Goal: Task Accomplishment & Management: Complete application form

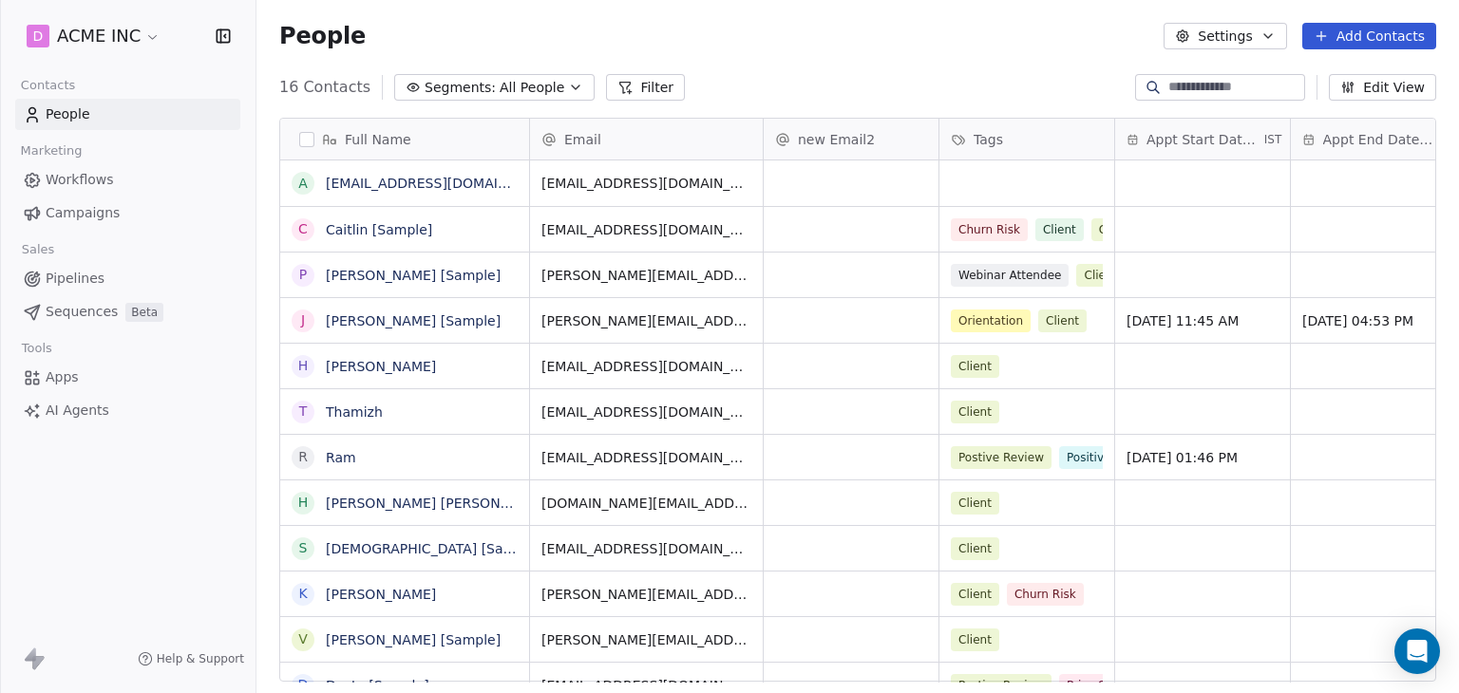
scroll to position [595, 1187]
click at [84, 179] on span "Workflows" at bounding box center [80, 180] width 68 height 20
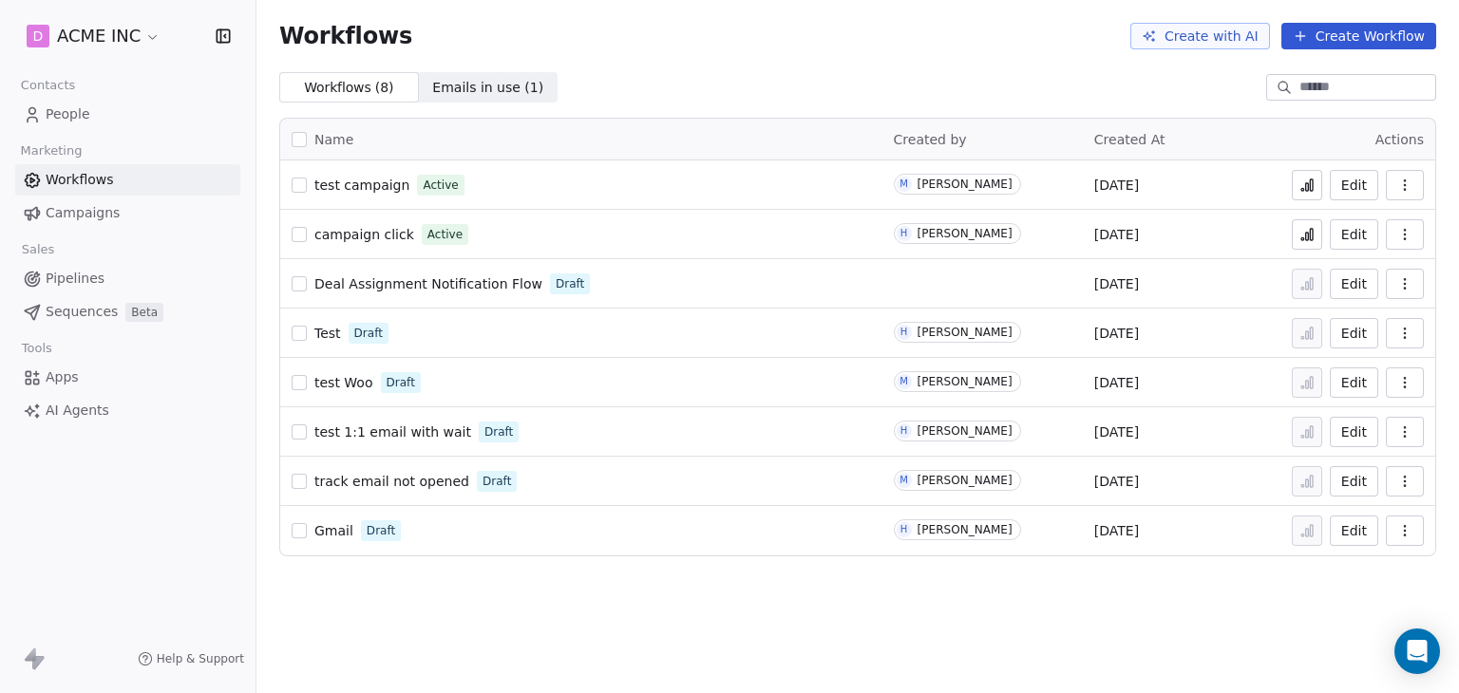
click at [103, 210] on span "Campaigns" at bounding box center [83, 213] width 74 height 20
click at [94, 198] on link "Campaigns" at bounding box center [127, 213] width 225 height 31
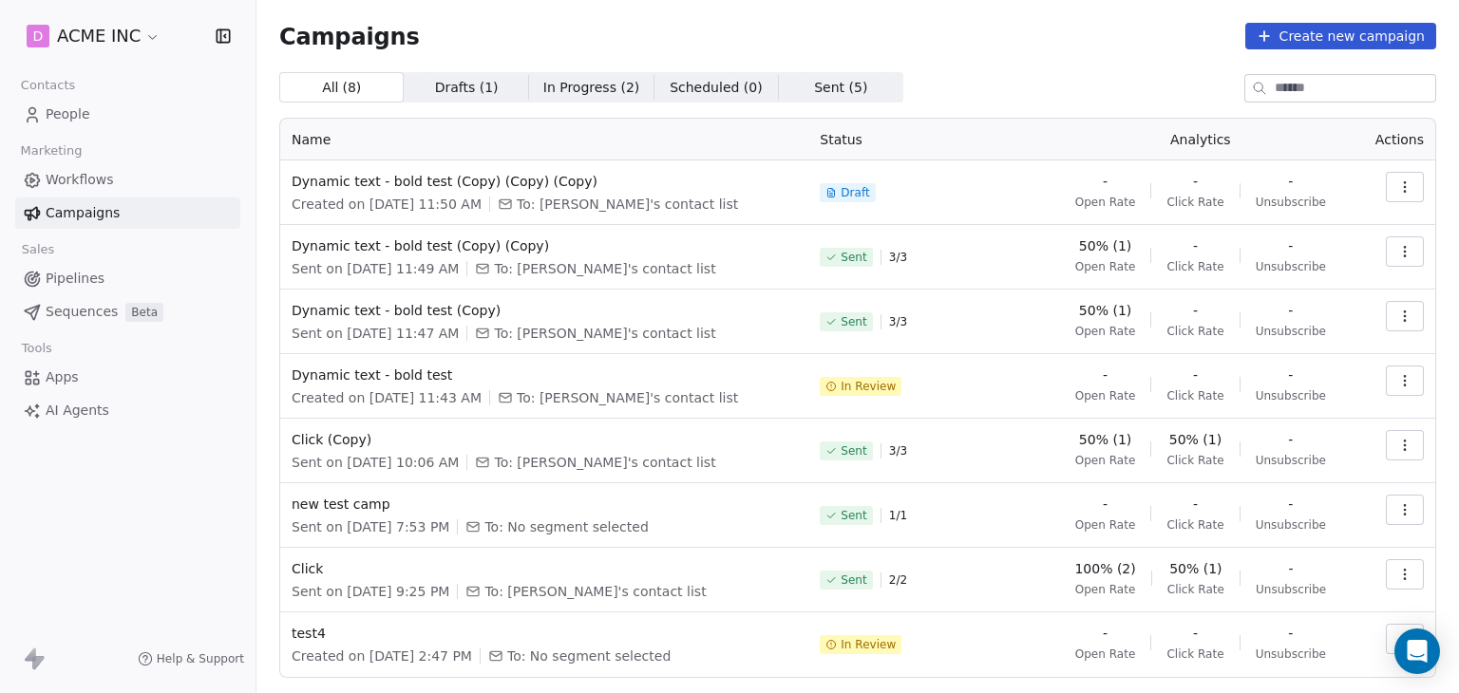
click at [475, 191] on div "Dynamic text - bold test (Copy) (Copy) (Copy) Created on [DATE] 11:50 AM To: [P…" at bounding box center [544, 193] width 505 height 42
click at [477, 187] on span "Dynamic text - bold test (Copy) (Copy) (Copy)" at bounding box center [544, 181] width 505 height 19
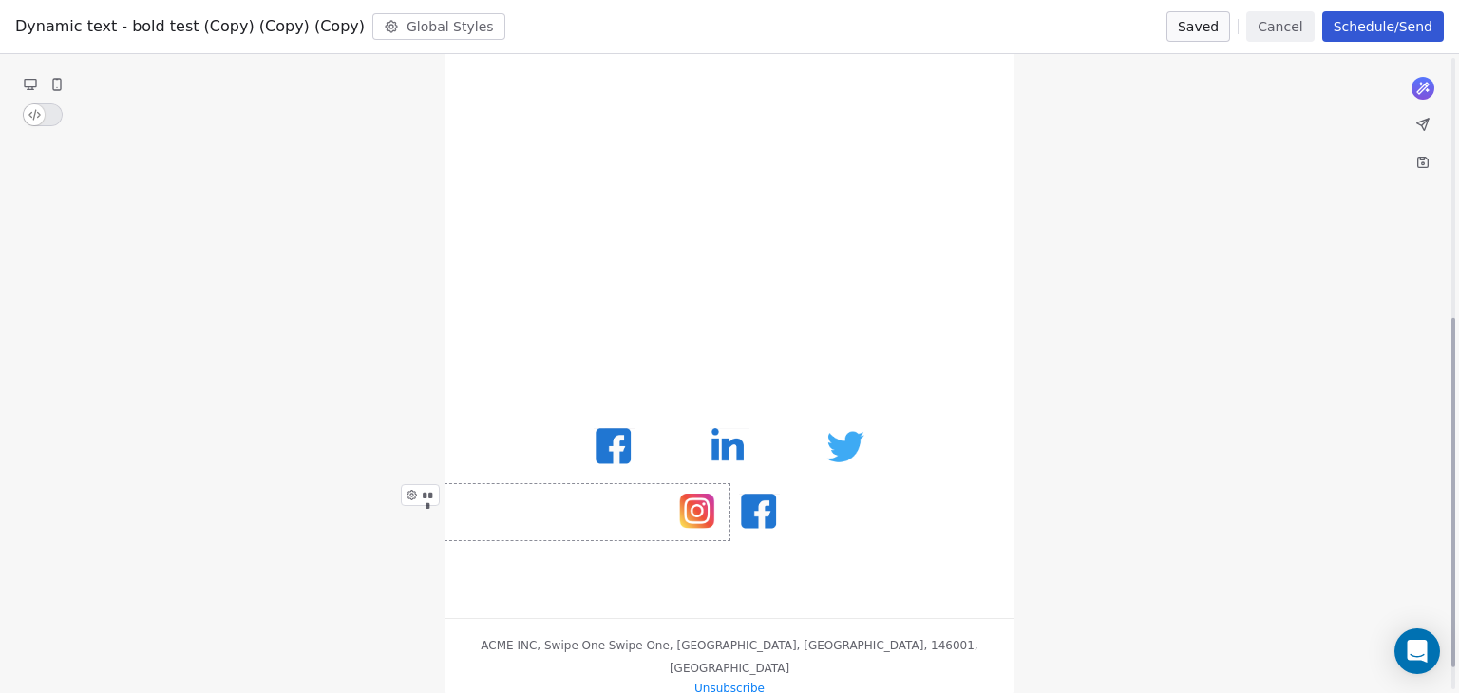
scroll to position [517, 0]
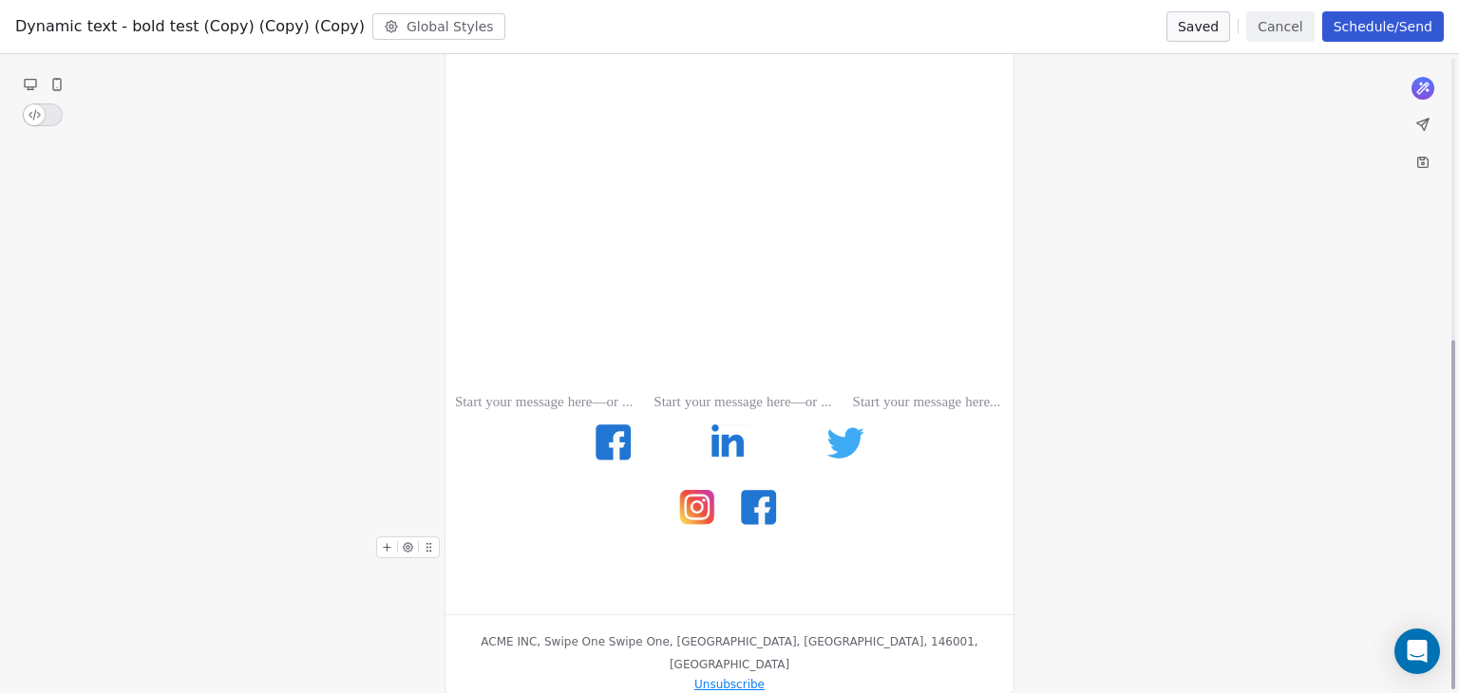
click at [688, 643] on div "* * ********* *** *** *** *** *** *** *** *** *** *** *** *** *** *** *** *** *…" at bounding box center [730, 185] width 570 height 1018
click at [1303, 22] on button "Cancel" at bounding box center [1279, 26] width 67 height 30
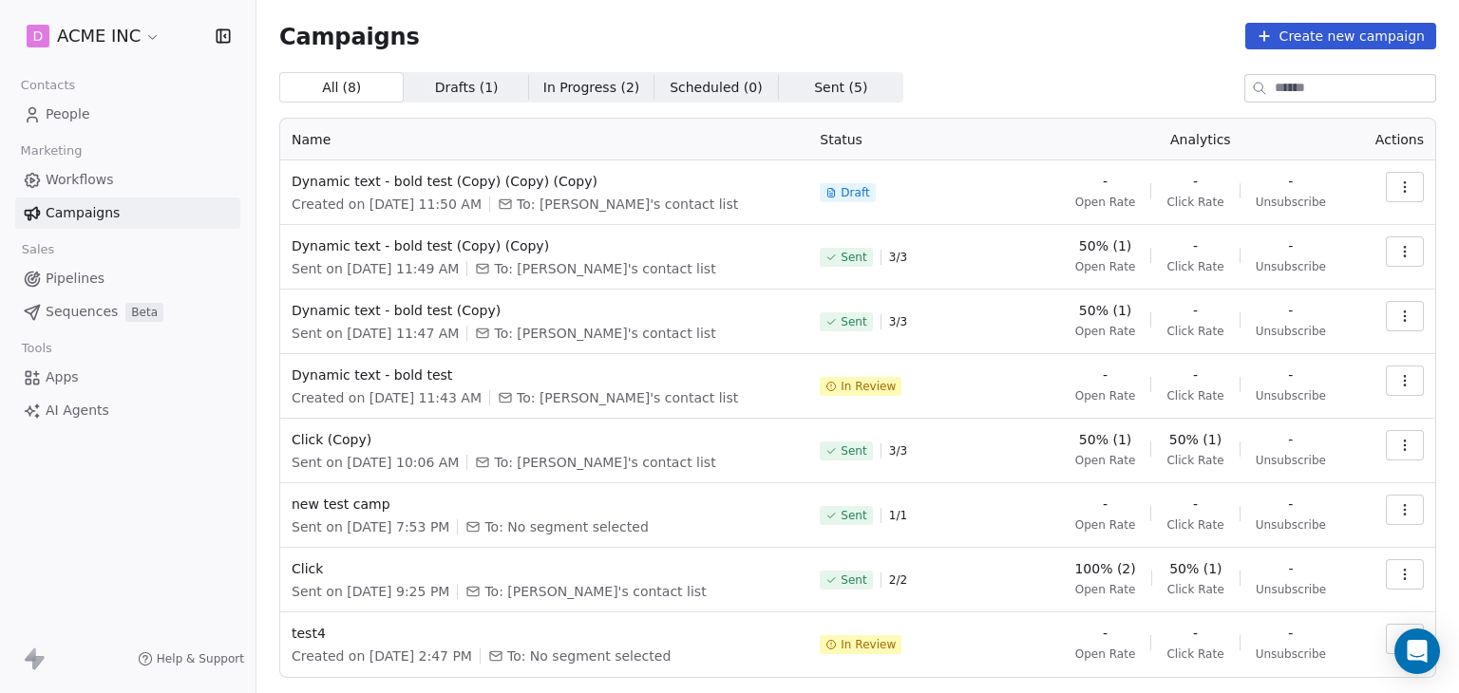
click at [1397, 252] on icon "button" at bounding box center [1404, 251] width 15 height 15
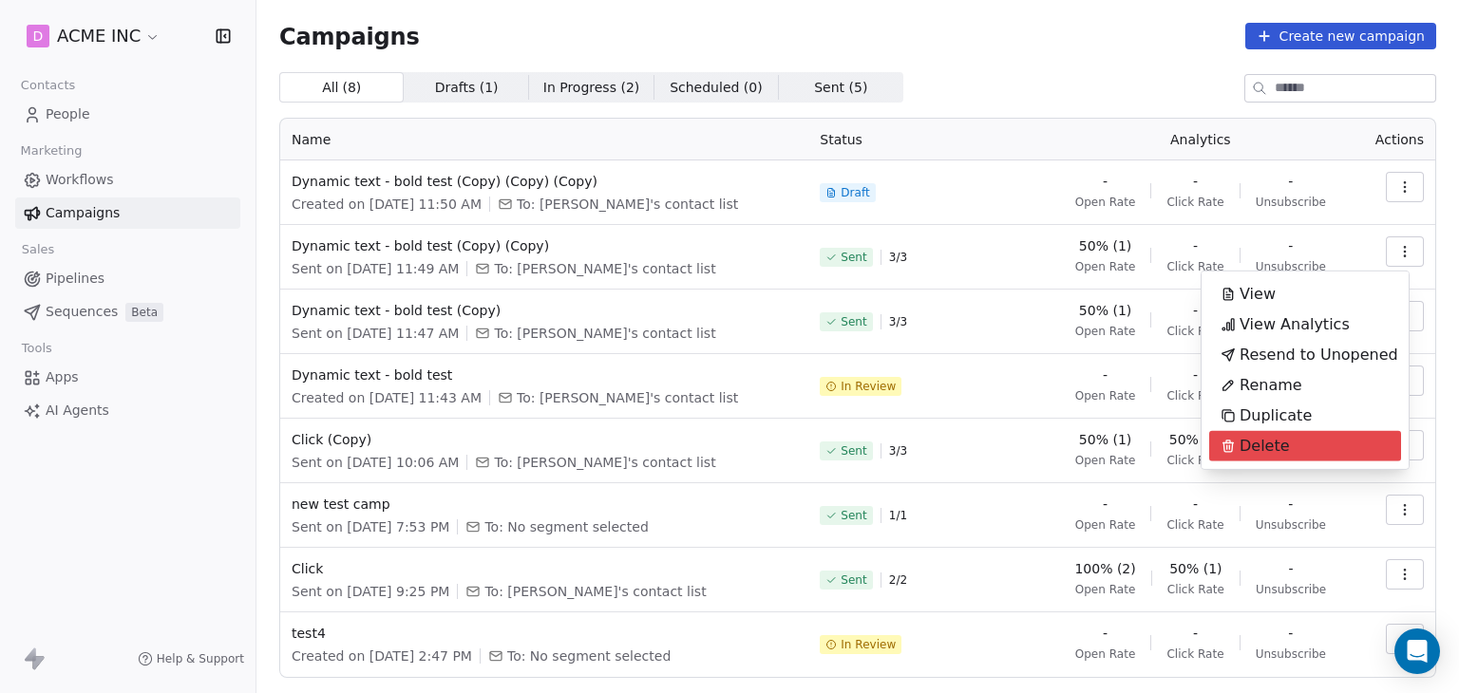
click at [1280, 446] on span "Delete" at bounding box center [1265, 446] width 50 height 23
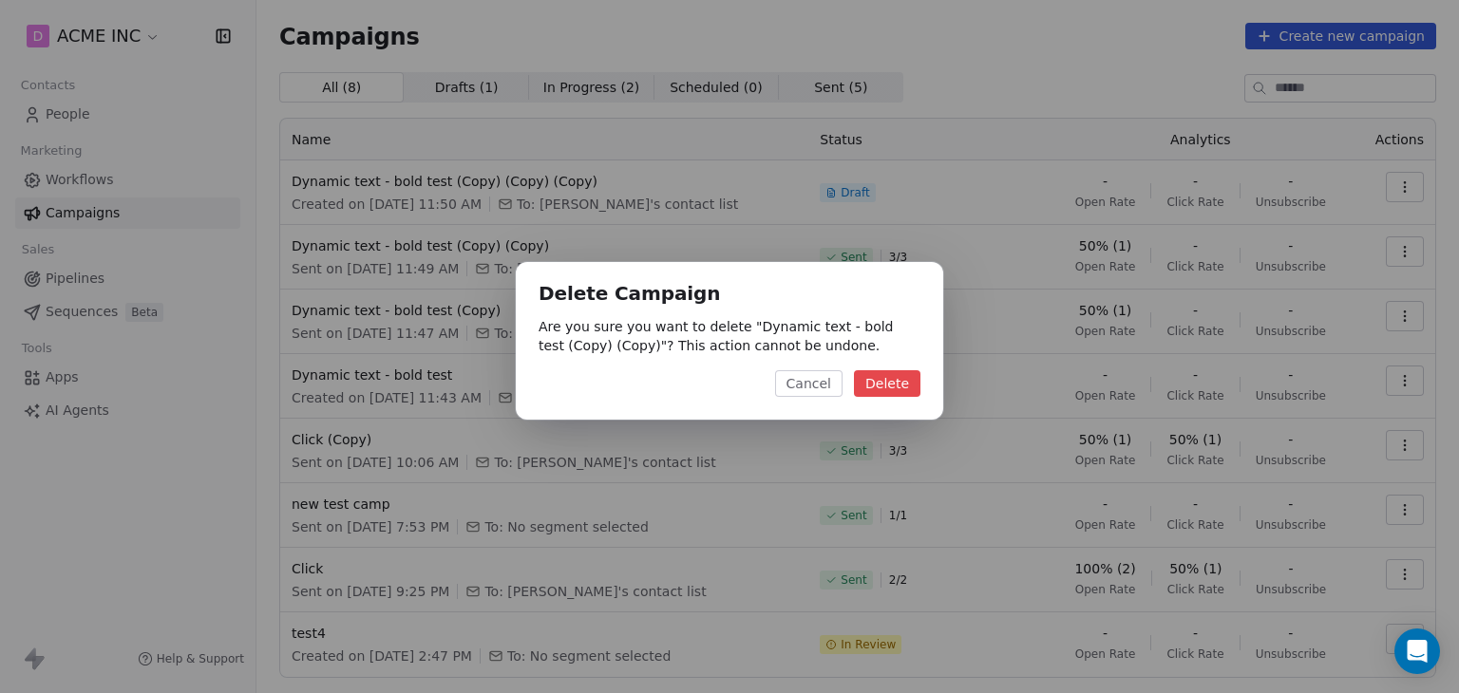
click at [900, 386] on button "Delete" at bounding box center [887, 383] width 66 height 27
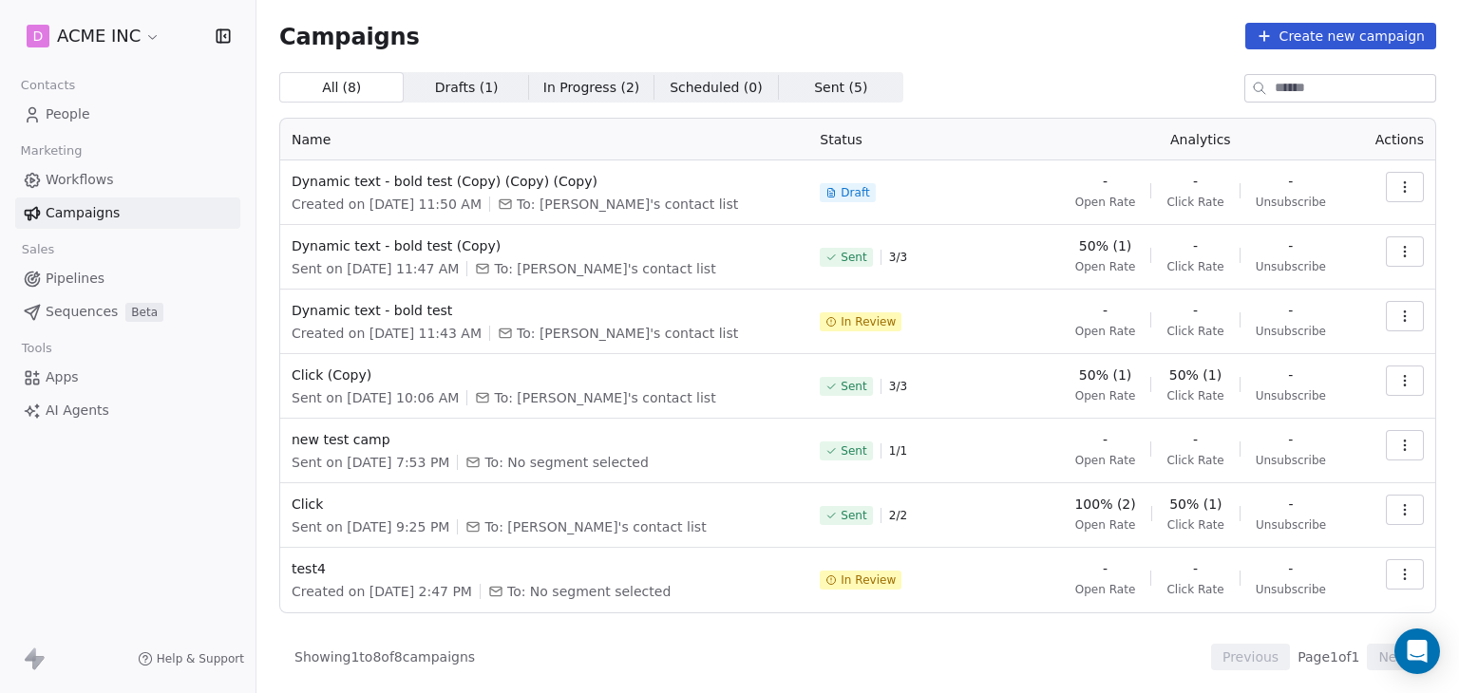
click at [1414, 243] on button "button" at bounding box center [1405, 252] width 38 height 30
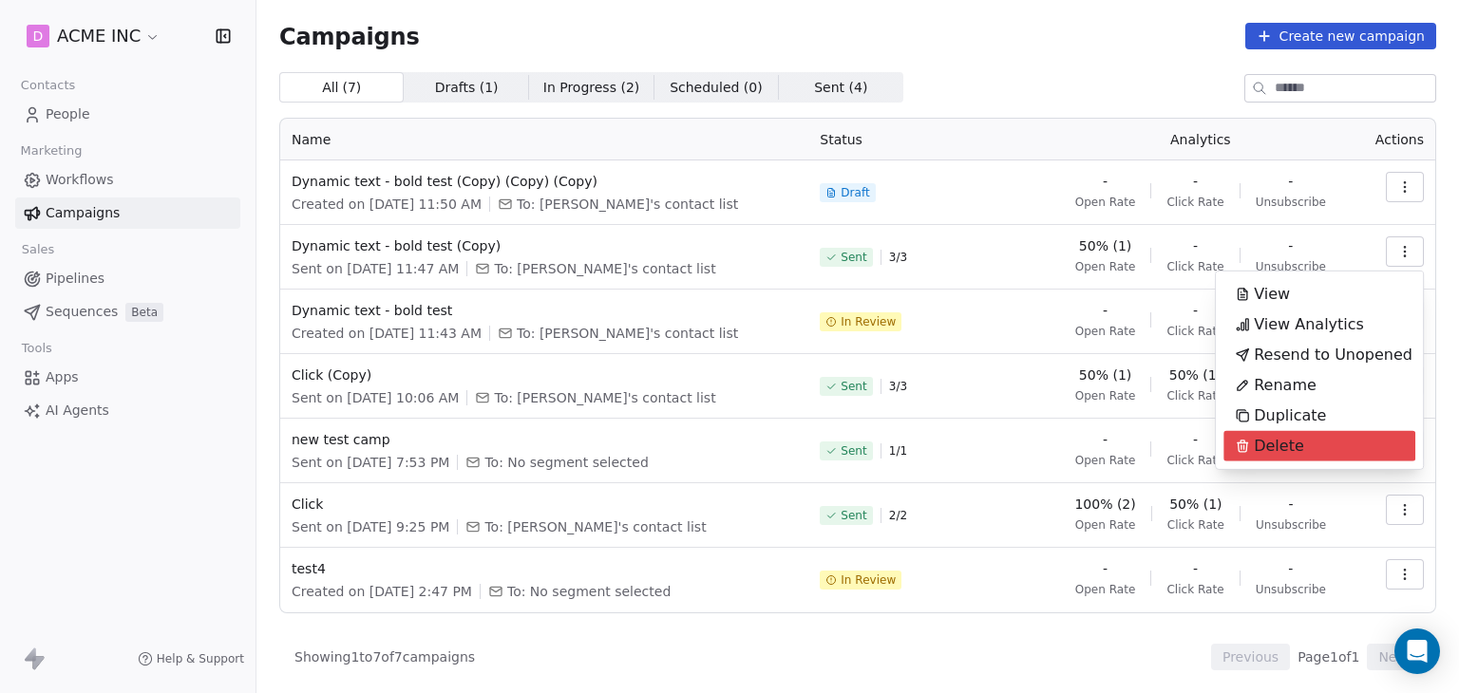
click at [1292, 441] on span "Delete" at bounding box center [1279, 446] width 50 height 23
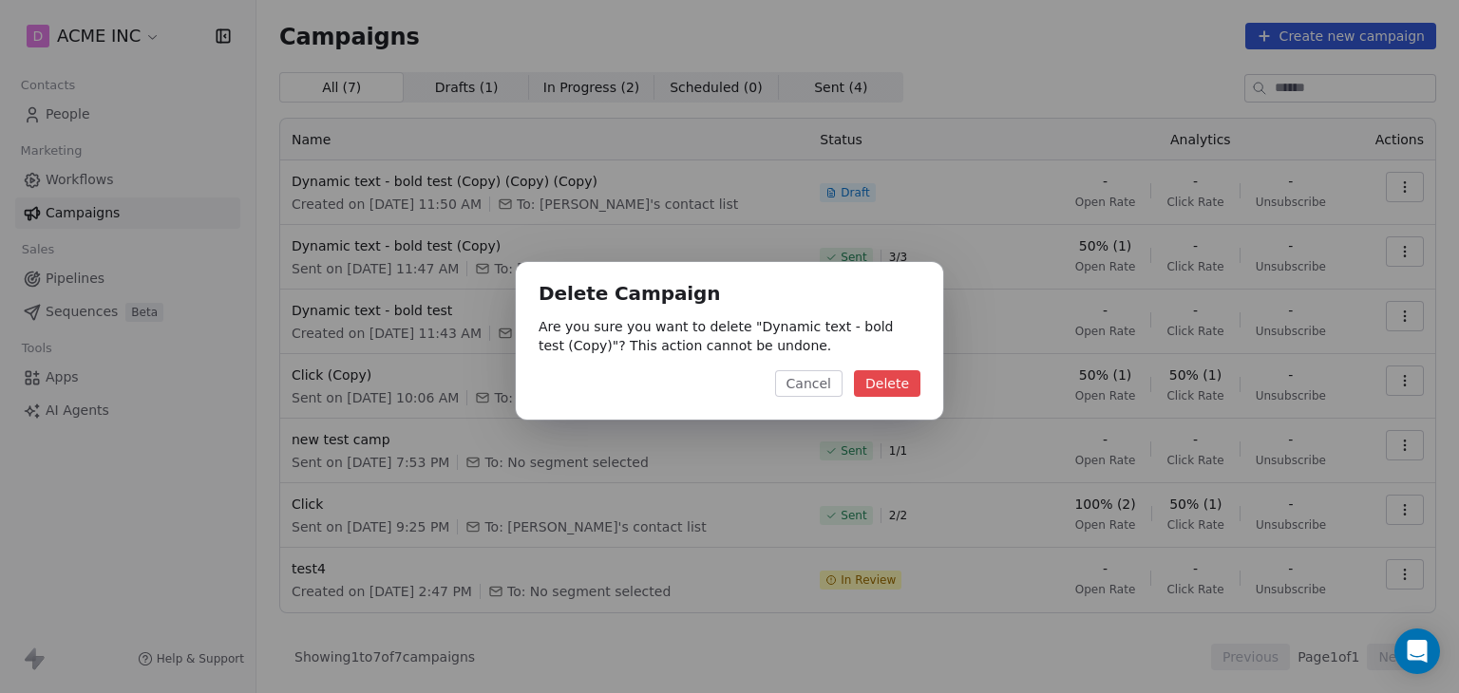
click at [909, 388] on button "Delete" at bounding box center [887, 383] width 66 height 27
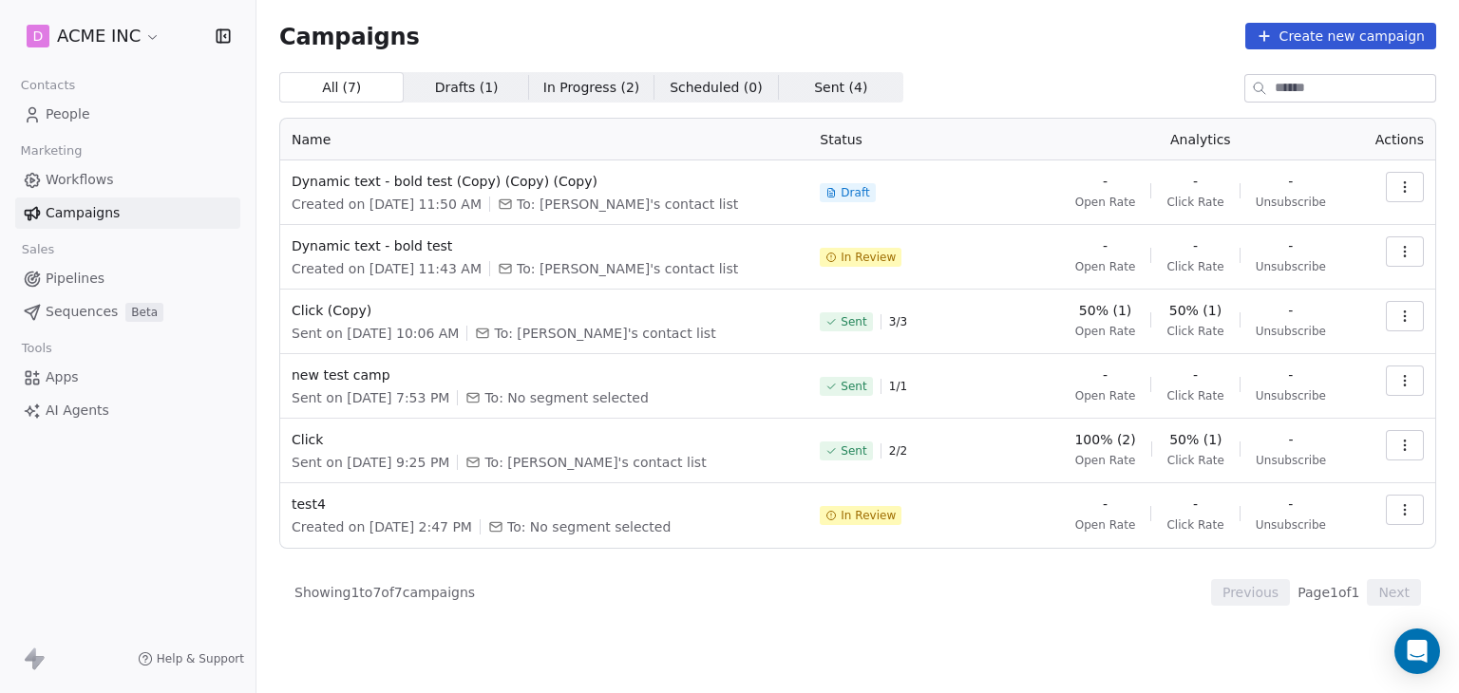
click at [1411, 319] on icon "button" at bounding box center [1404, 316] width 15 height 15
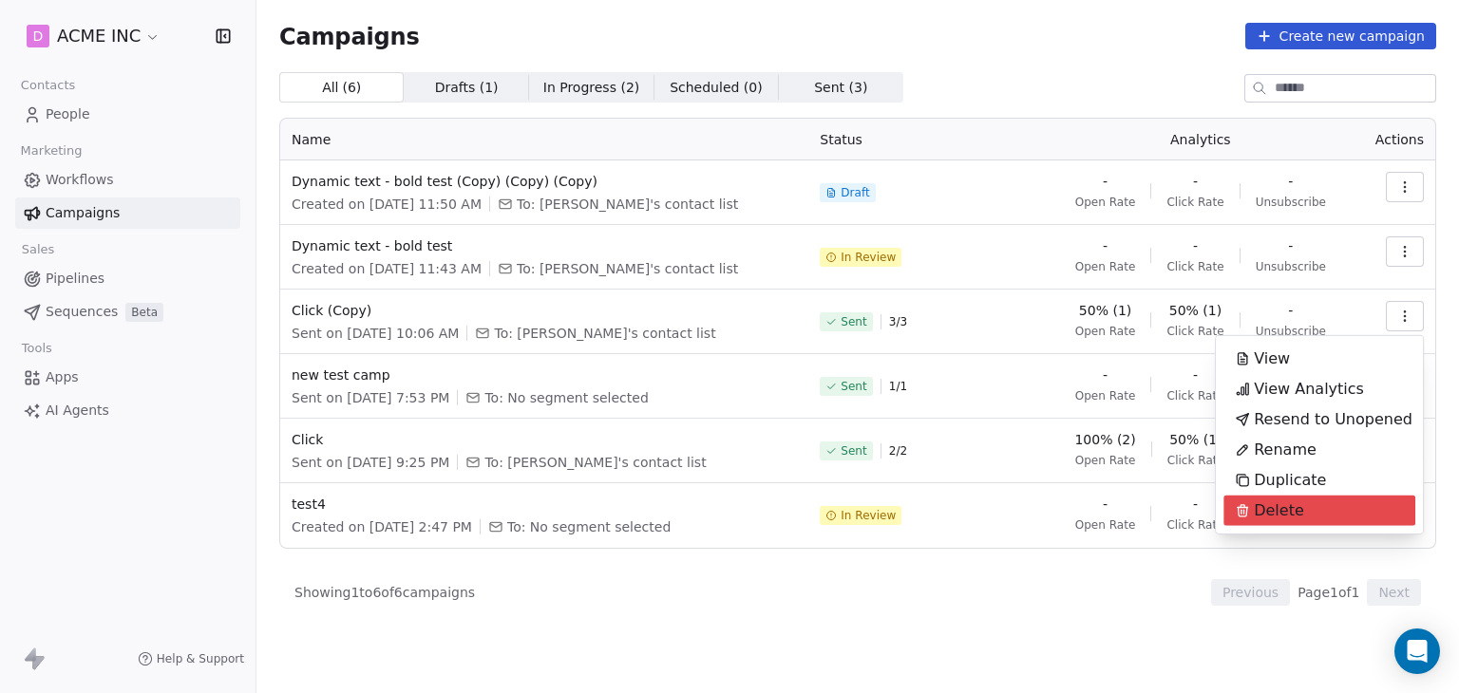
click at [1280, 509] on span "Delete" at bounding box center [1279, 511] width 50 height 23
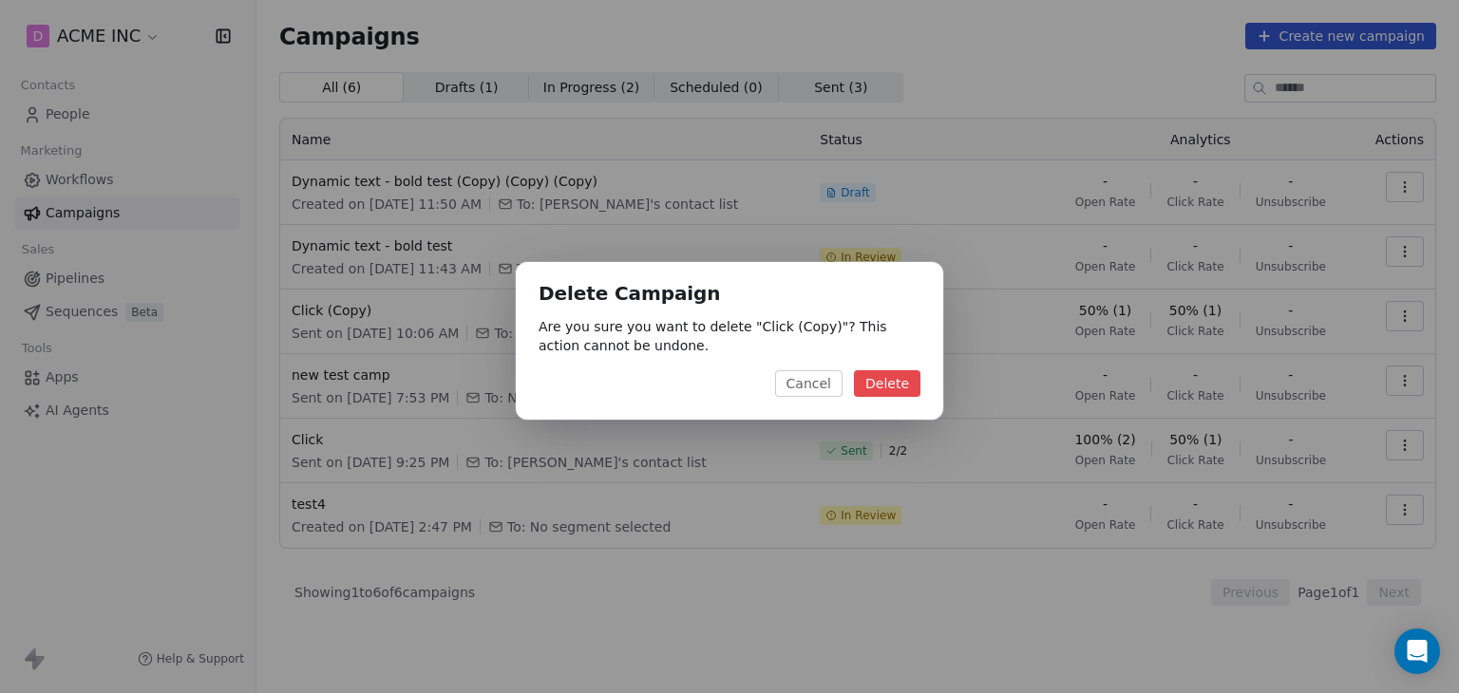
click at [894, 384] on button "Delete" at bounding box center [887, 383] width 66 height 27
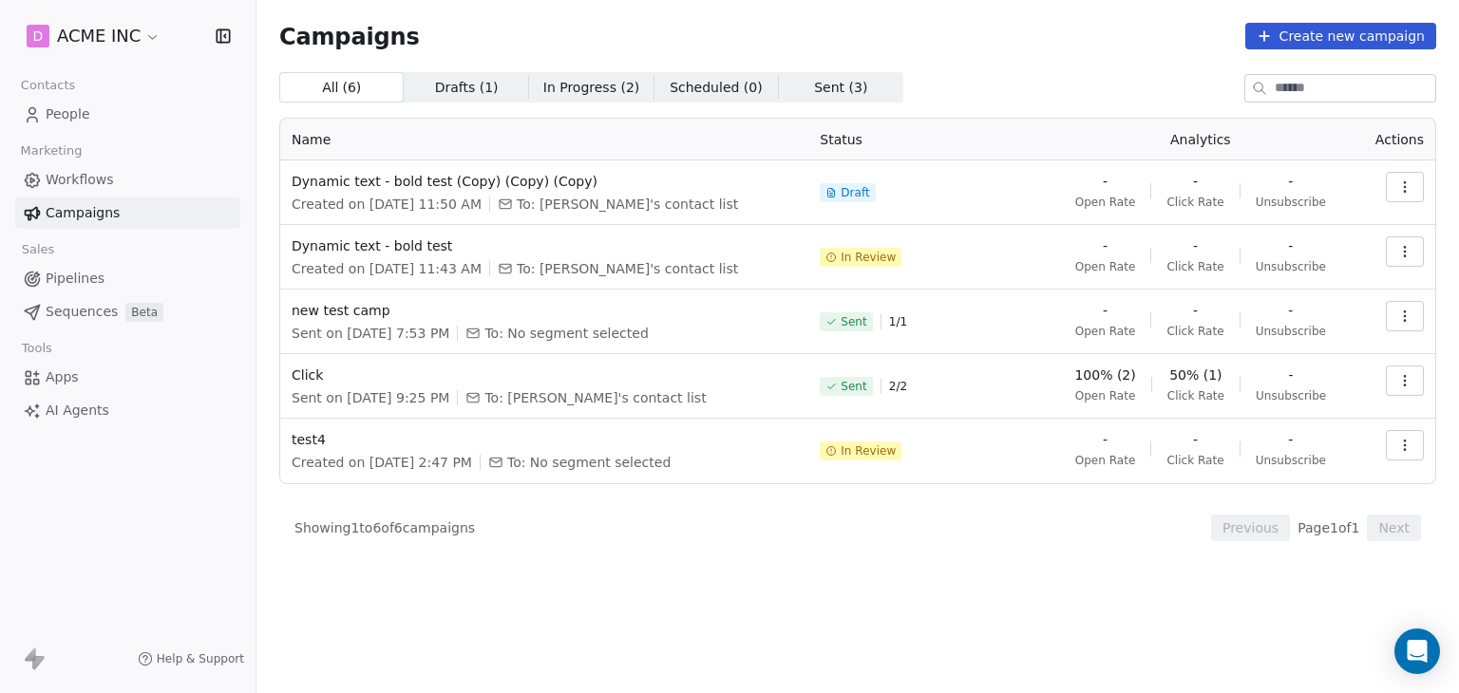
click at [1402, 319] on icon "button" at bounding box center [1404, 316] width 15 height 15
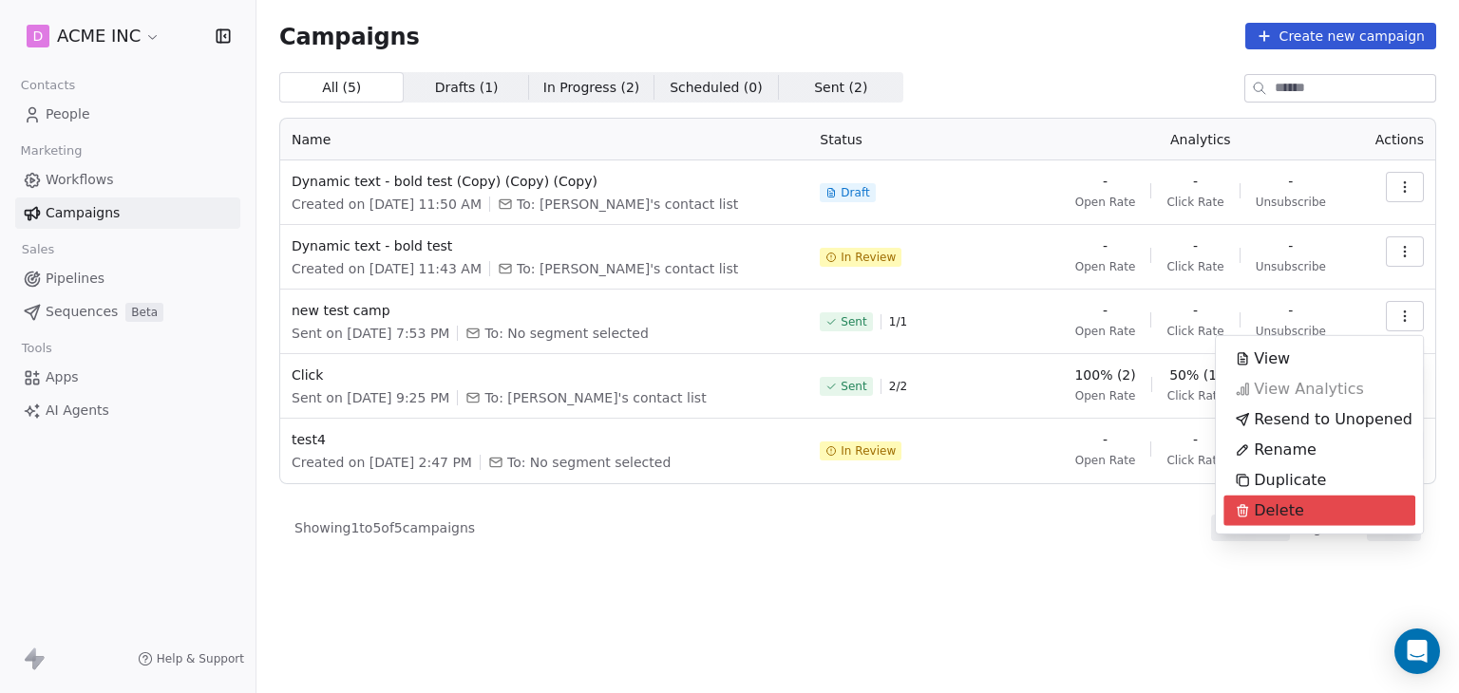
click at [1293, 506] on span "Delete" at bounding box center [1279, 511] width 50 height 23
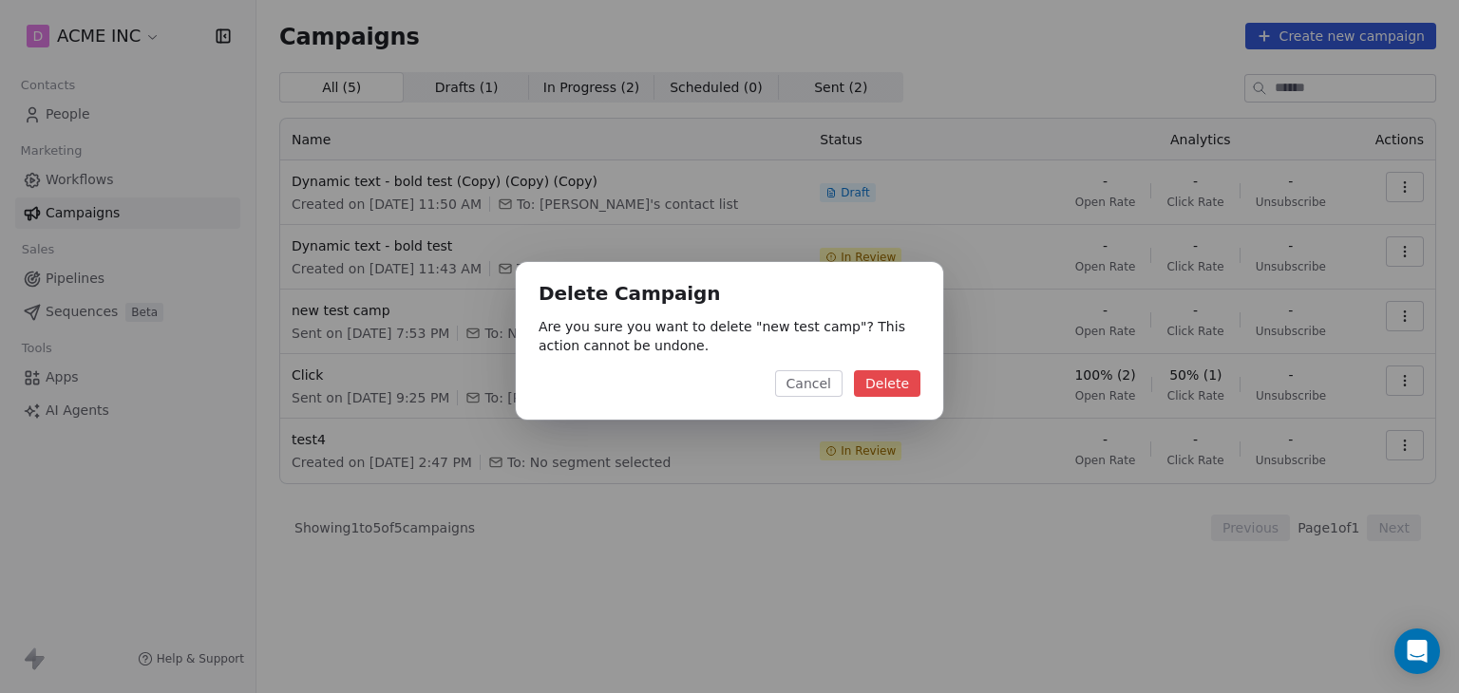
click at [905, 387] on button "Delete" at bounding box center [887, 383] width 66 height 27
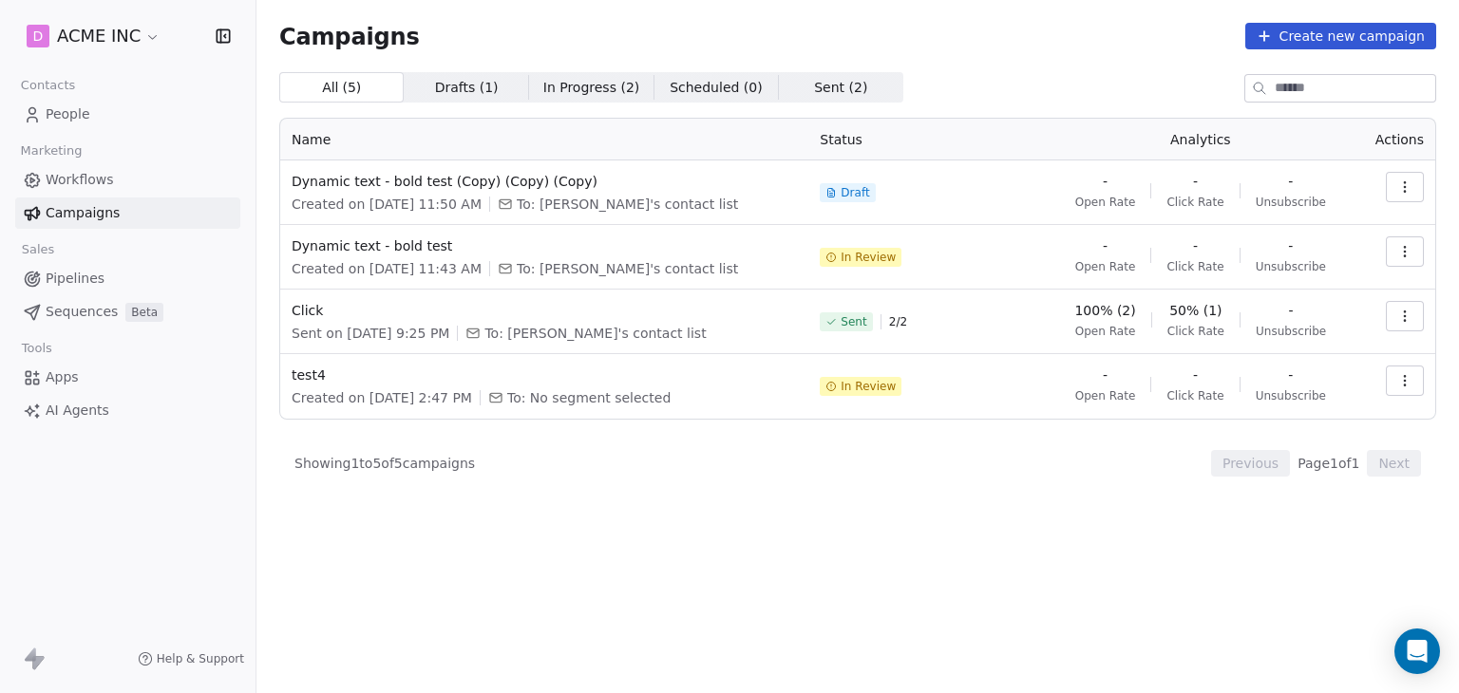
click at [1421, 316] on button "button" at bounding box center [1405, 316] width 38 height 30
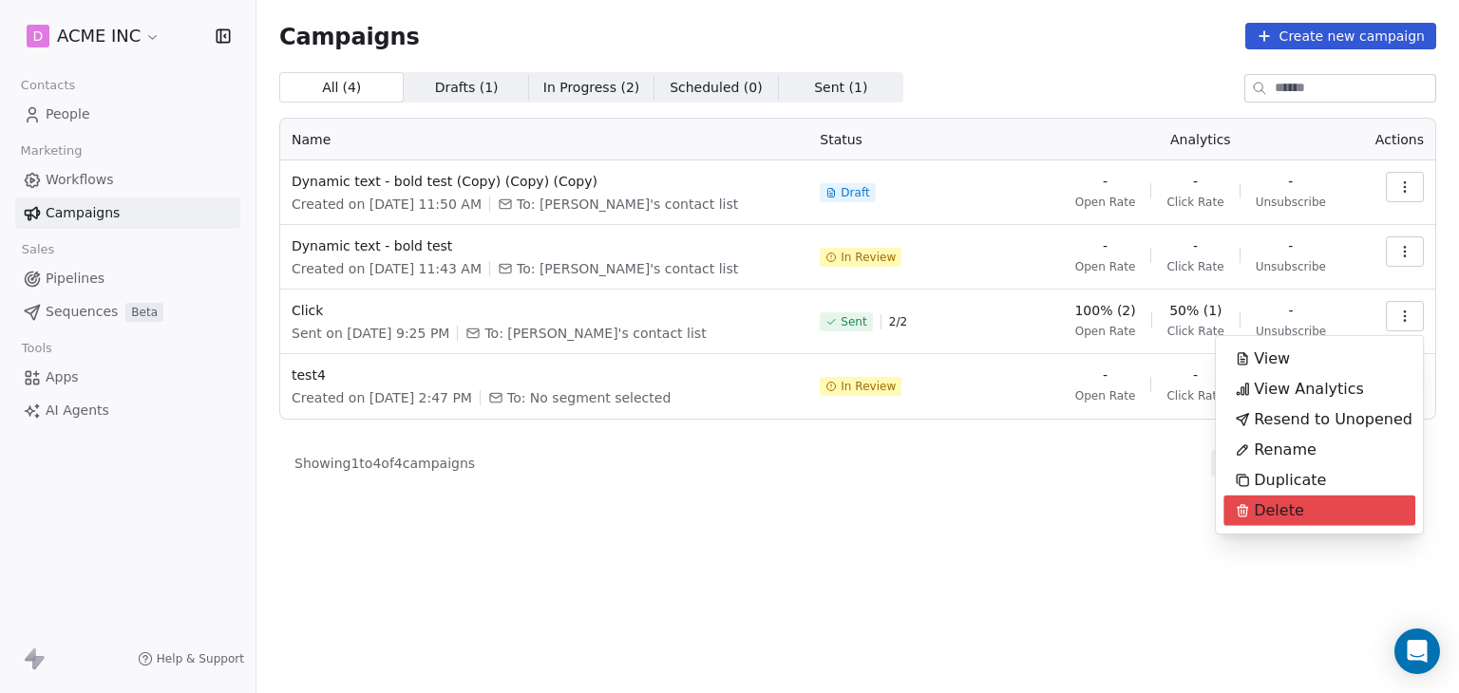
click at [1255, 513] on span "Delete" at bounding box center [1279, 511] width 50 height 23
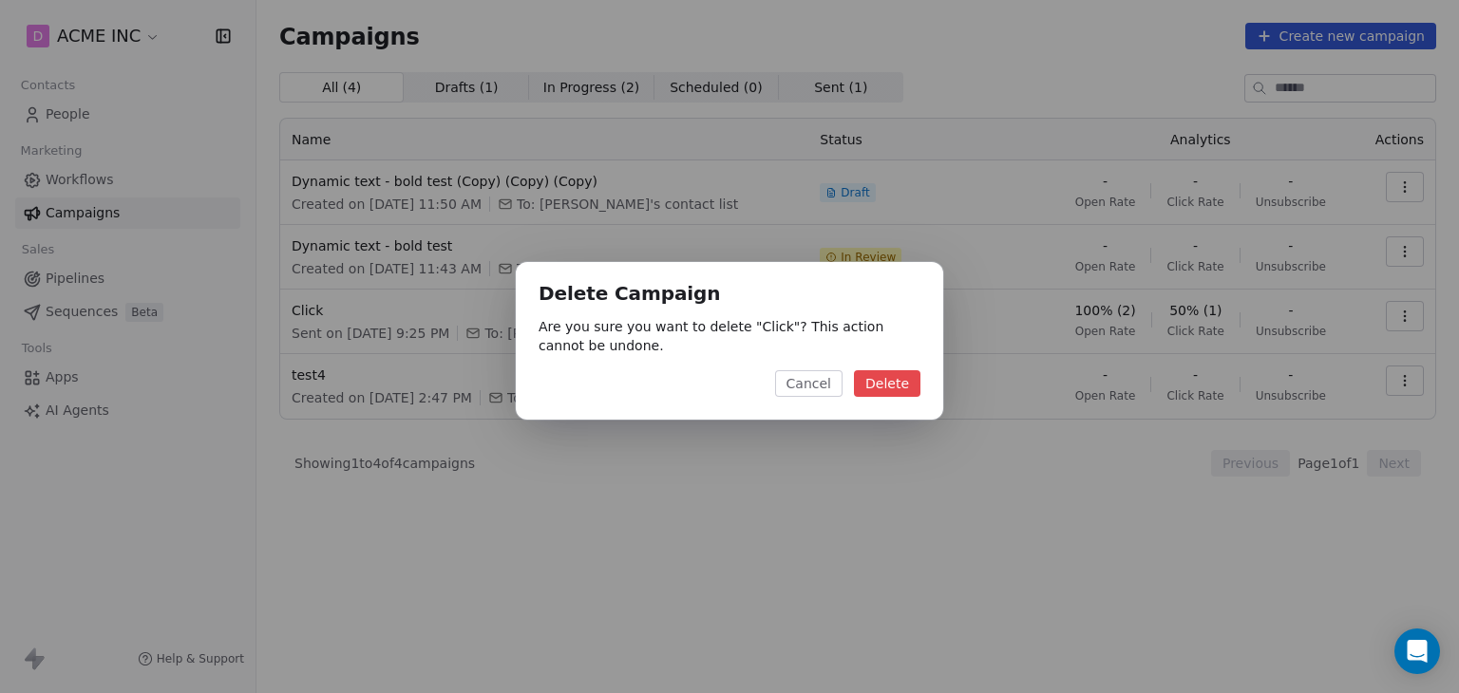
click at [892, 389] on button "Delete" at bounding box center [887, 383] width 66 height 27
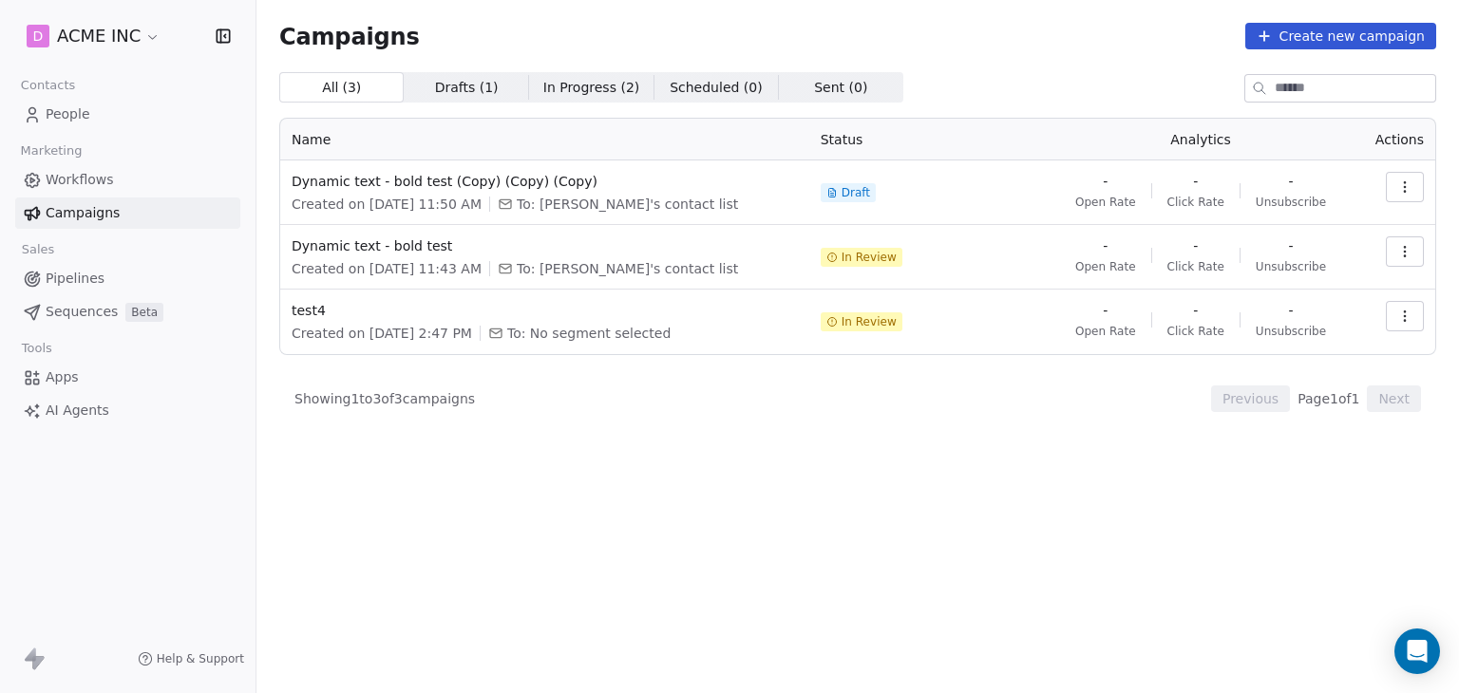
click at [1403, 252] on icon "button" at bounding box center [1404, 251] width 15 height 15
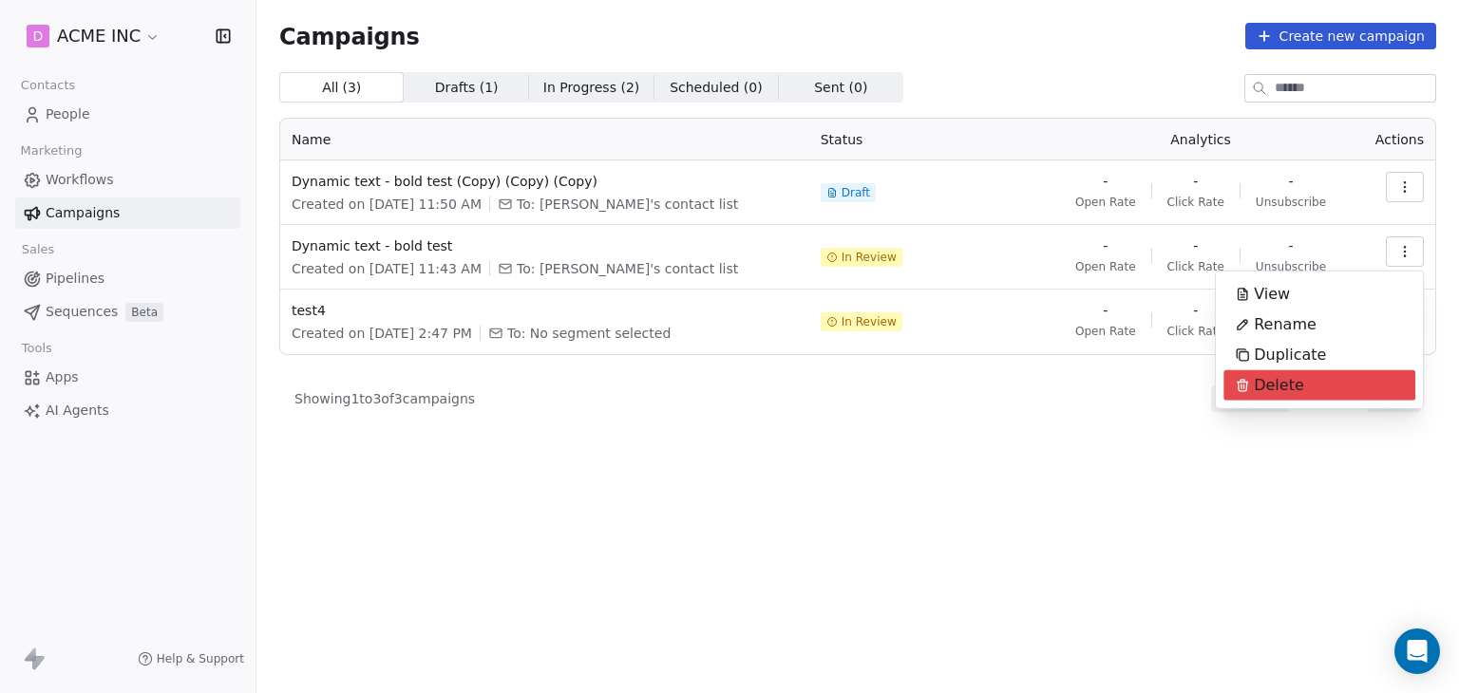
click at [1299, 379] on div "Delete" at bounding box center [1269, 385] width 92 height 30
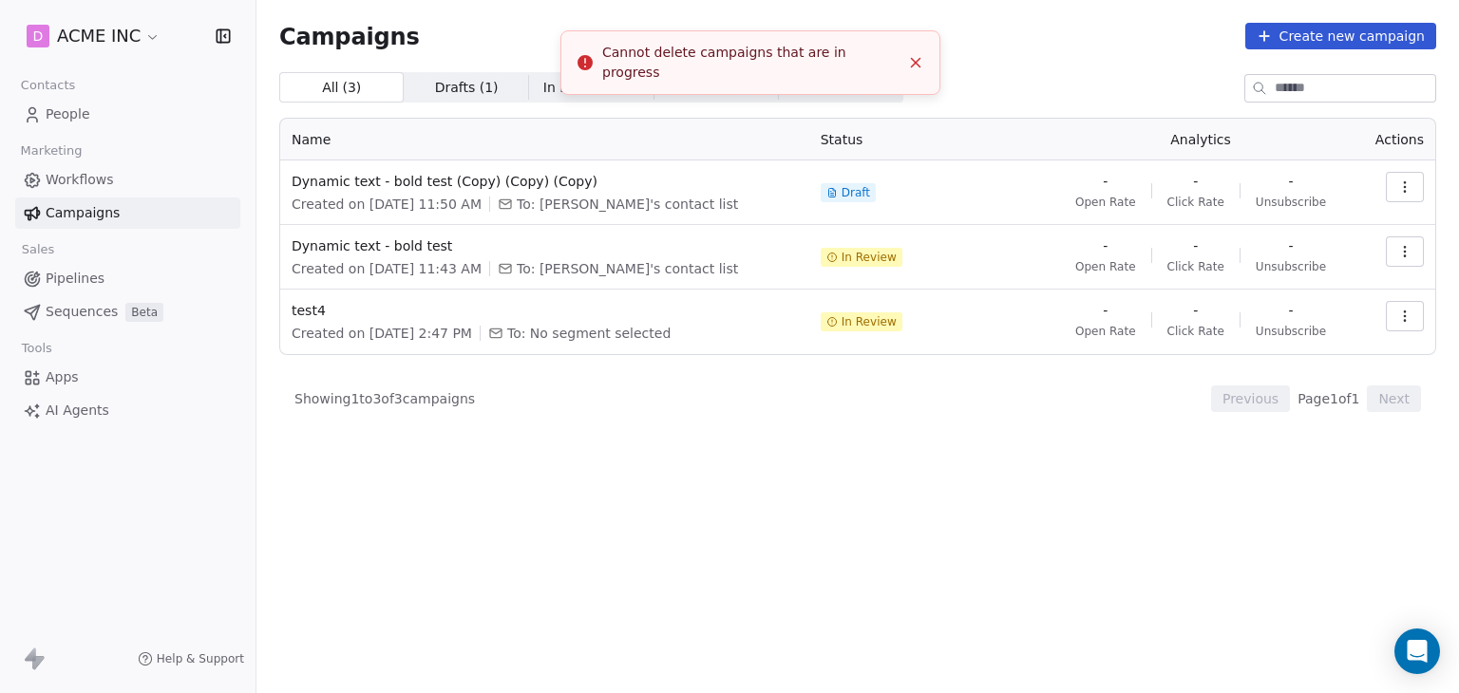
click at [767, 419] on div "All ( 3 ) All ( 3 ) Drafts ( 1 ) Drafts ( 1 ) In Progress ( 2 ) In Progress ( 2…" at bounding box center [857, 299] width 1157 height 454
click at [360, 252] on span "Dynamic text - bold test" at bounding box center [545, 246] width 506 height 19
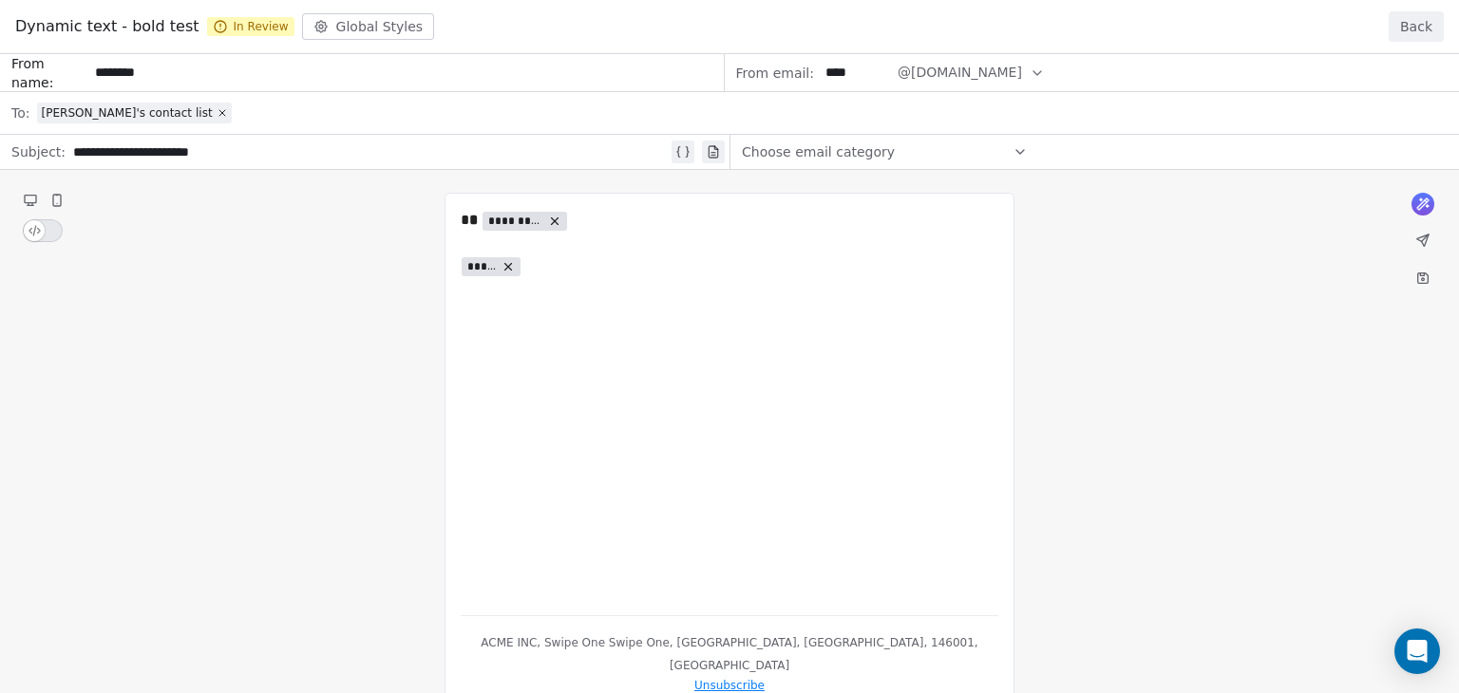
click at [555, 260] on div "**********" at bounding box center [729, 373] width 1459 height 639
click at [506, 263] on div "**********" at bounding box center [729, 373] width 1459 height 639
click at [556, 219] on div "**********" at bounding box center [729, 373] width 1459 height 639
click at [554, 219] on div "**********" at bounding box center [729, 373] width 1459 height 639
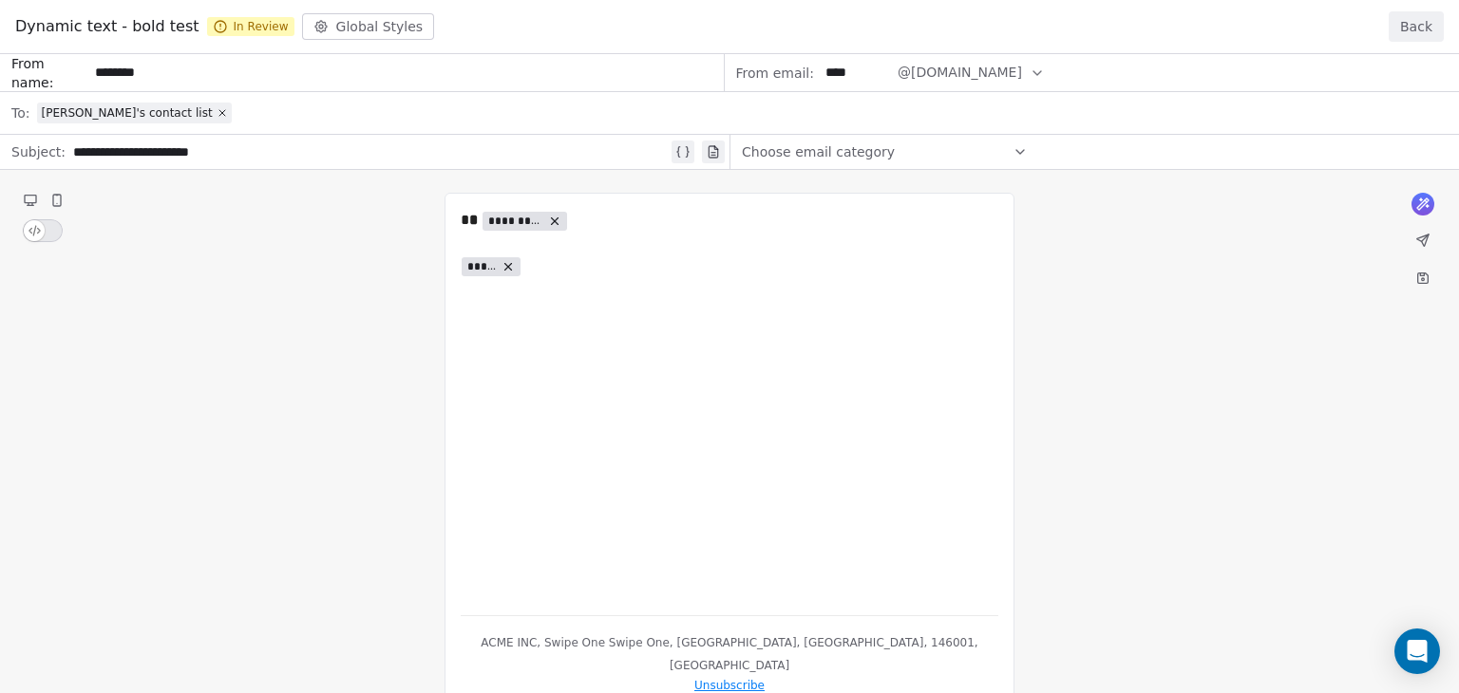
click at [1406, 28] on button "Back" at bounding box center [1416, 26] width 55 height 30
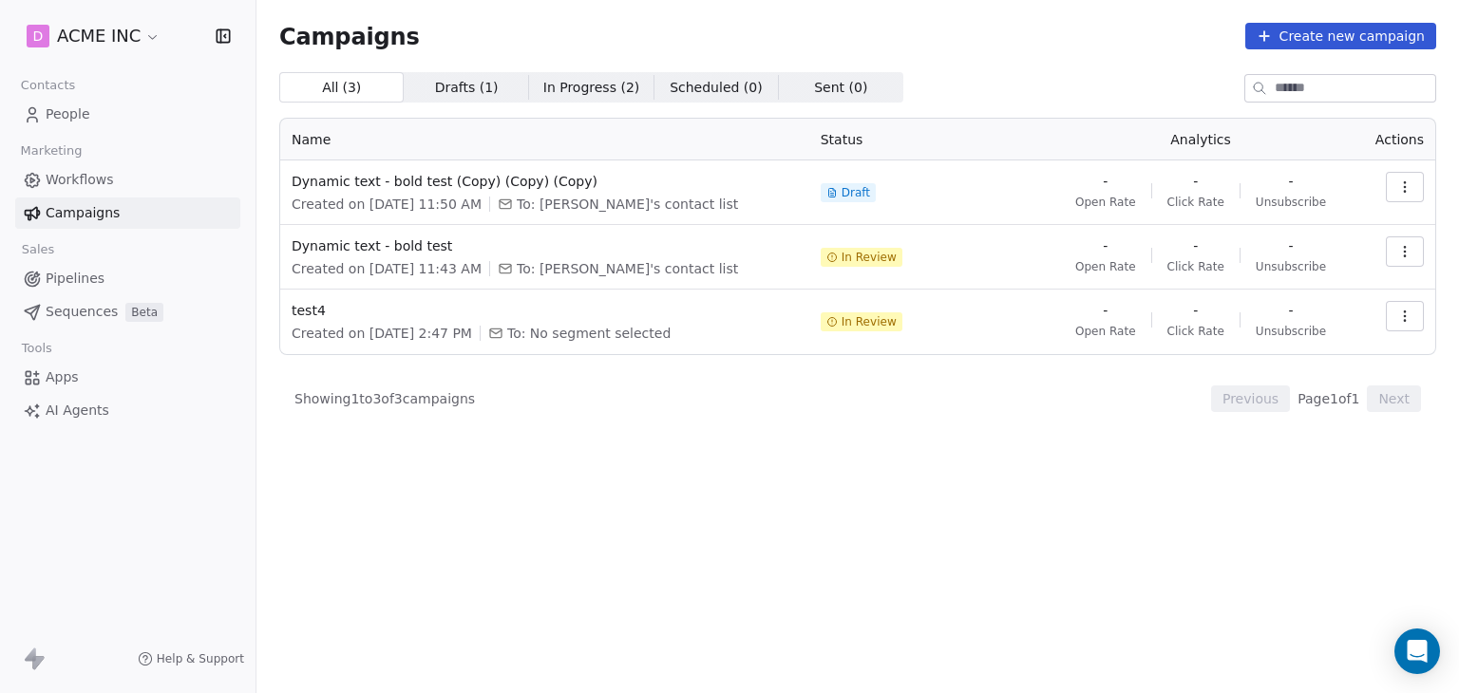
drag, startPoint x: 304, startPoint y: 316, endPoint x: 518, endPoint y: 208, distance: 239.6
click at [513, 208] on icon at bounding box center [505, 204] width 15 height 15
click at [292, 314] on span "test4" at bounding box center [545, 310] width 506 height 19
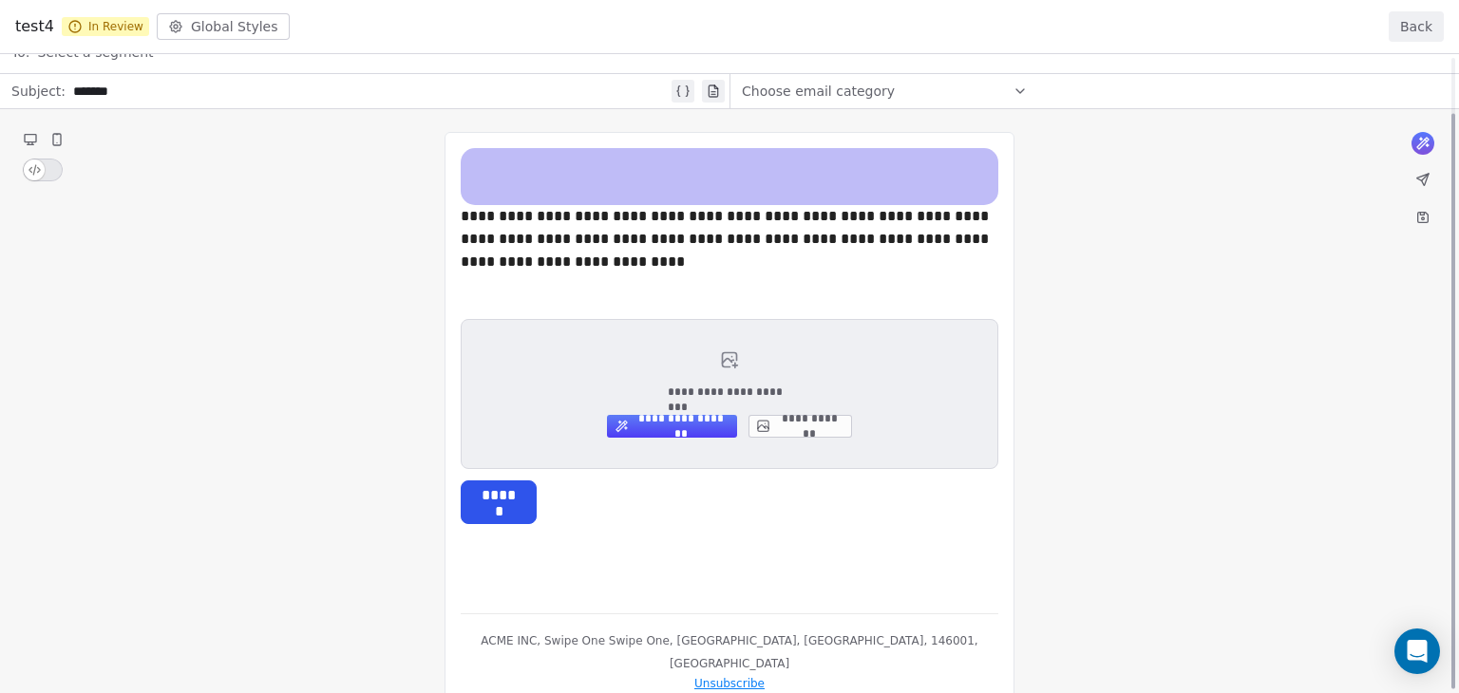
scroll to position [62, 0]
click at [815, 362] on div "**********" at bounding box center [729, 341] width 1459 height 698
click at [1424, 31] on button "Back" at bounding box center [1416, 26] width 55 height 30
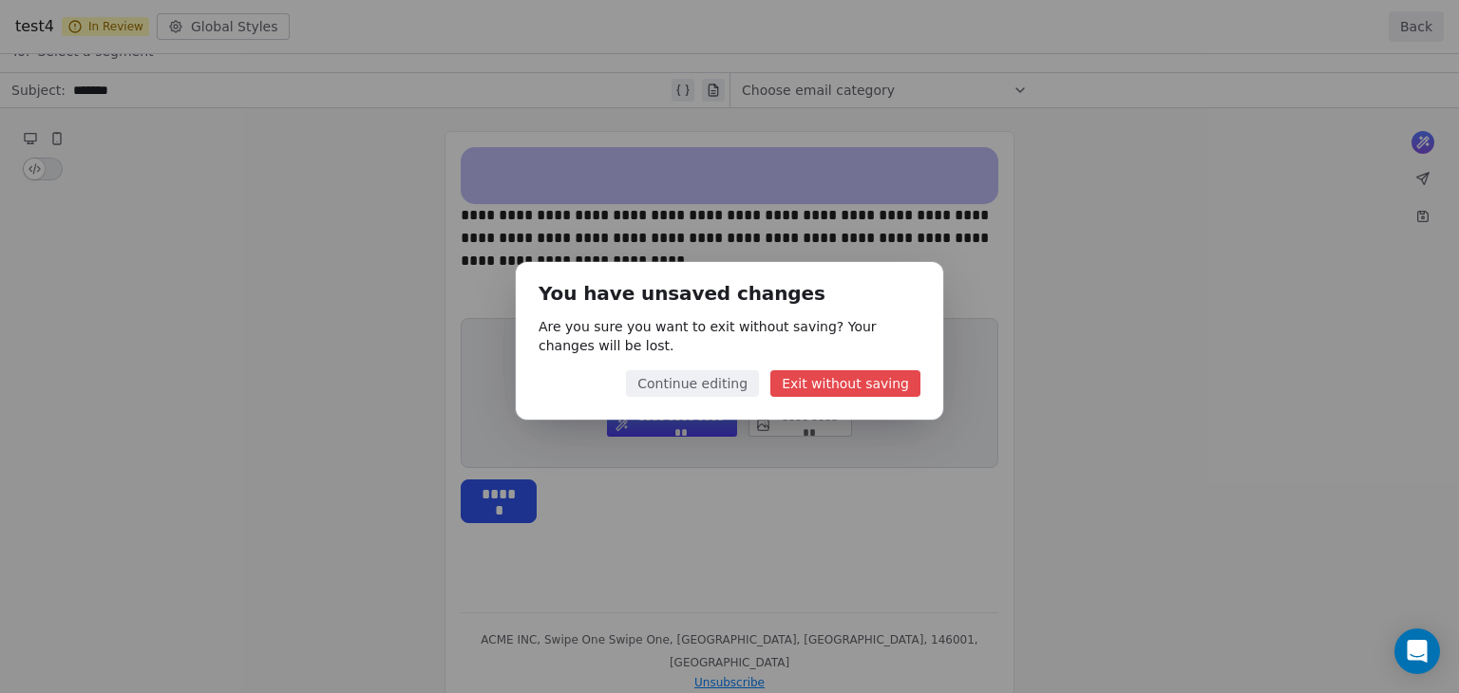
click at [800, 385] on button "Exit without saving" at bounding box center [845, 383] width 150 height 27
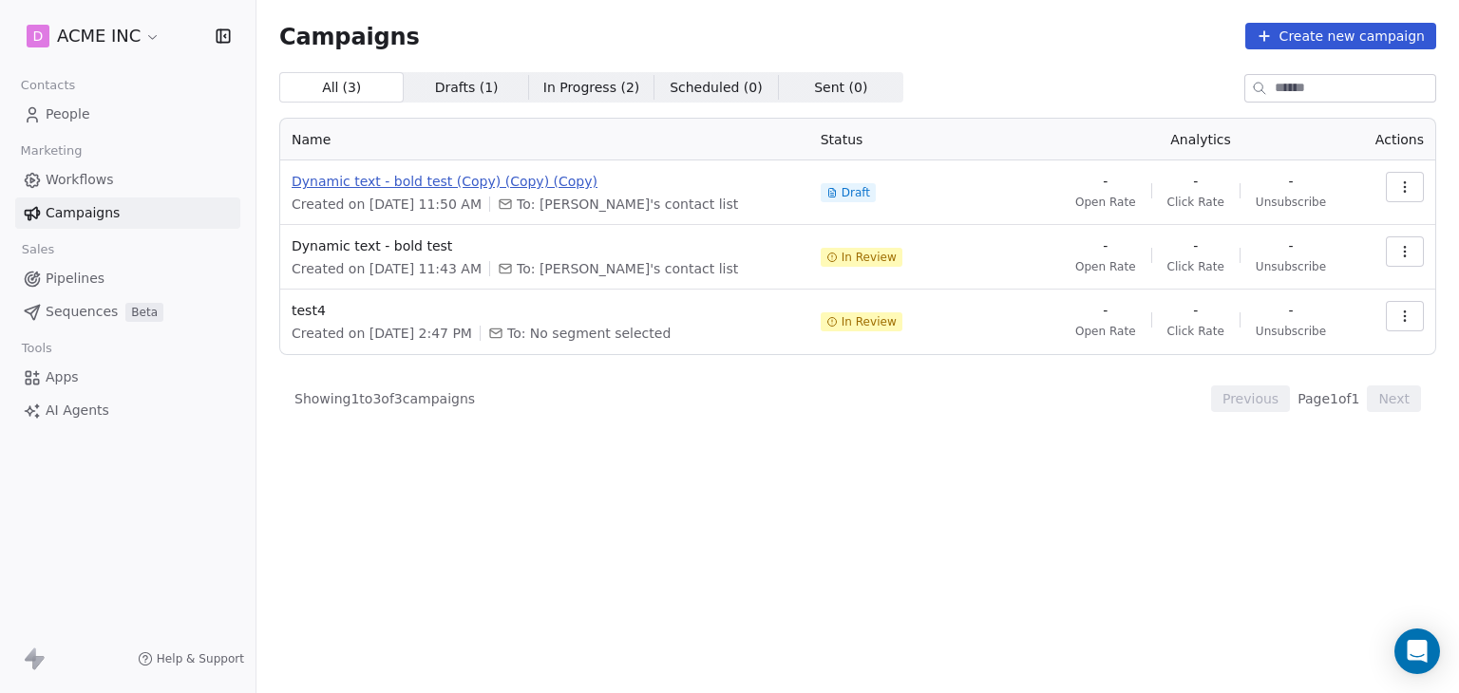
click at [464, 183] on span "Dynamic text - bold test (Copy) (Copy) (Copy)" at bounding box center [545, 181] width 506 height 19
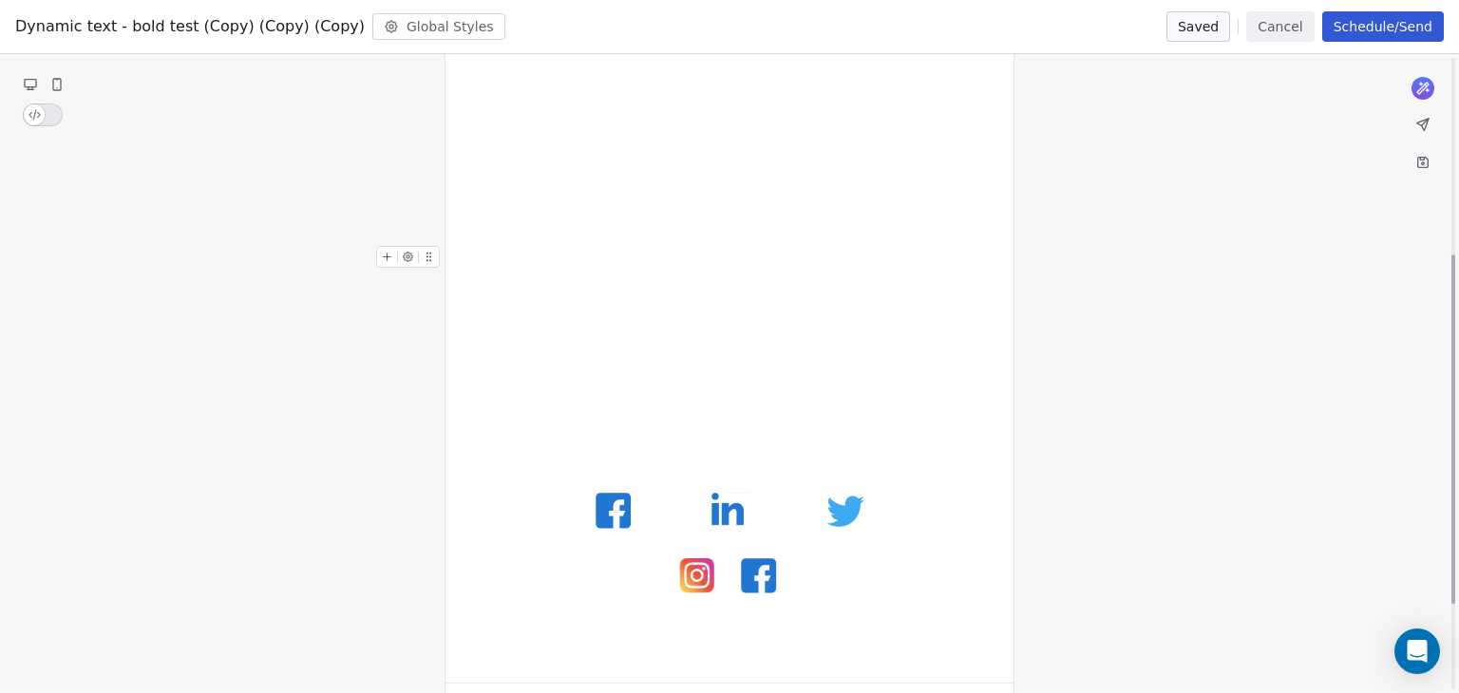
scroll to position [517, 0]
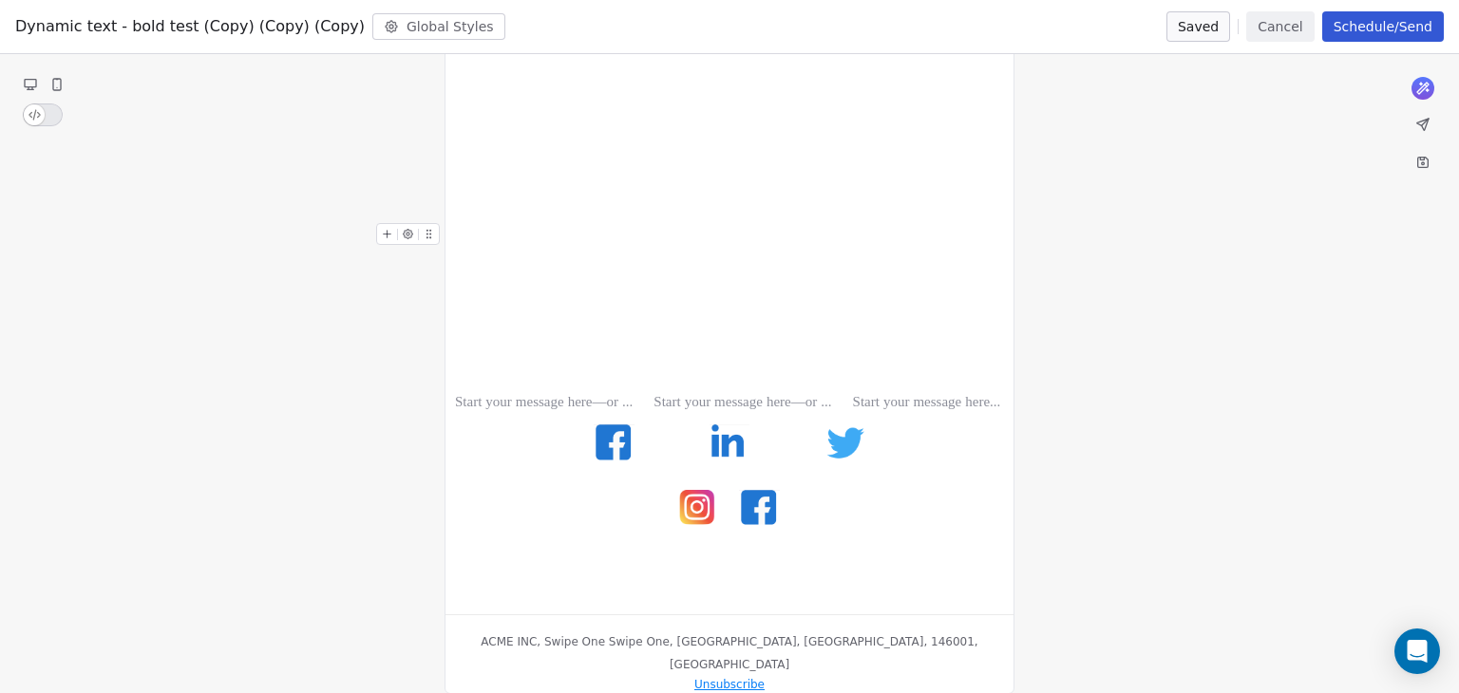
click at [1254, 31] on div "Saved Cancel Schedule/Send" at bounding box center [1304, 26] width 277 height 30
click at [1265, 31] on button "Cancel" at bounding box center [1279, 26] width 67 height 30
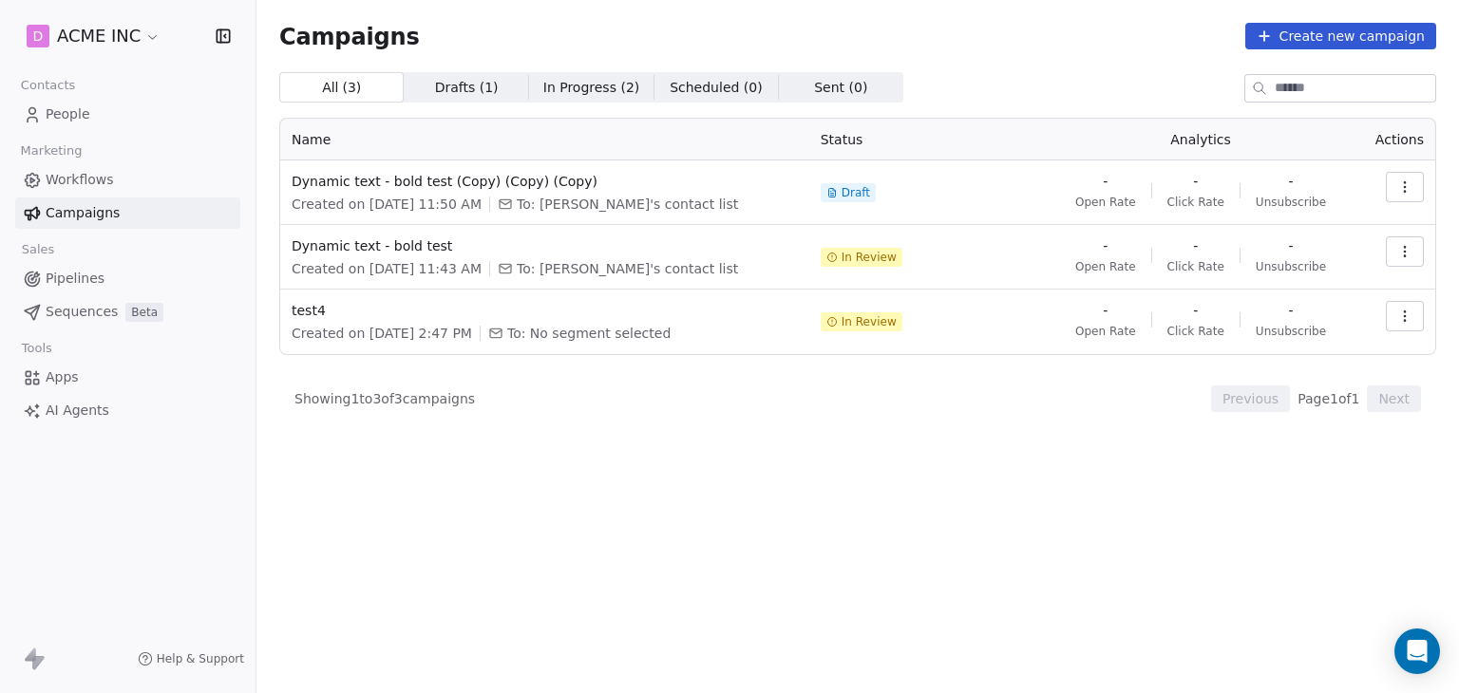
click at [1272, 32] on icon at bounding box center [1264, 35] width 15 height 15
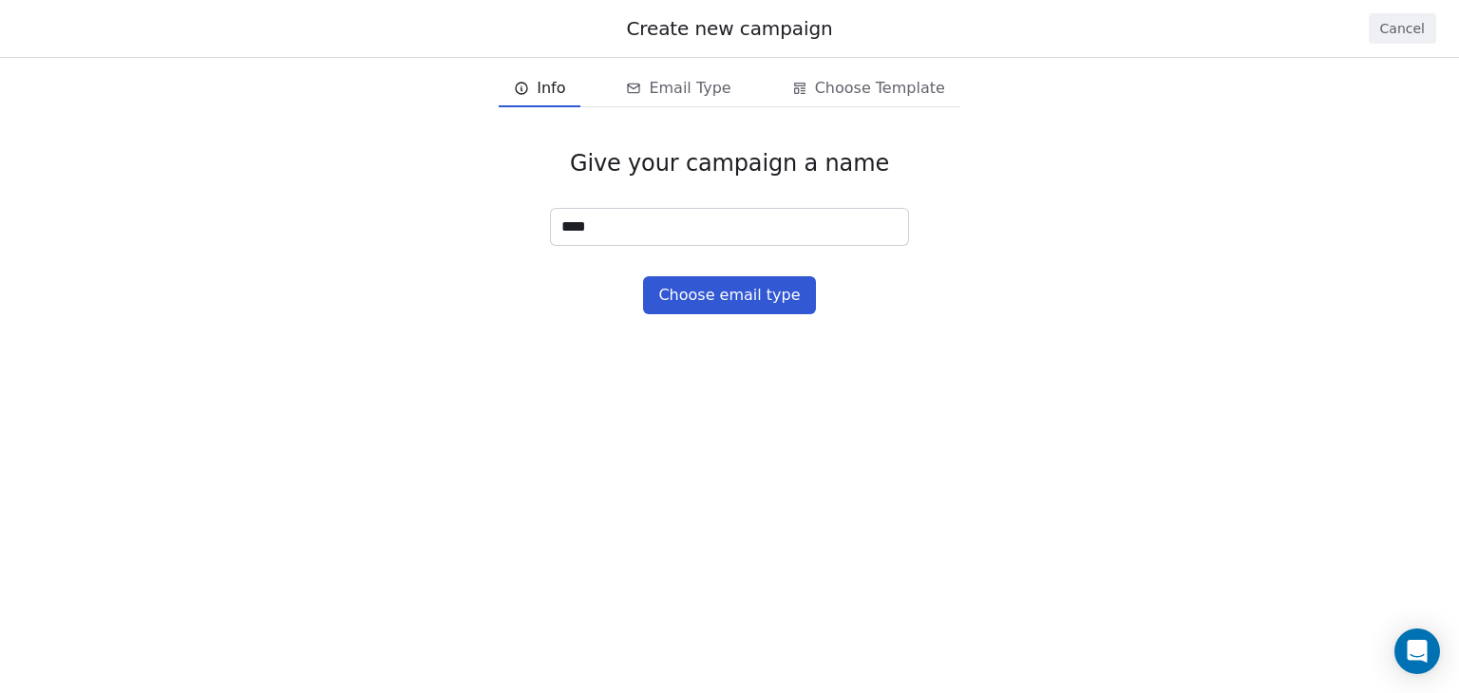
type input "****"
click at [688, 285] on button "Choose email type" at bounding box center [729, 295] width 172 height 38
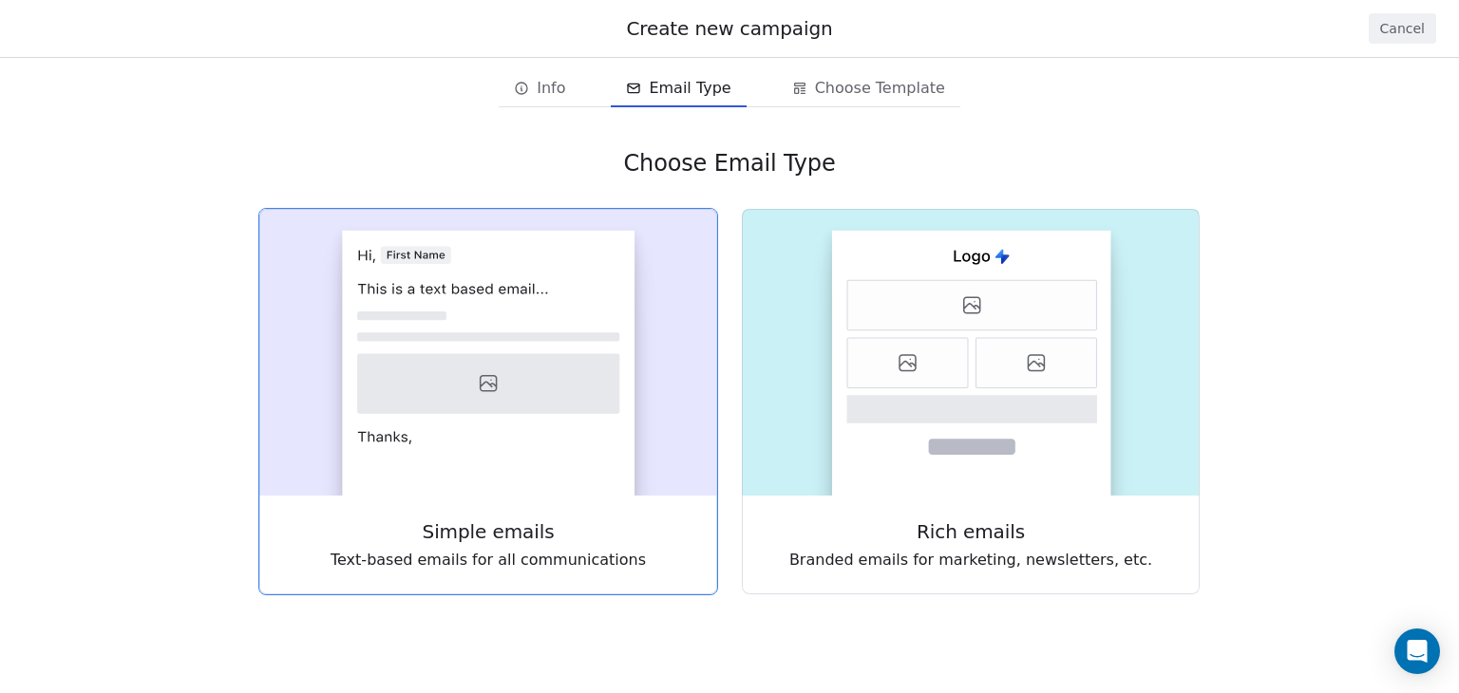
click at [589, 334] on icon at bounding box center [488, 336] width 262 height 9
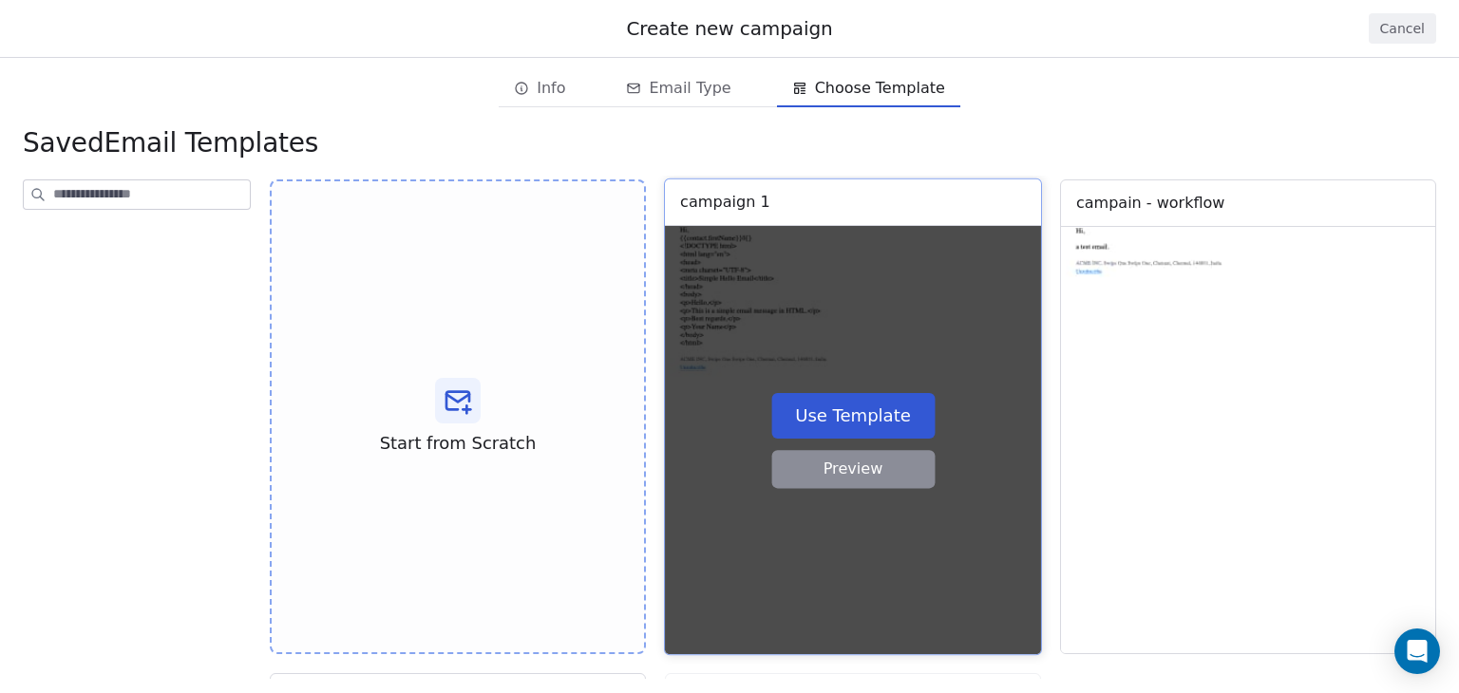
click at [852, 478] on button "Preview" at bounding box center [852, 469] width 163 height 38
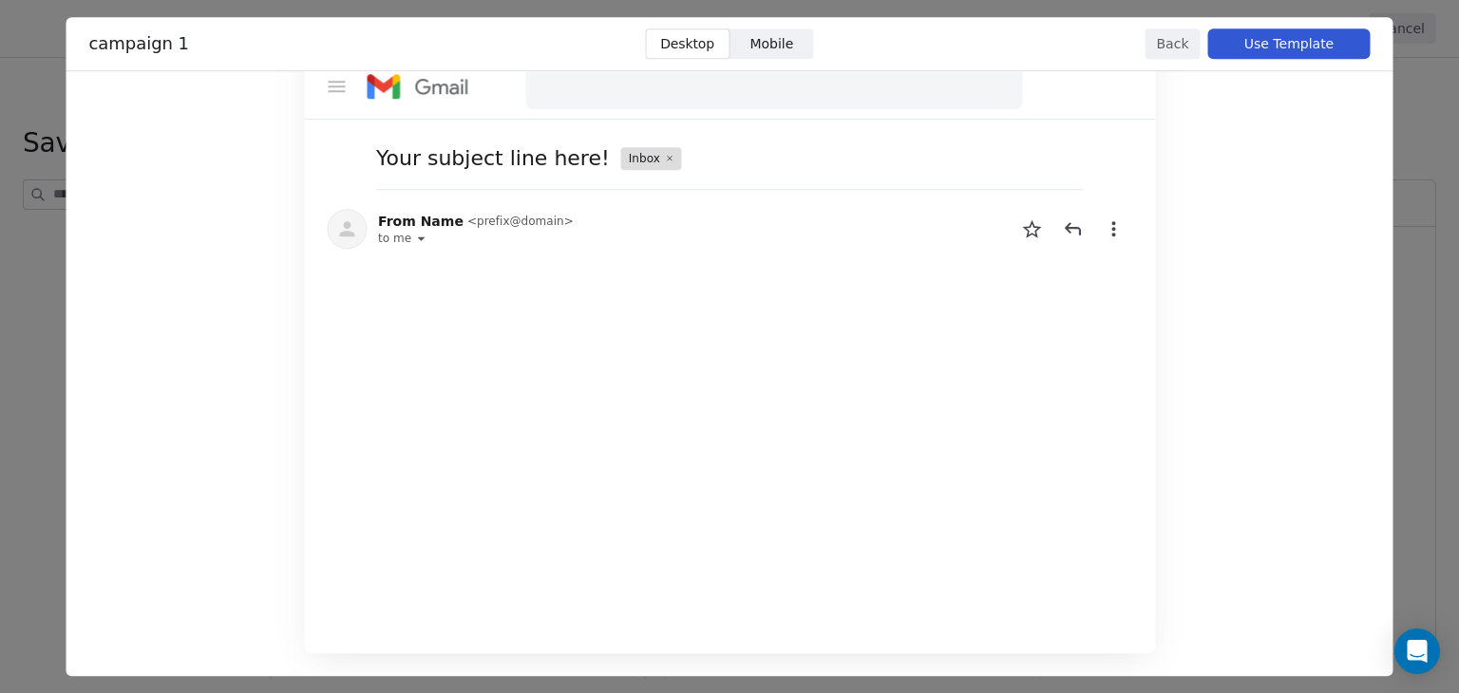
scroll to position [76, 0]
click at [1160, 47] on button "Back" at bounding box center [1173, 43] width 55 height 30
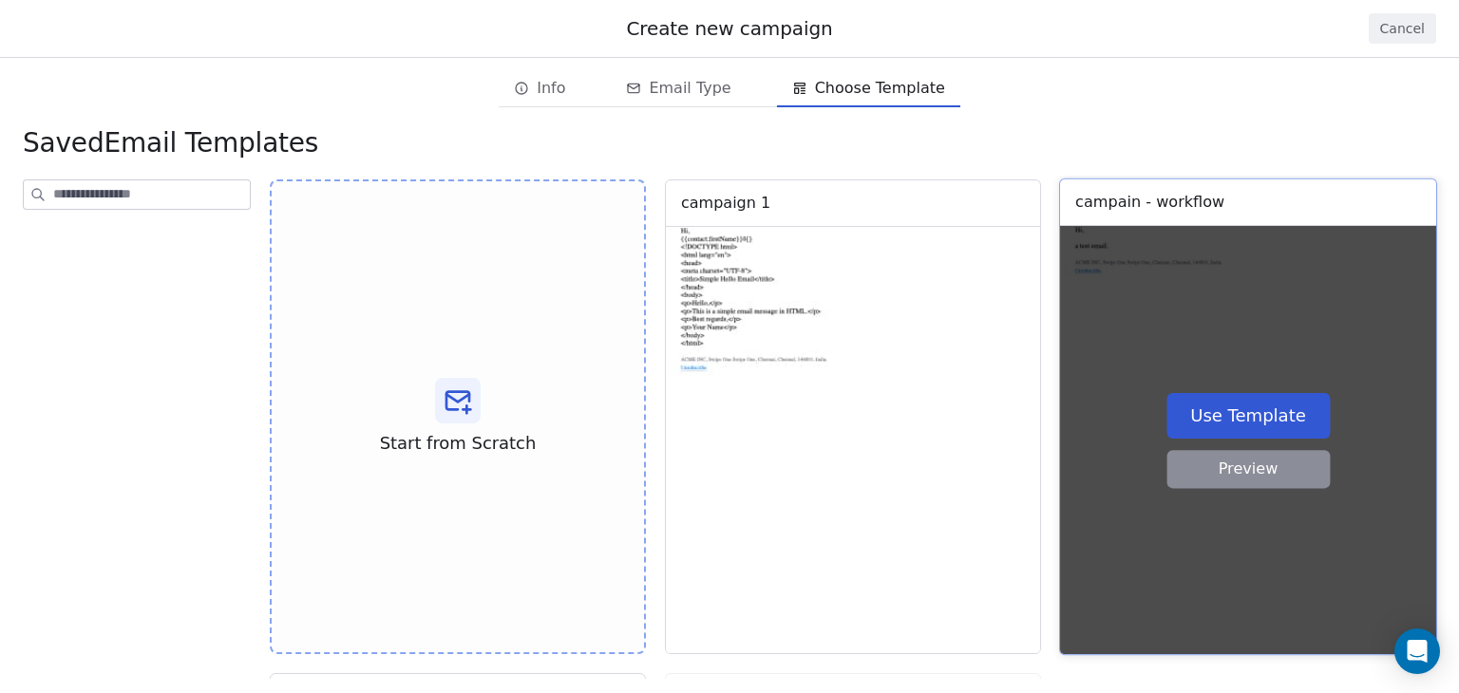
click at [1196, 473] on button "Preview" at bounding box center [1247, 469] width 163 height 38
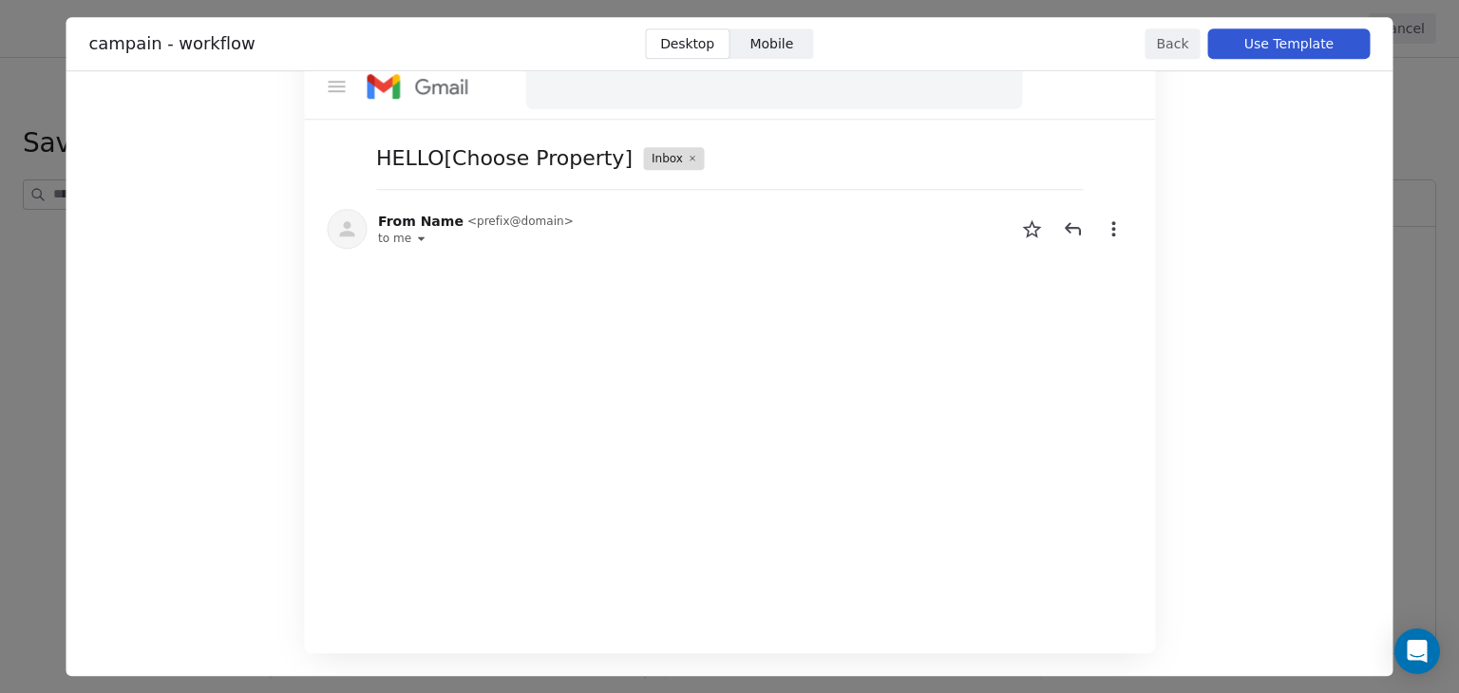
click at [1152, 45] on button "Back" at bounding box center [1173, 43] width 55 height 30
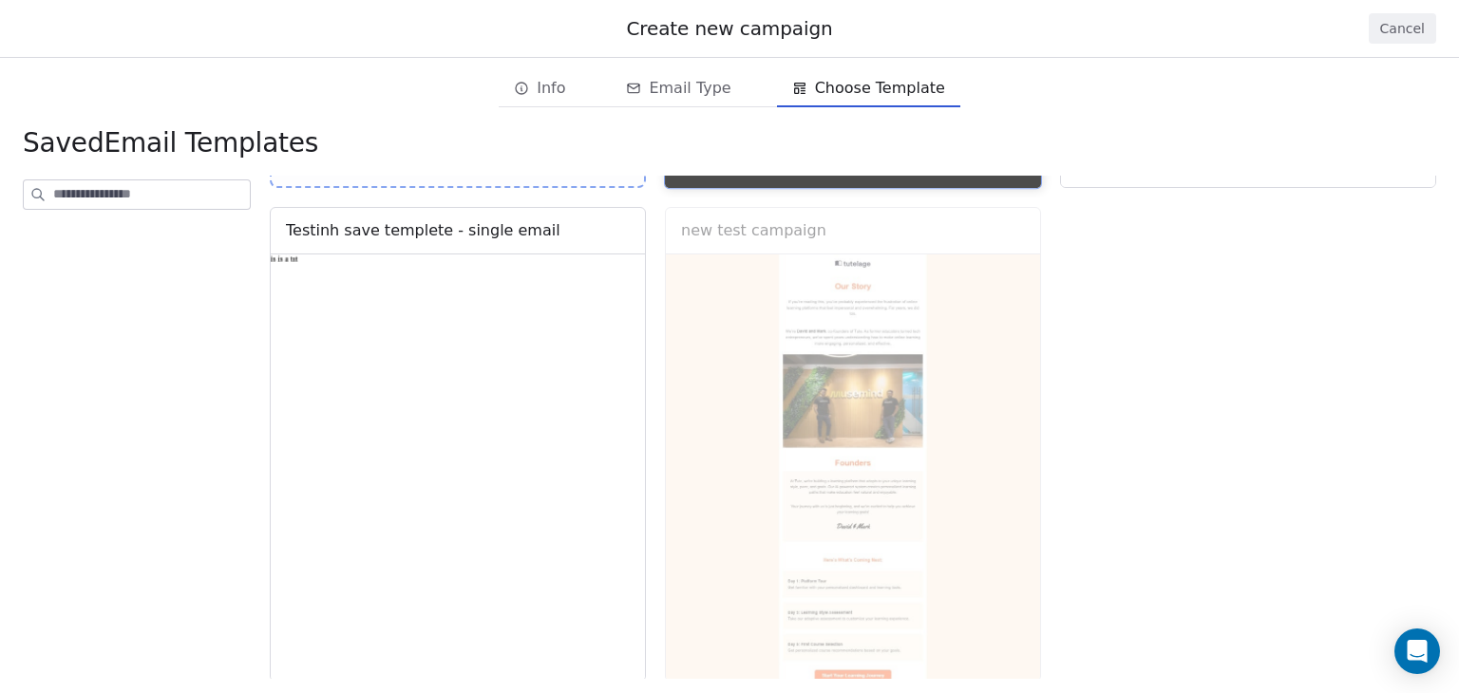
scroll to position [488, 0]
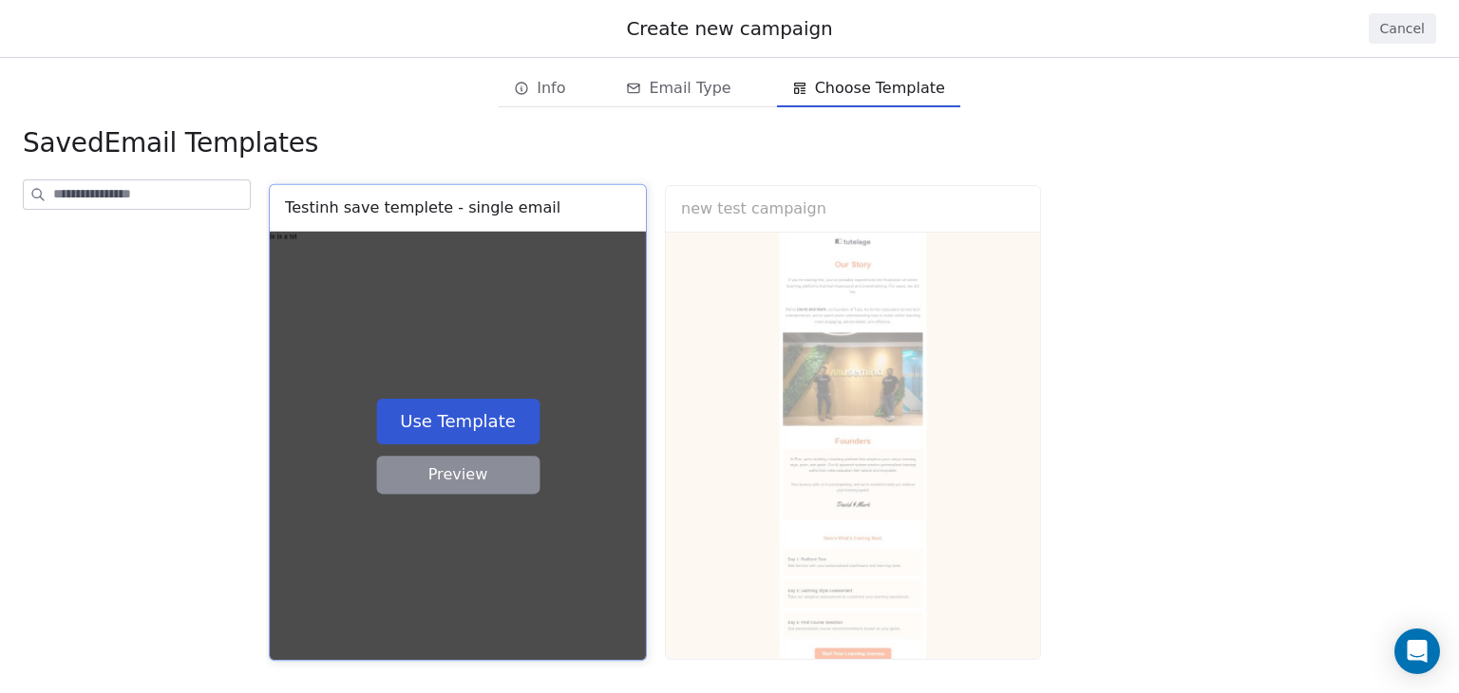
click at [433, 472] on button "Preview" at bounding box center [457, 475] width 163 height 38
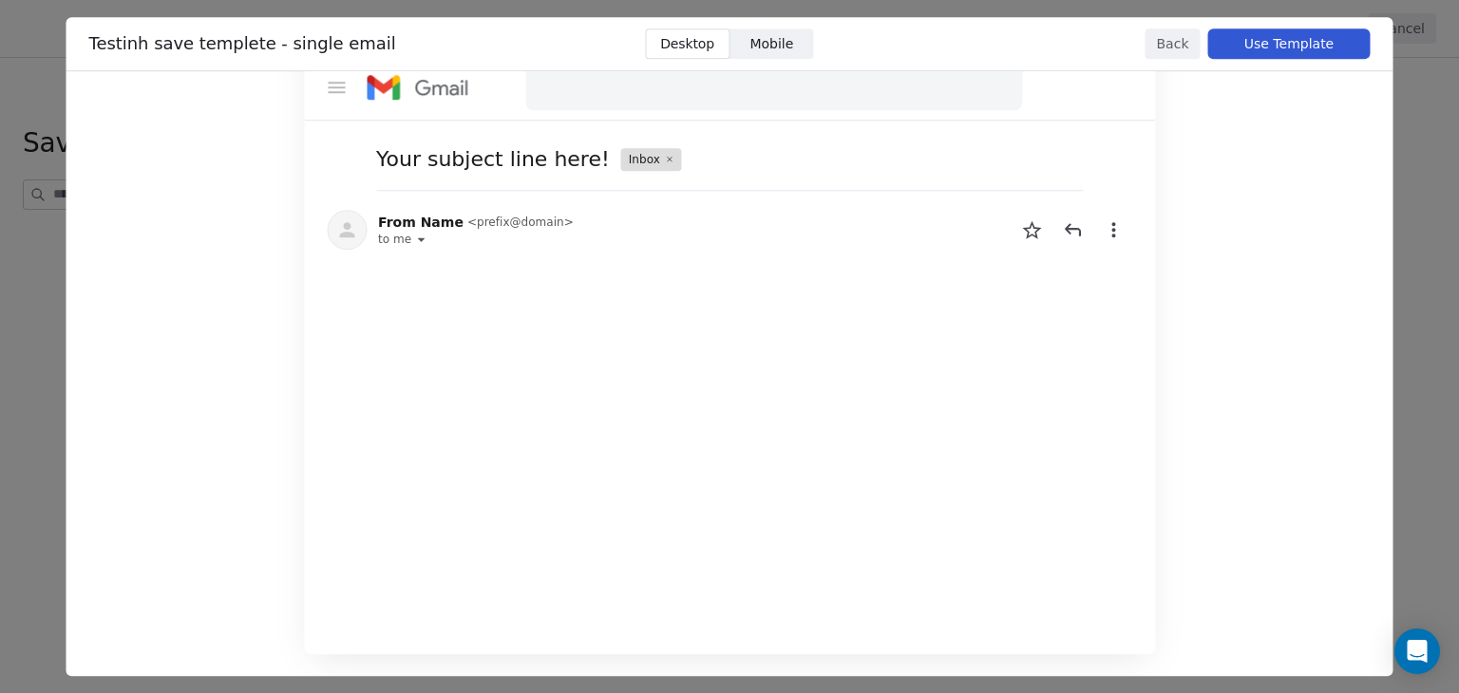
scroll to position [76, 0]
click at [1174, 46] on button "Back" at bounding box center [1173, 43] width 55 height 30
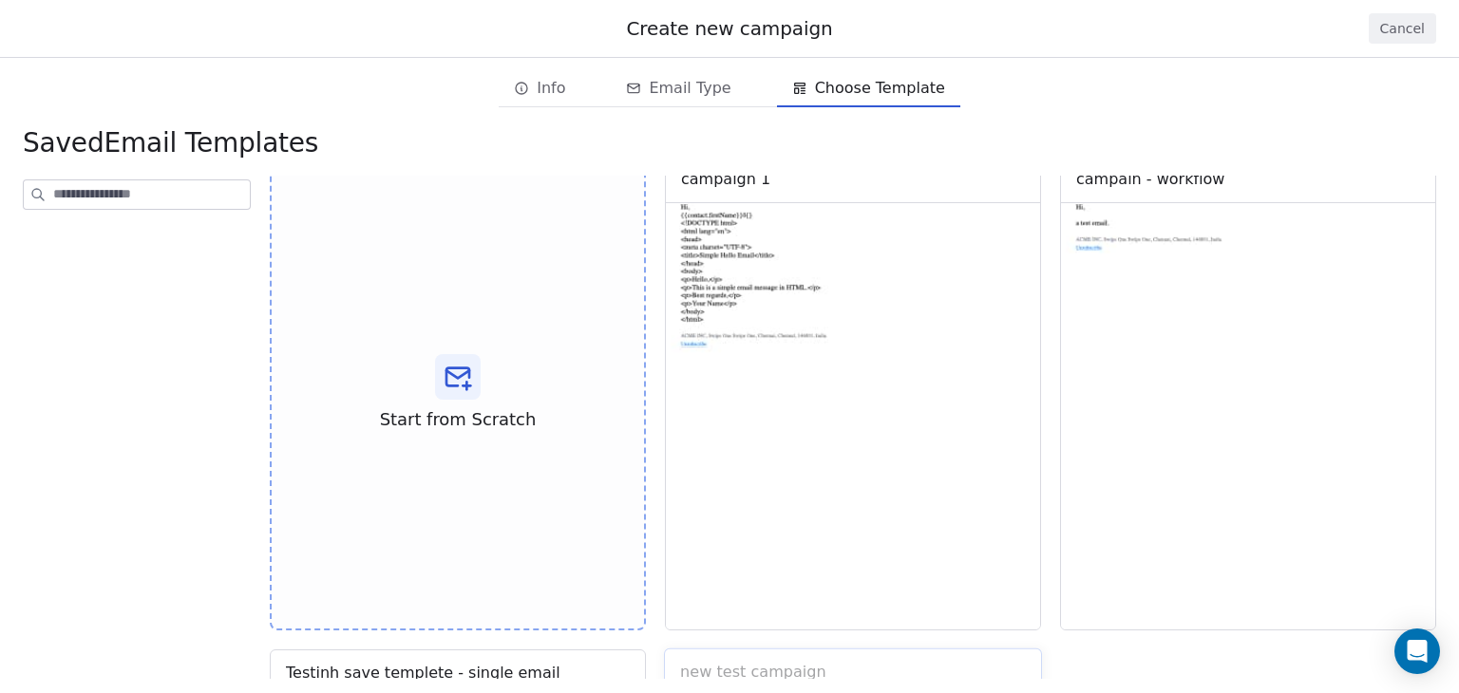
scroll to position [0, 0]
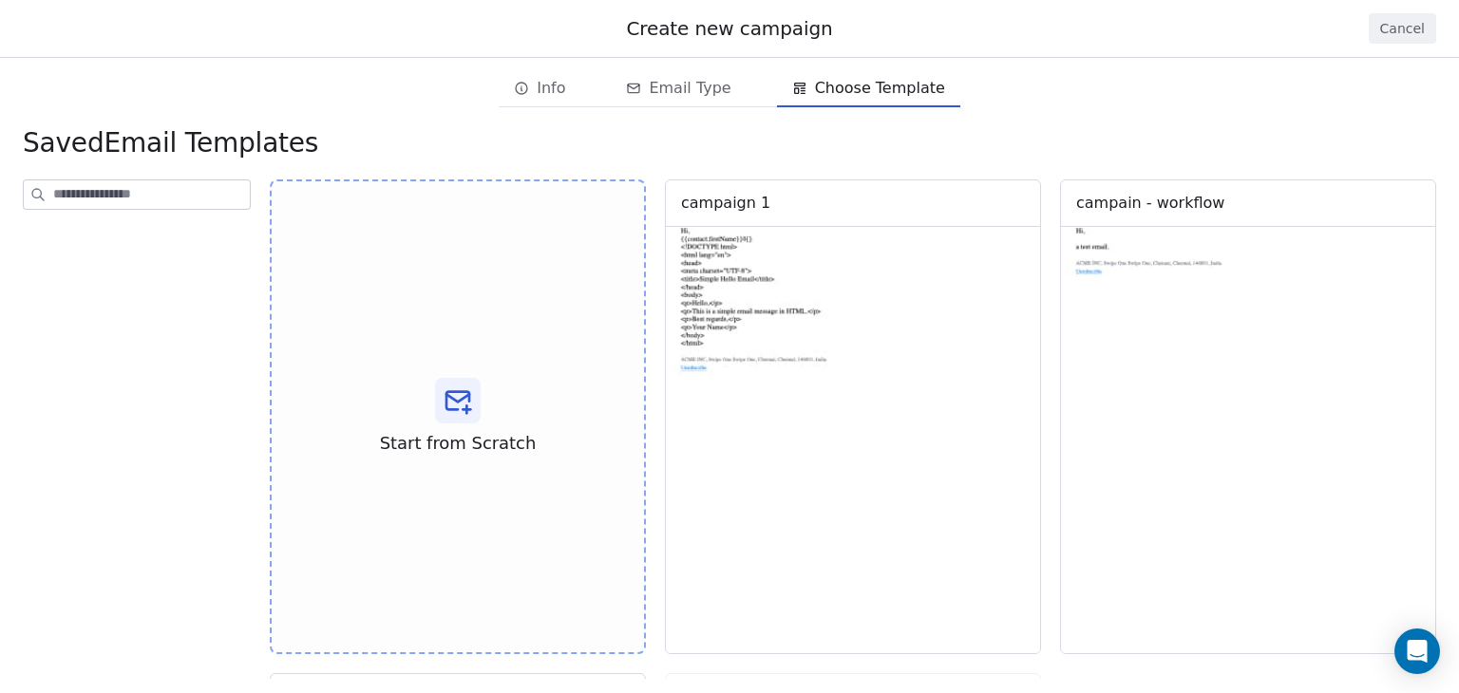
click at [702, 88] on span "Email Type" at bounding box center [690, 88] width 82 height 23
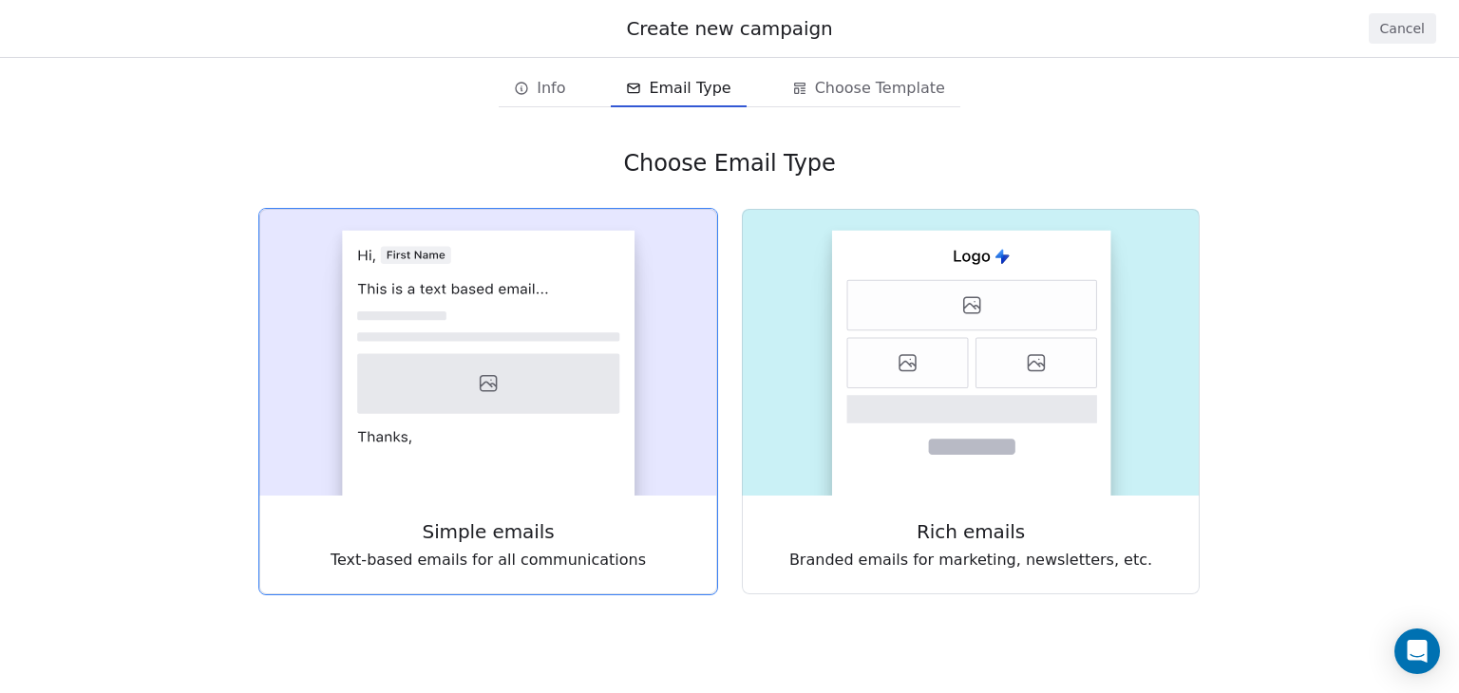
click at [532, 461] on rect at bounding box center [488, 363] width 293 height 265
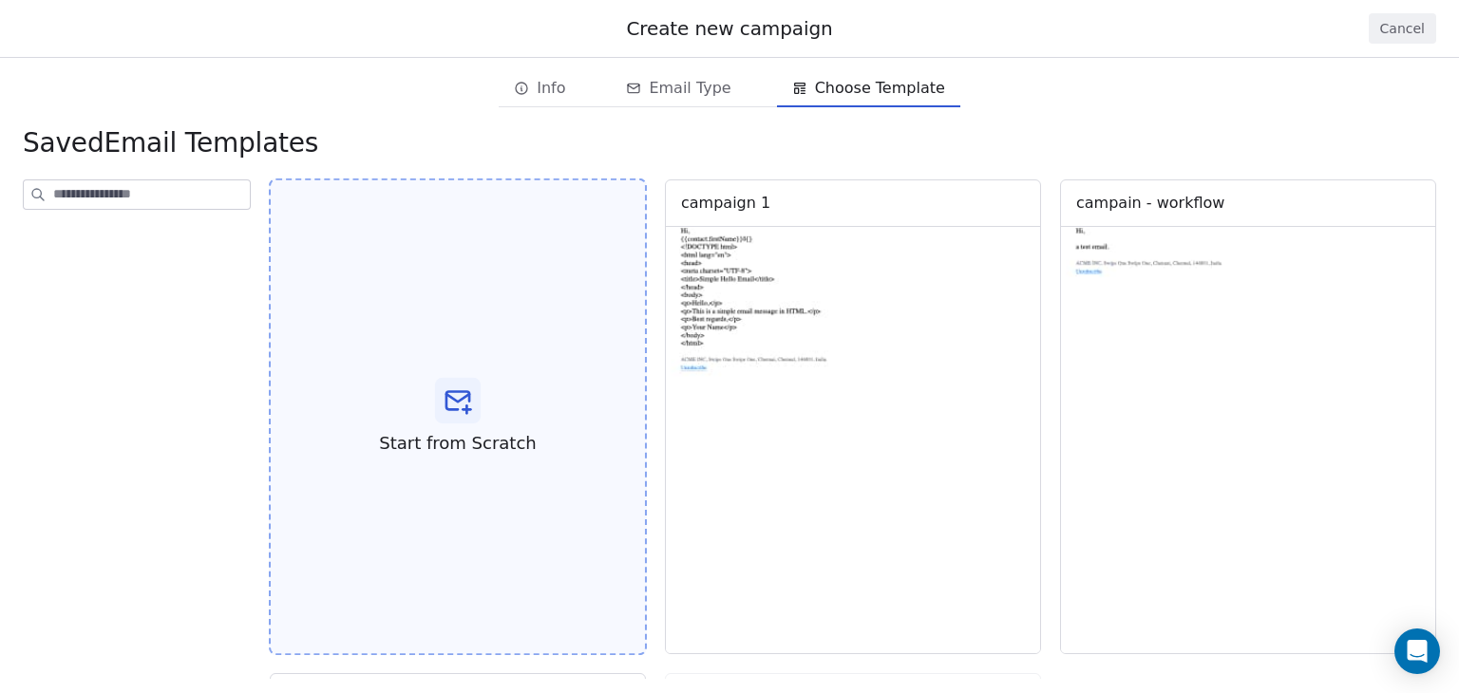
click at [508, 453] on span "Start from Scratch" at bounding box center [457, 443] width 157 height 25
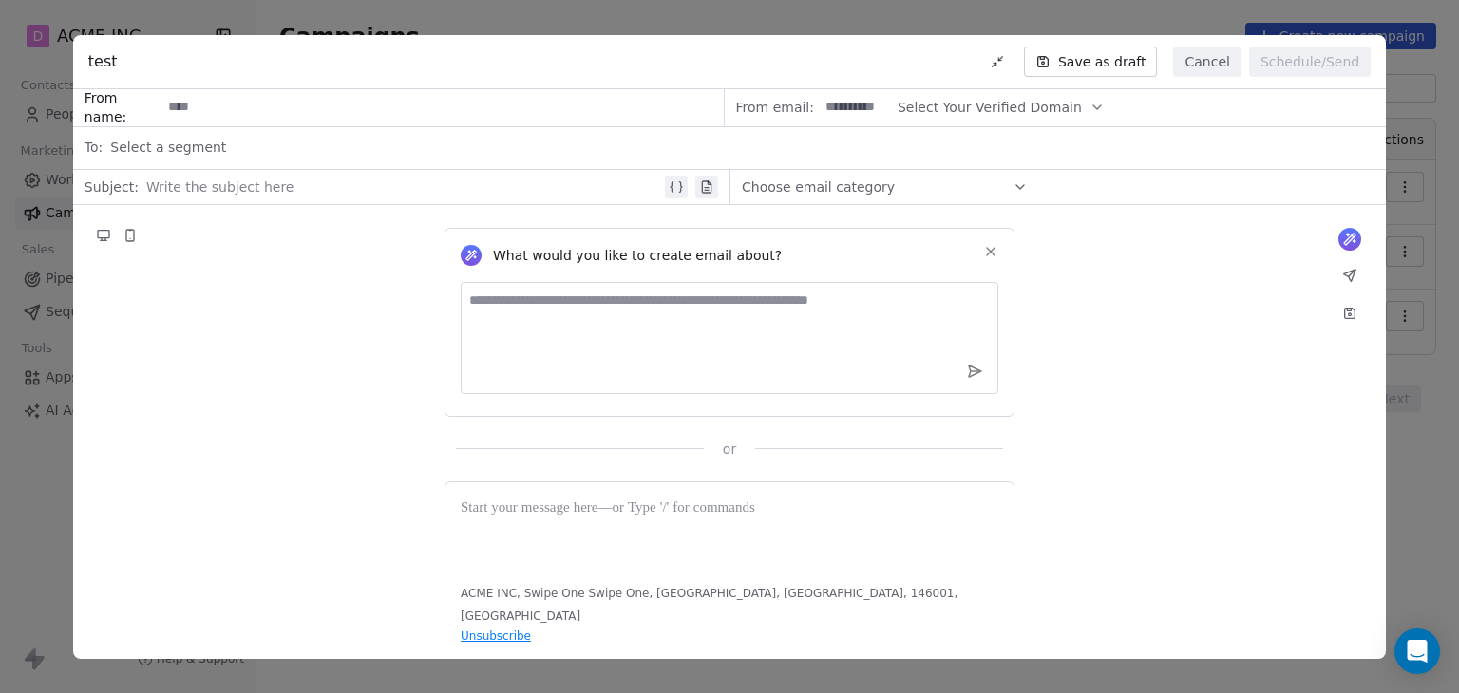
scroll to position [39, 0]
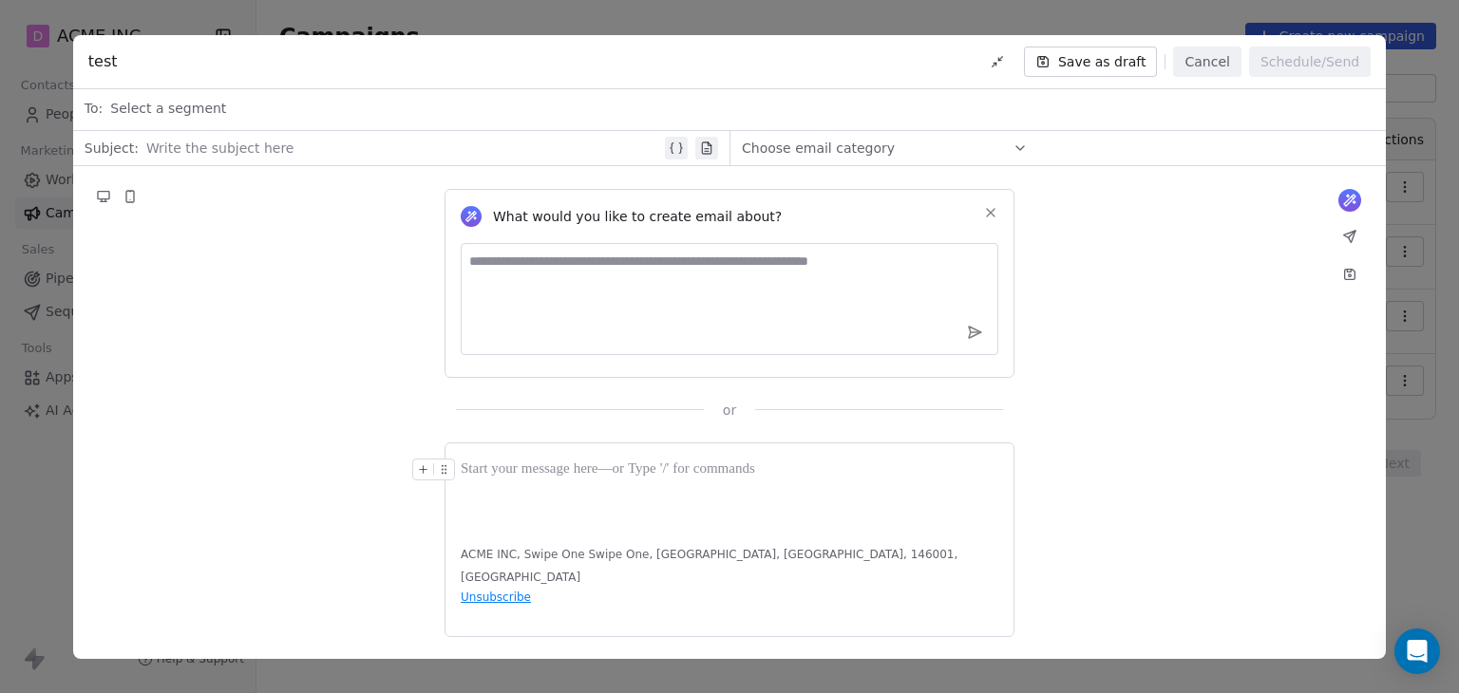
click at [1204, 72] on button "Cancel" at bounding box center [1206, 62] width 67 height 30
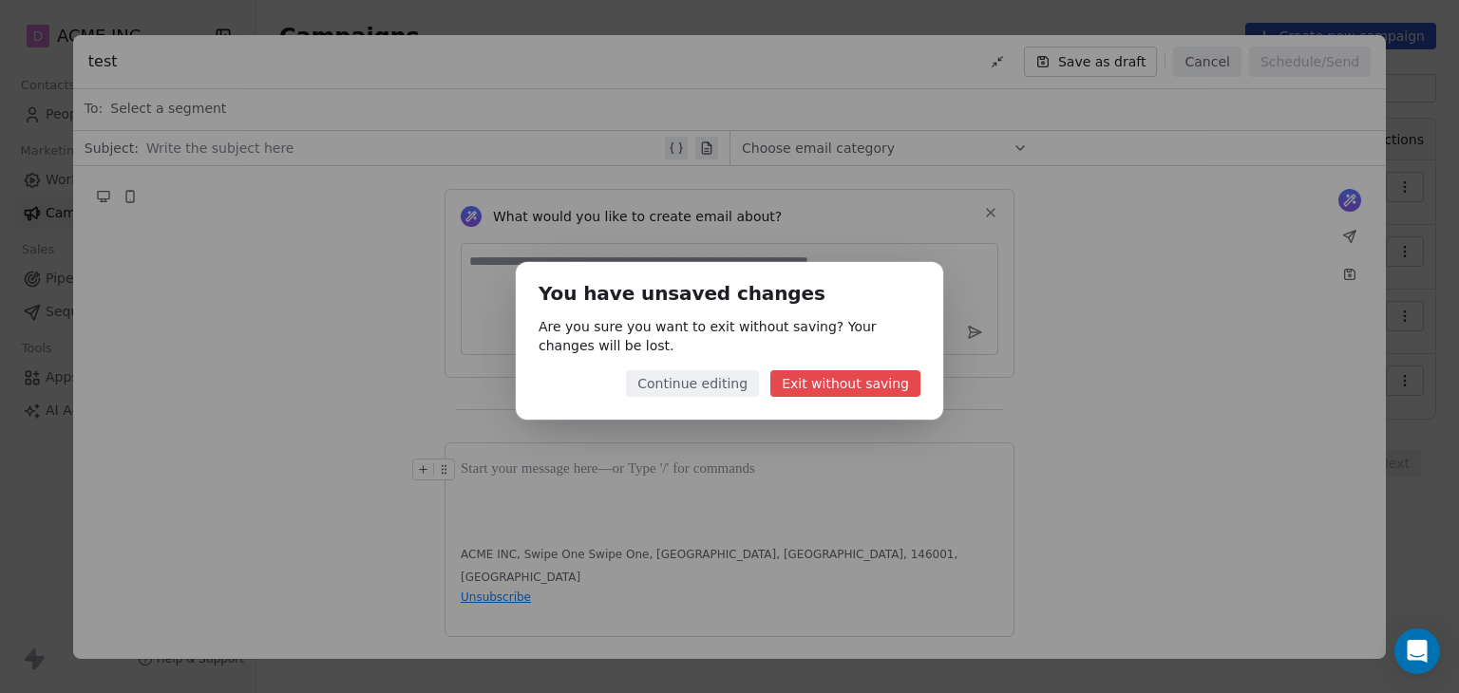
click at [843, 385] on button "Exit without saving" at bounding box center [845, 383] width 150 height 27
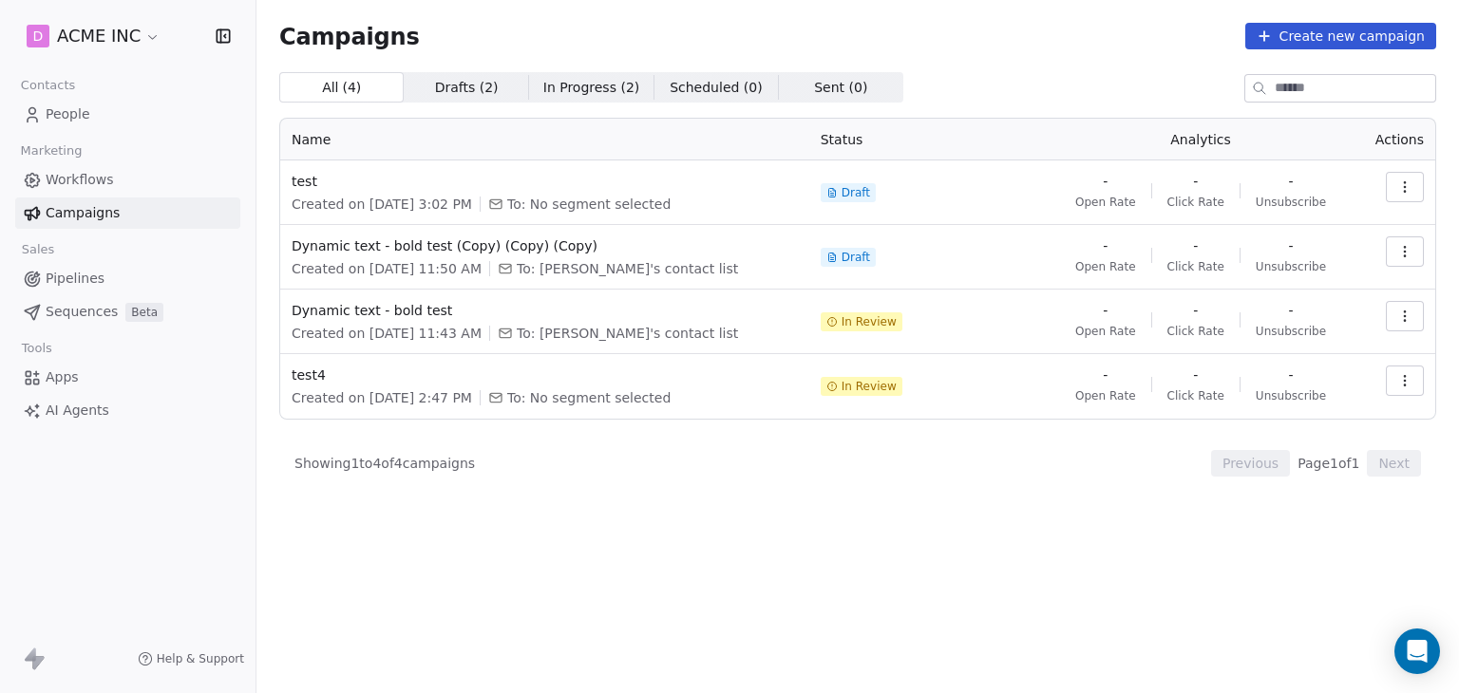
click at [1359, 31] on button "Create new campaign" at bounding box center [1340, 36] width 191 height 27
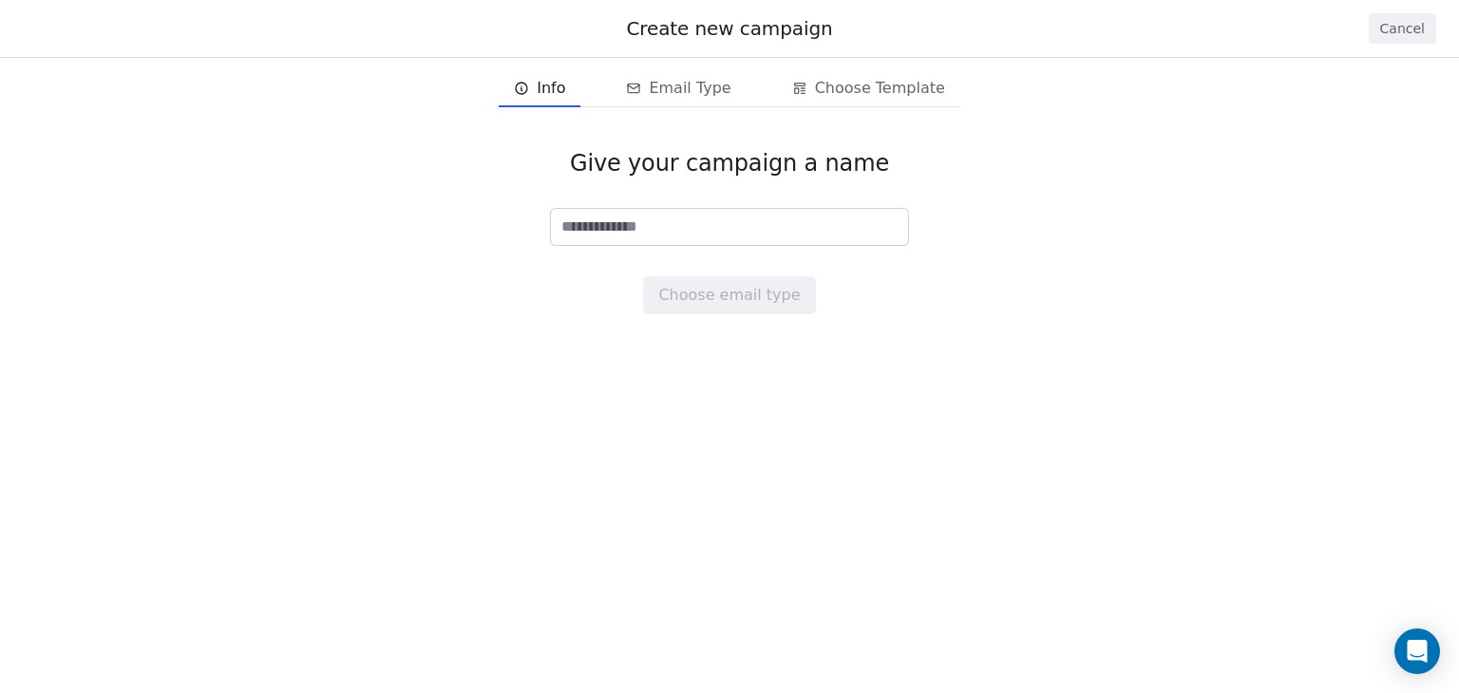
click at [1383, 31] on button "Cancel" at bounding box center [1402, 28] width 67 height 30
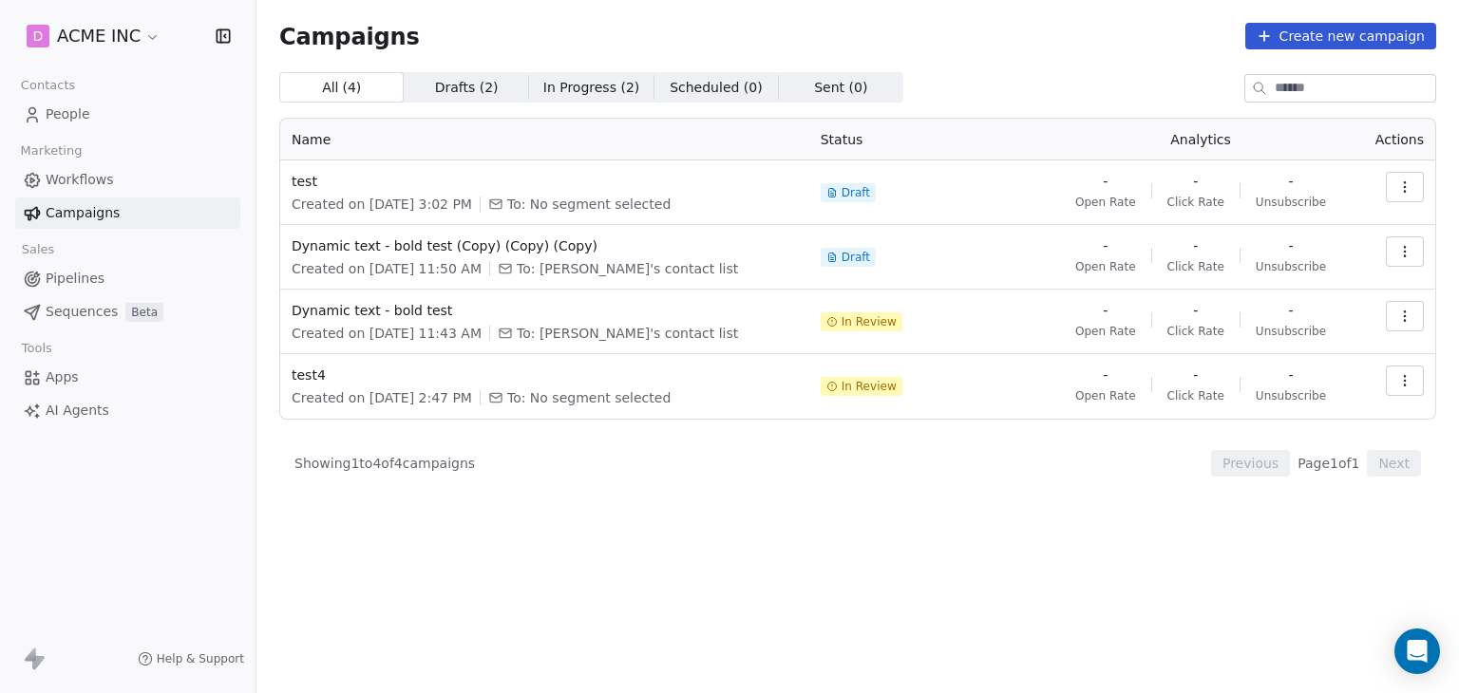
click at [1402, 188] on icon "button" at bounding box center [1404, 187] width 15 height 15
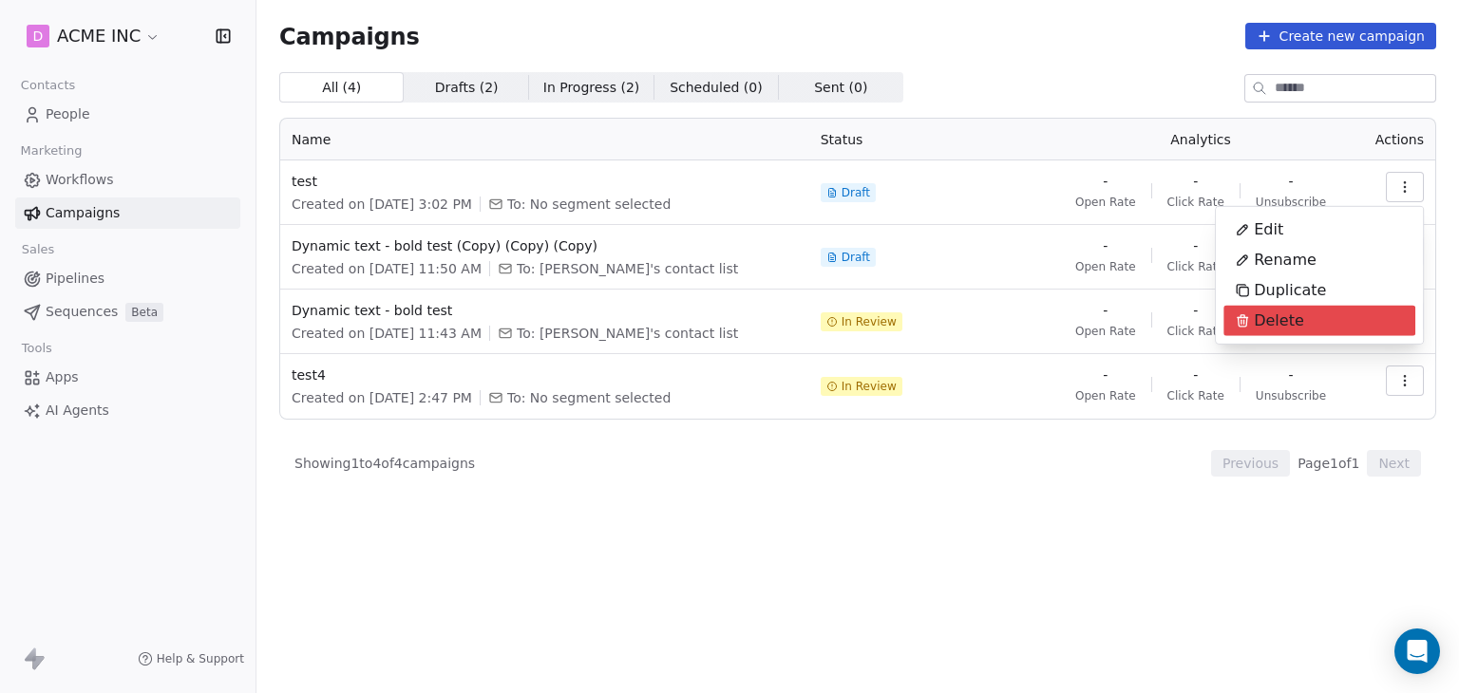
click at [1302, 316] on div "Delete" at bounding box center [1269, 321] width 92 height 30
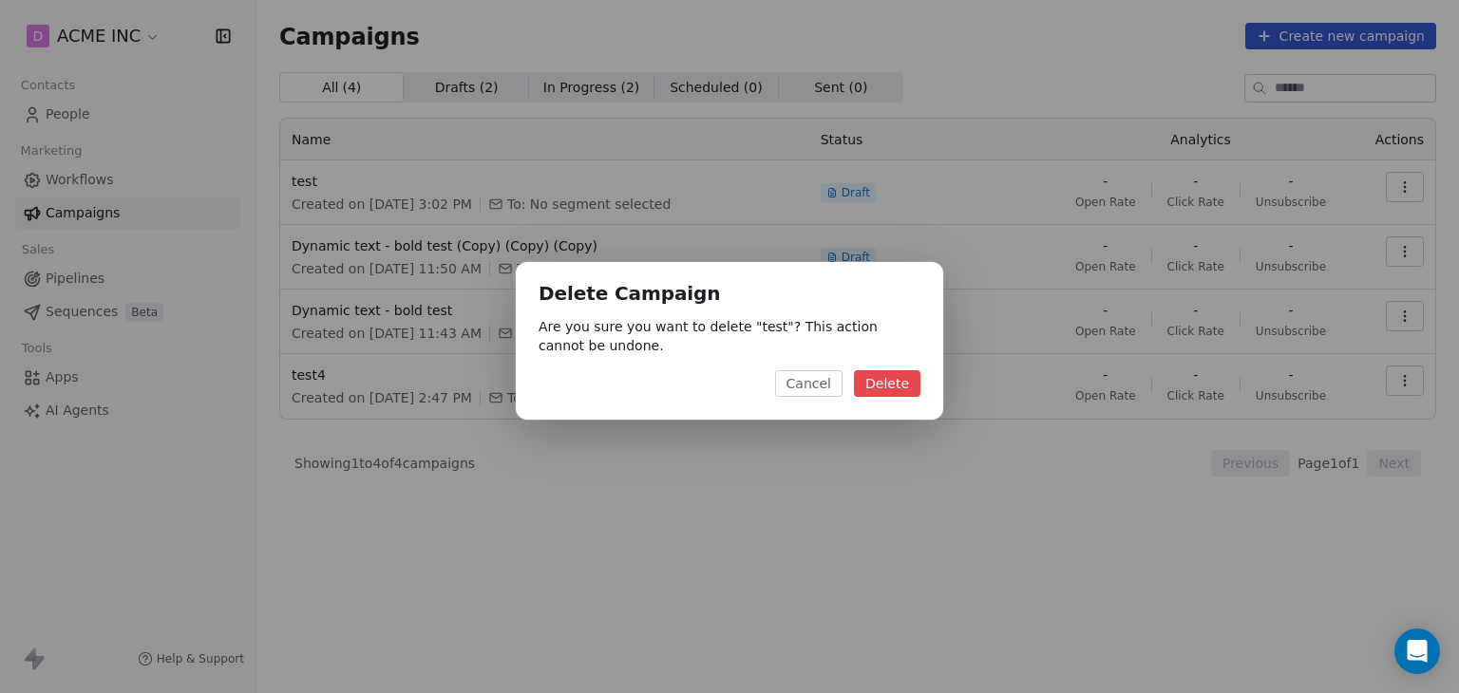
click at [919, 378] on button "Delete" at bounding box center [887, 383] width 66 height 27
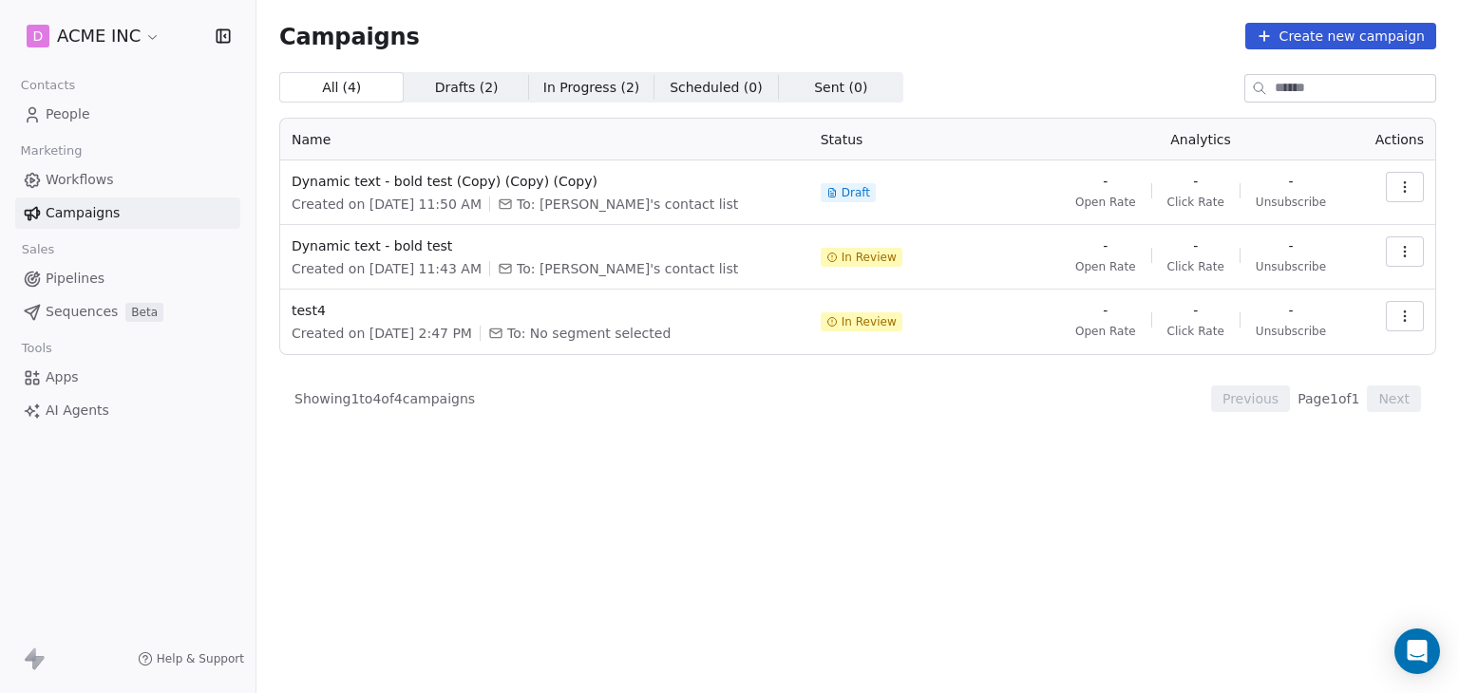
click at [1320, 41] on button "Create new campaign" at bounding box center [1340, 36] width 191 height 27
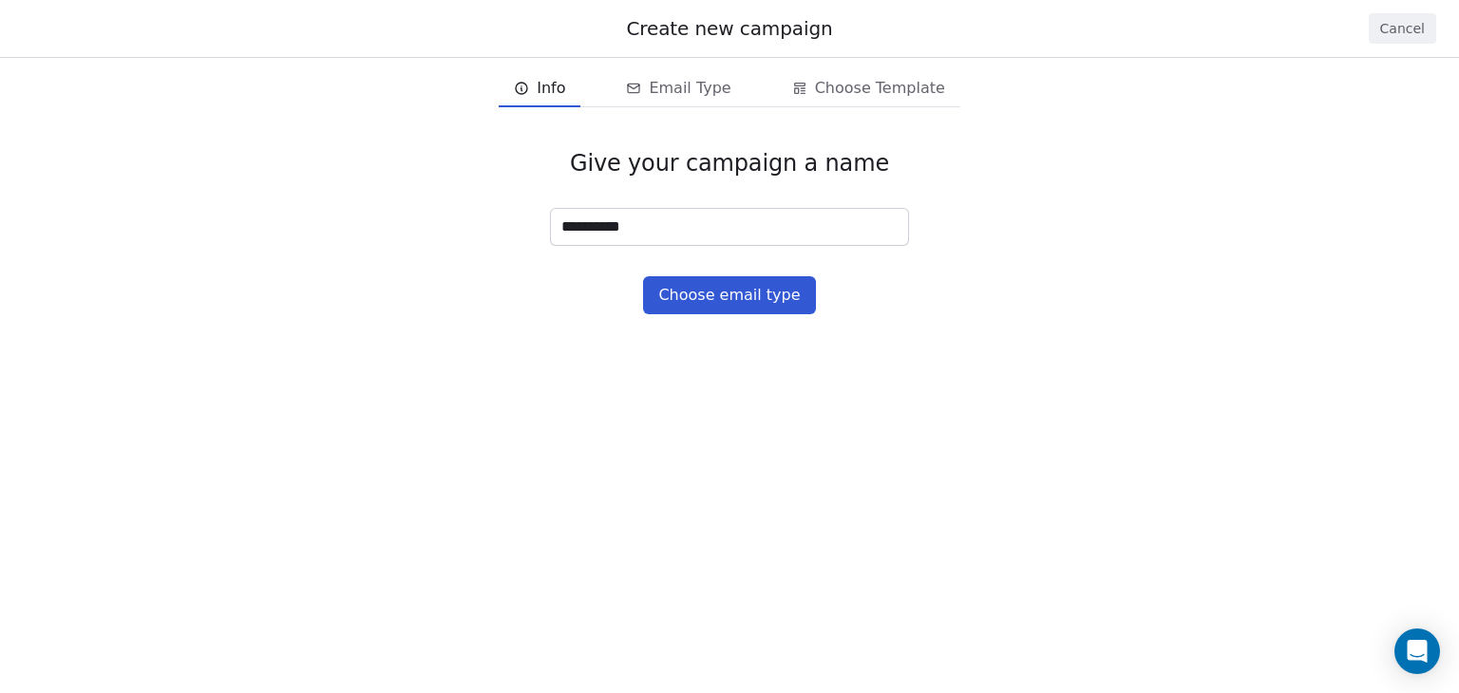
type input "**********"
click at [726, 325] on div "**********" at bounding box center [729, 232] width 1459 height 226
click at [730, 300] on button "Choose email type" at bounding box center [729, 295] width 172 height 38
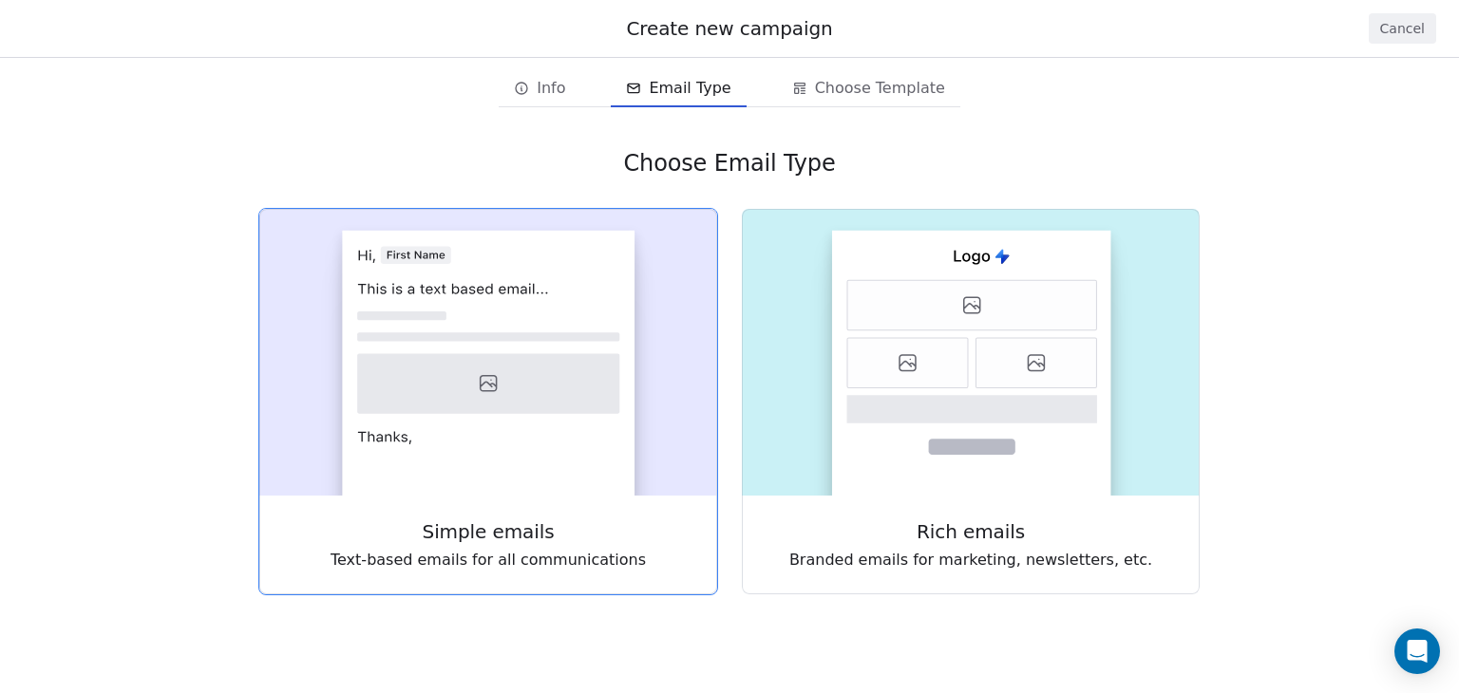
click at [537, 457] on rect at bounding box center [488, 363] width 293 height 265
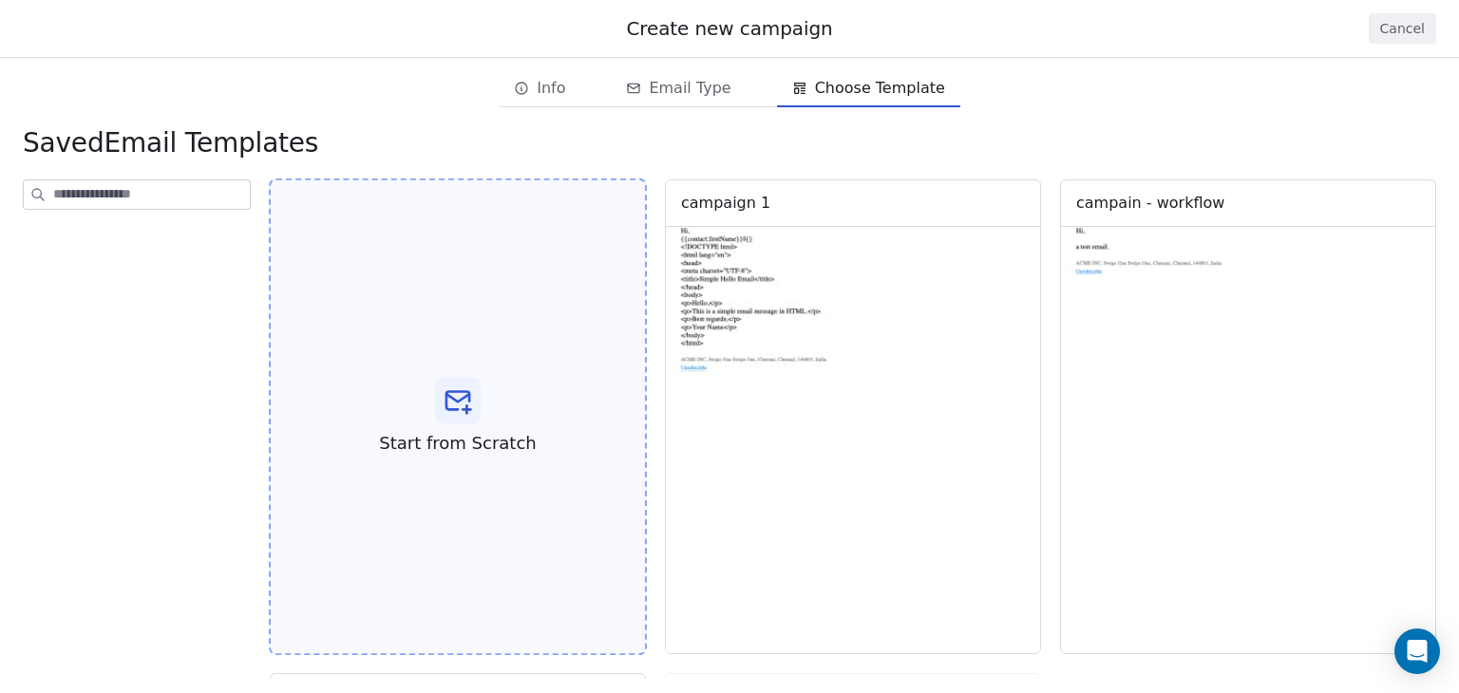
click at [494, 431] on span "Start from Scratch" at bounding box center [457, 443] width 157 height 25
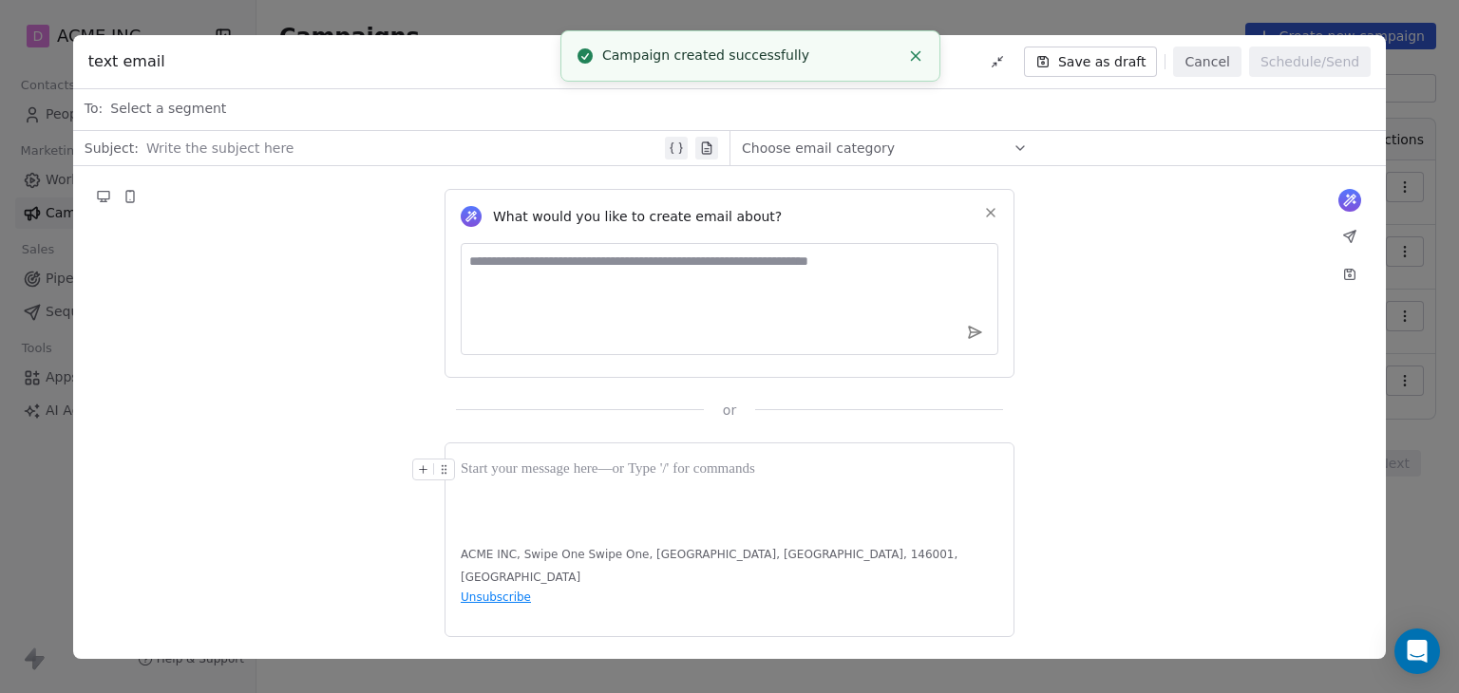
click at [912, 56] on icon "Close toast" at bounding box center [915, 55] width 17 height 17
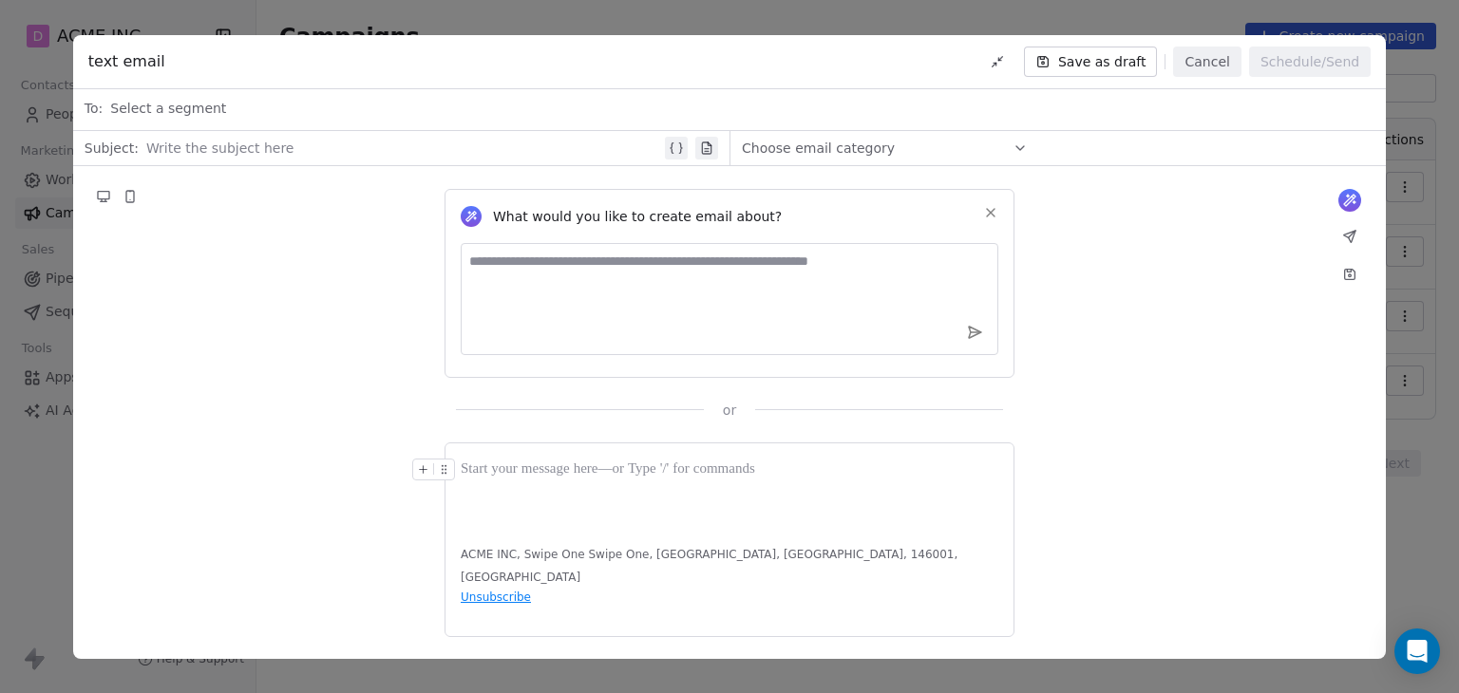
click at [1231, 64] on button "Cancel" at bounding box center [1206, 62] width 67 height 30
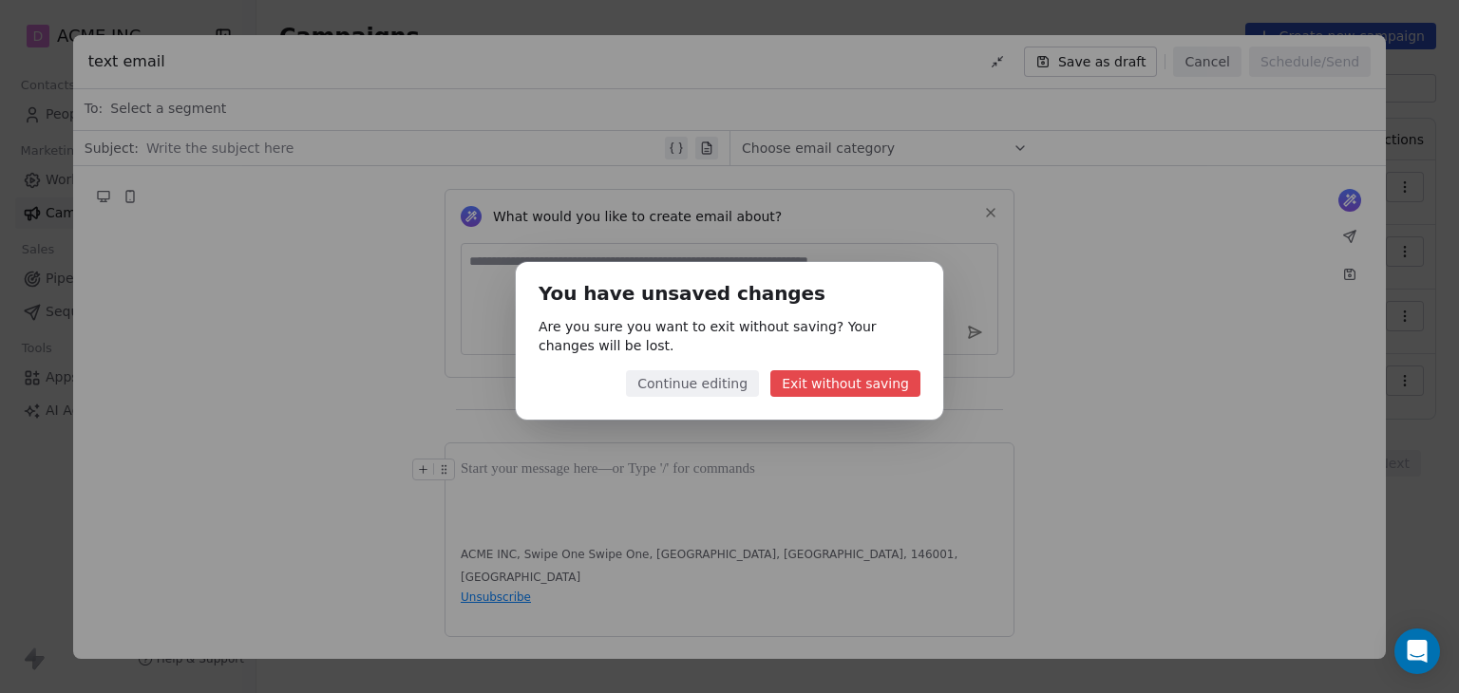
click at [863, 384] on button "Exit without saving" at bounding box center [845, 383] width 150 height 27
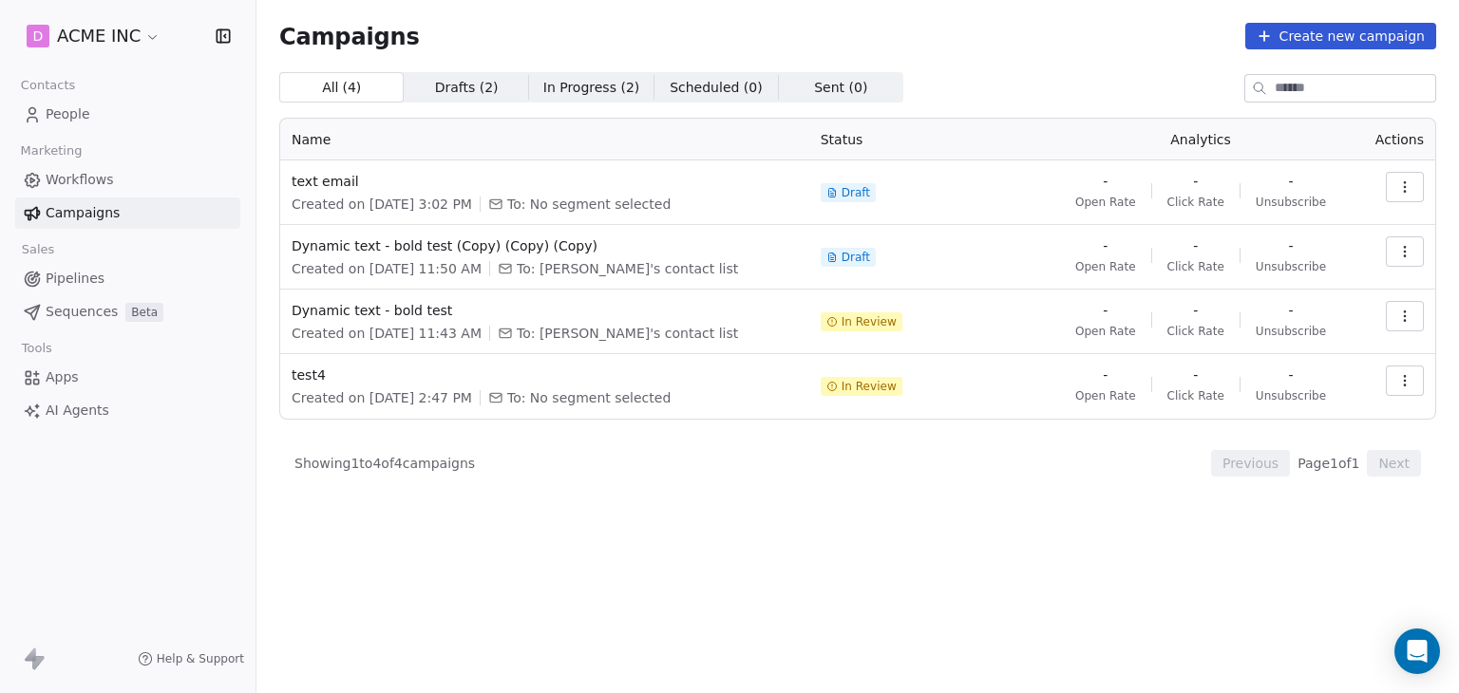
click at [1366, 36] on button "Create new campaign" at bounding box center [1340, 36] width 191 height 27
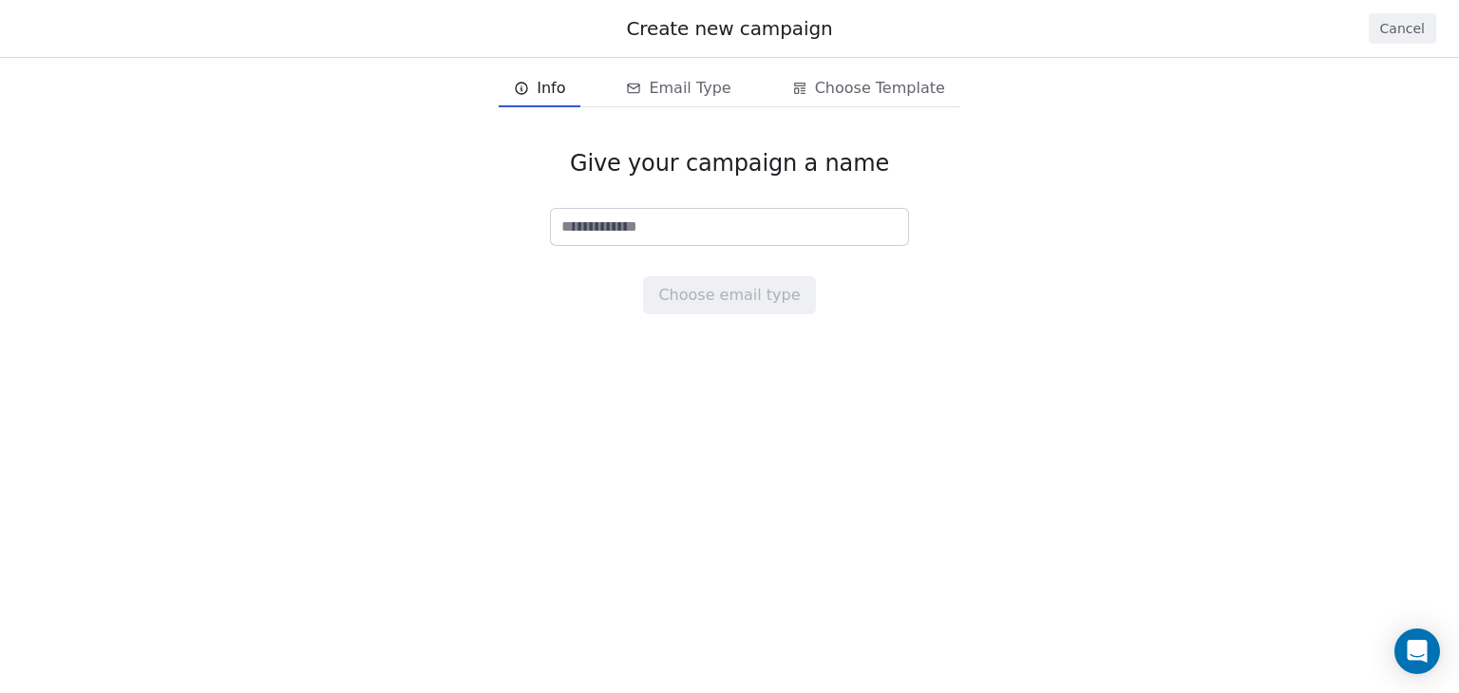
click at [727, 227] on input at bounding box center [729, 227] width 357 height 36
type input "**********"
click at [702, 282] on button "Choose email type" at bounding box center [729, 295] width 172 height 38
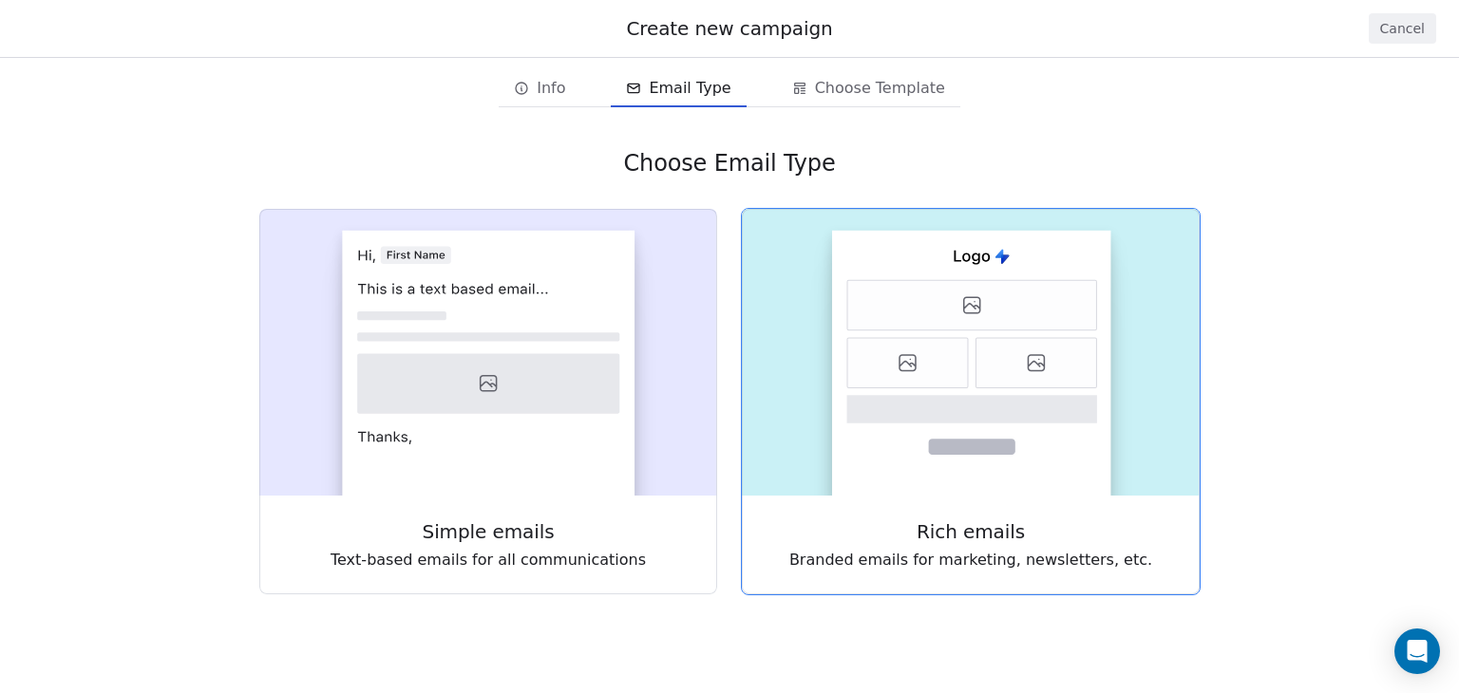
click at [969, 485] on rect at bounding box center [971, 363] width 279 height 265
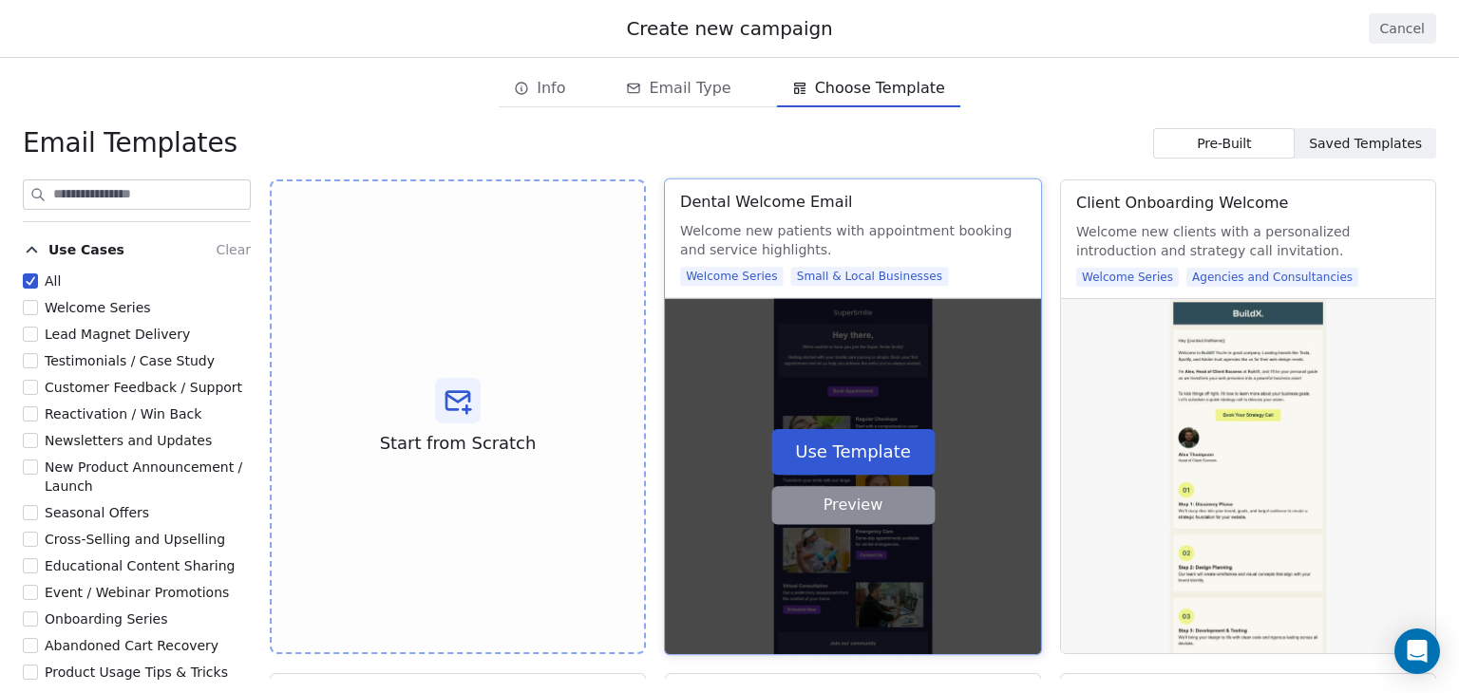
click at [840, 514] on button "Preview" at bounding box center [852, 505] width 163 height 38
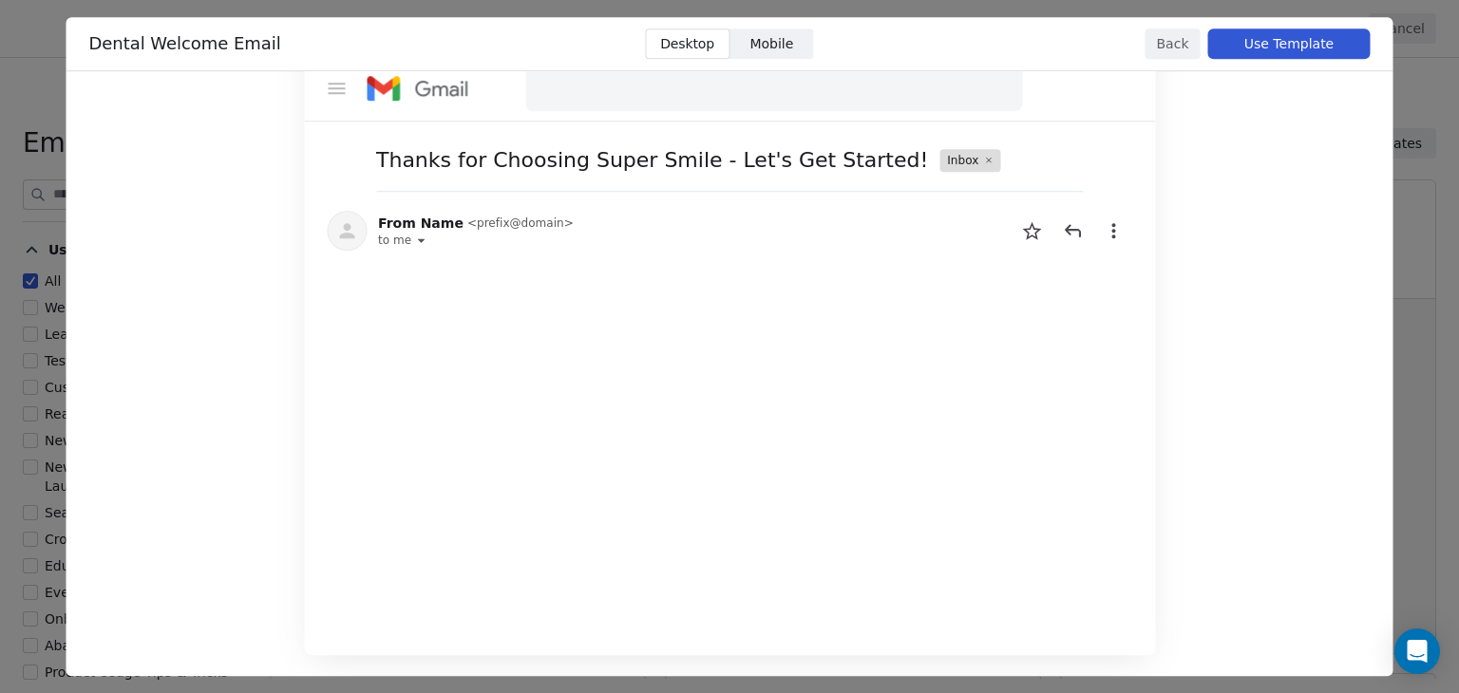
scroll to position [76, 0]
click at [1185, 38] on button "Back" at bounding box center [1173, 43] width 55 height 30
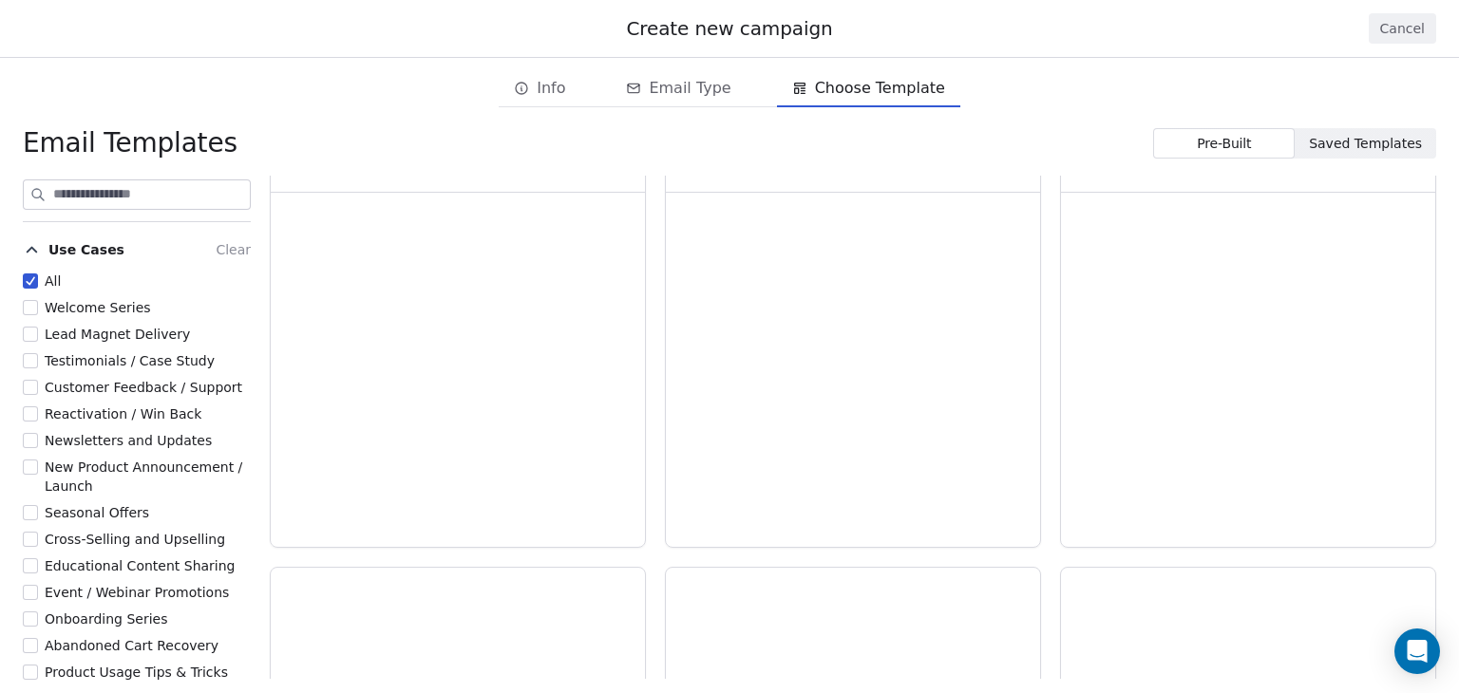
scroll to position [7038, 0]
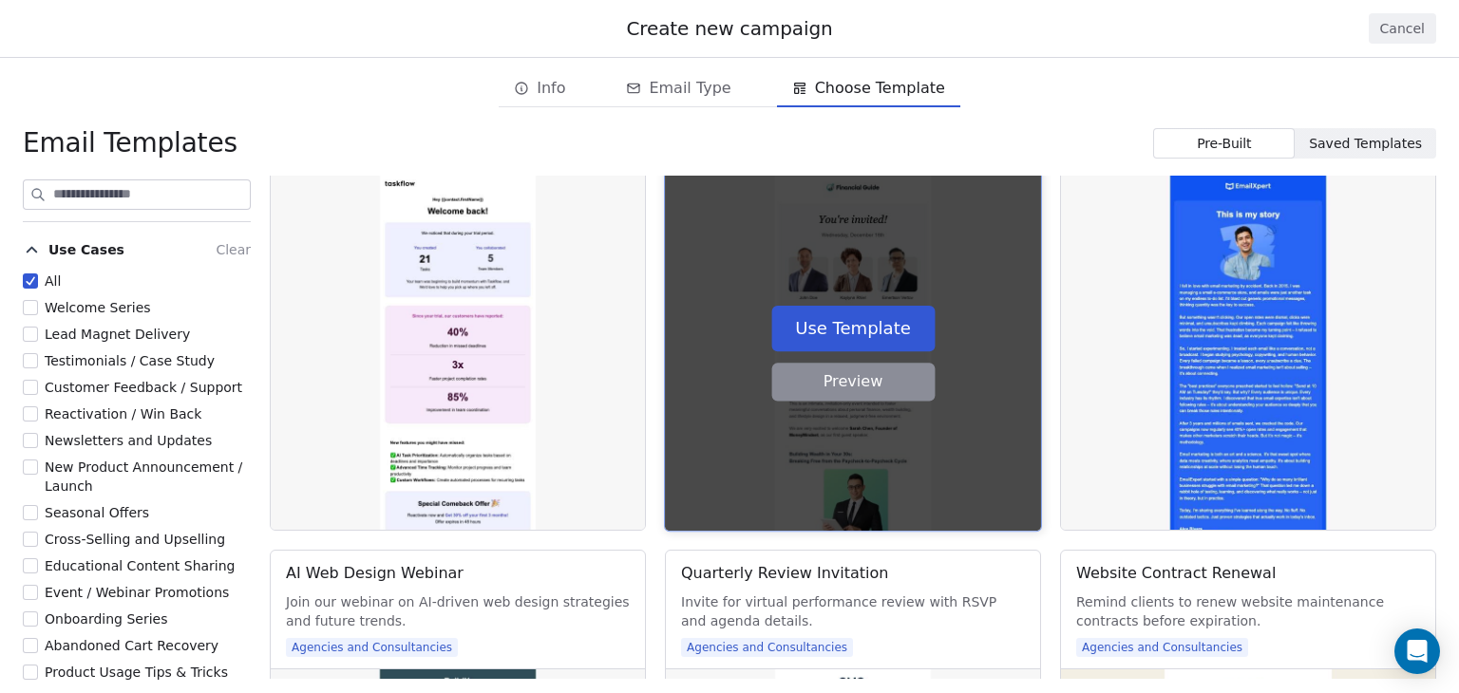
click at [824, 395] on button "Preview" at bounding box center [852, 382] width 163 height 38
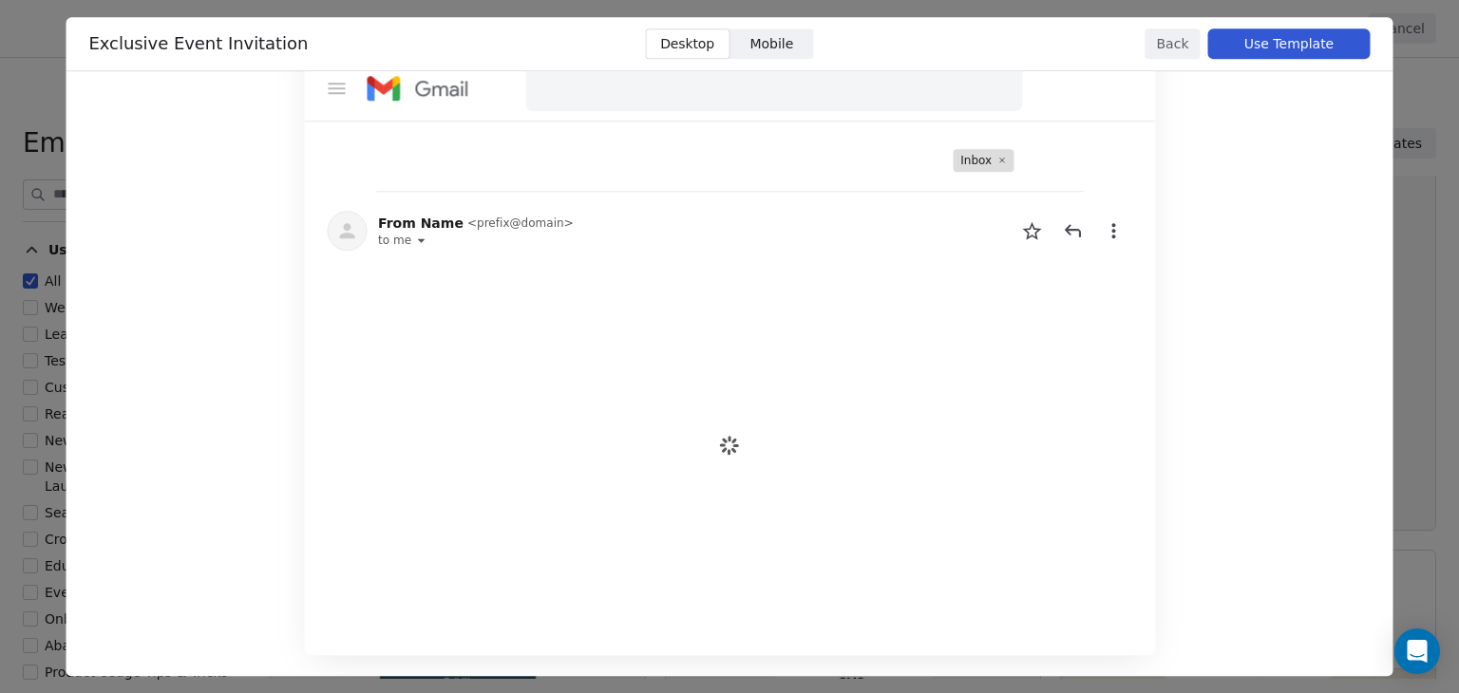
scroll to position [76, 0]
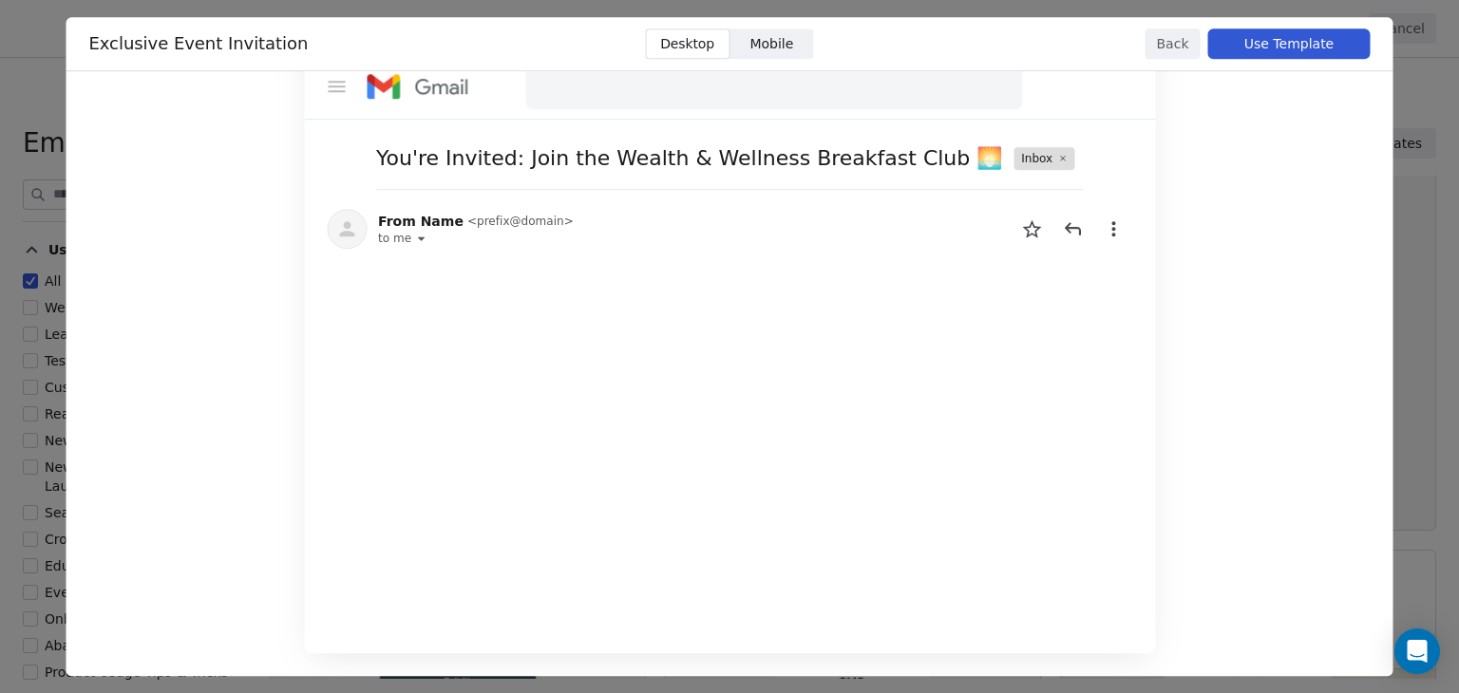
click at [1150, 51] on button "Back" at bounding box center [1173, 43] width 55 height 30
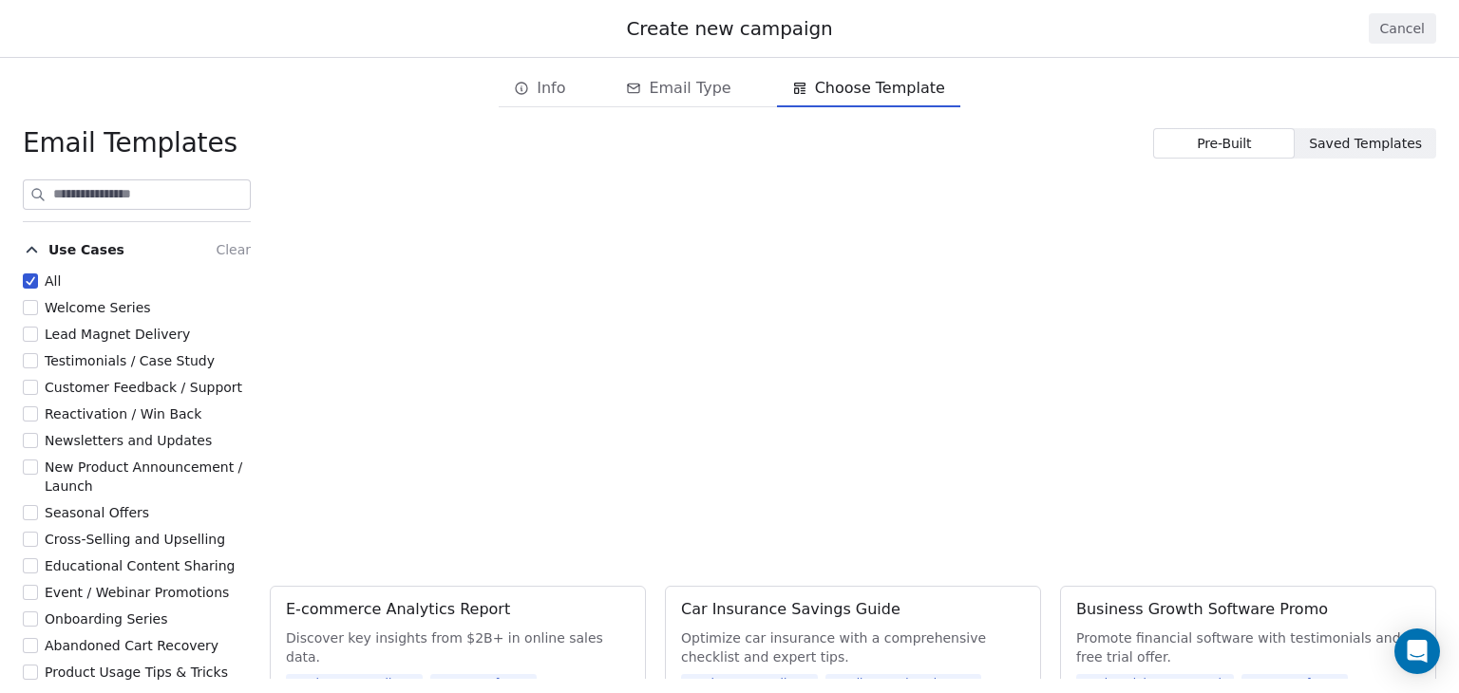
scroll to position [0, 0]
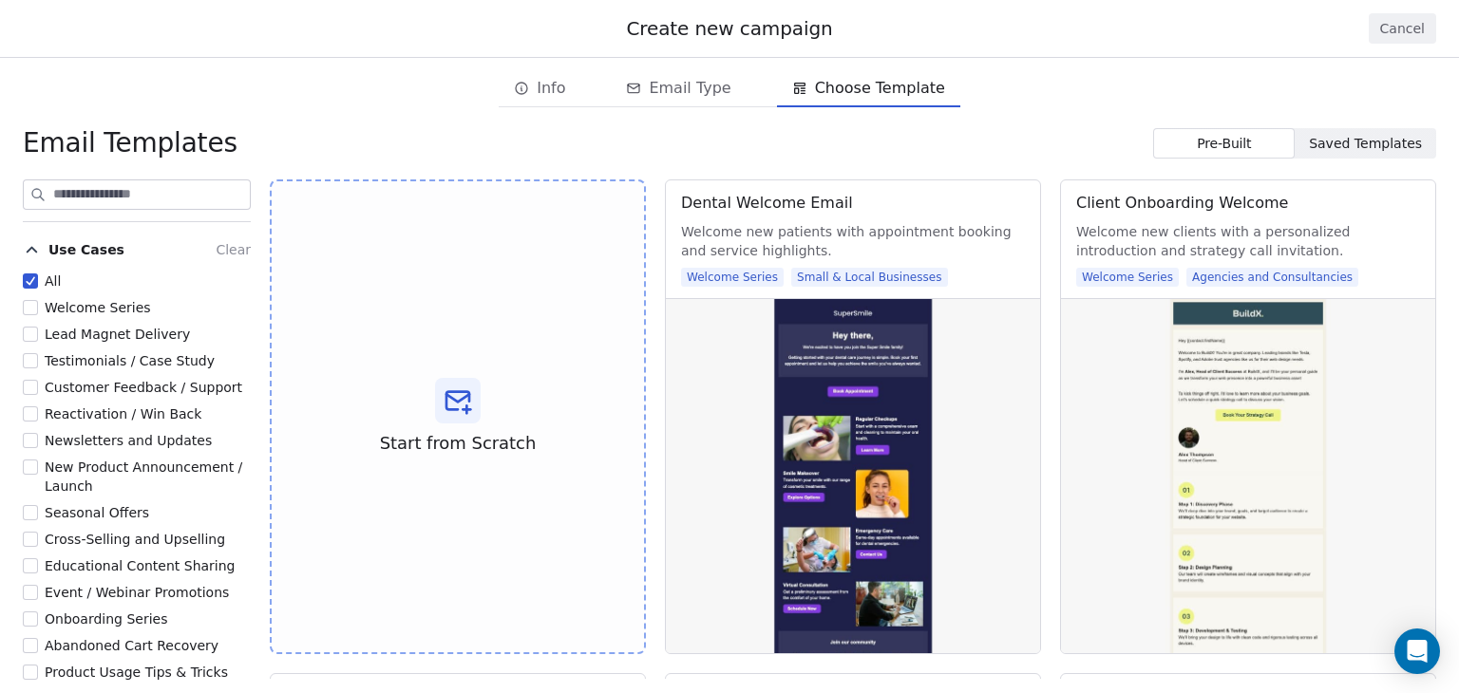
click at [877, 129] on div "Email Templates Pre-Built Pre-Built Saved Templates Saved Templates" at bounding box center [729, 143] width 1459 height 34
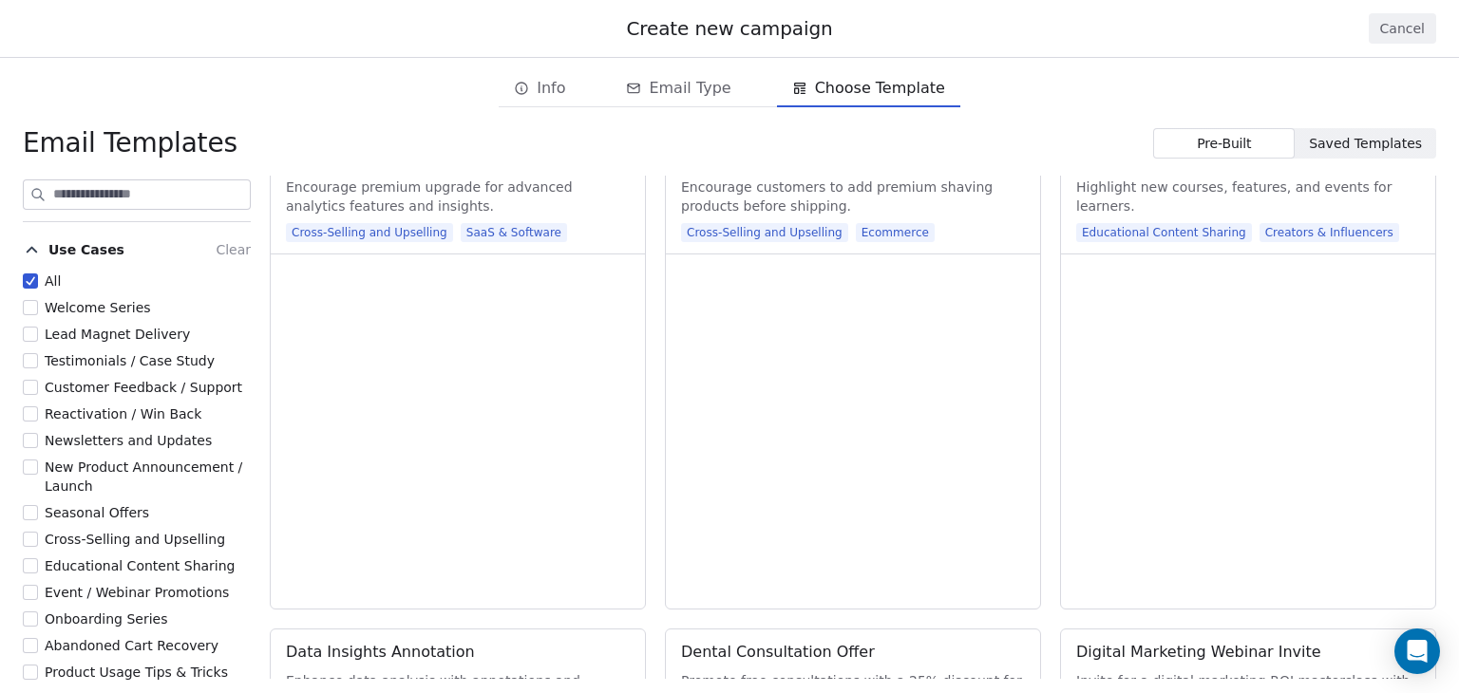
scroll to position [3989, 0]
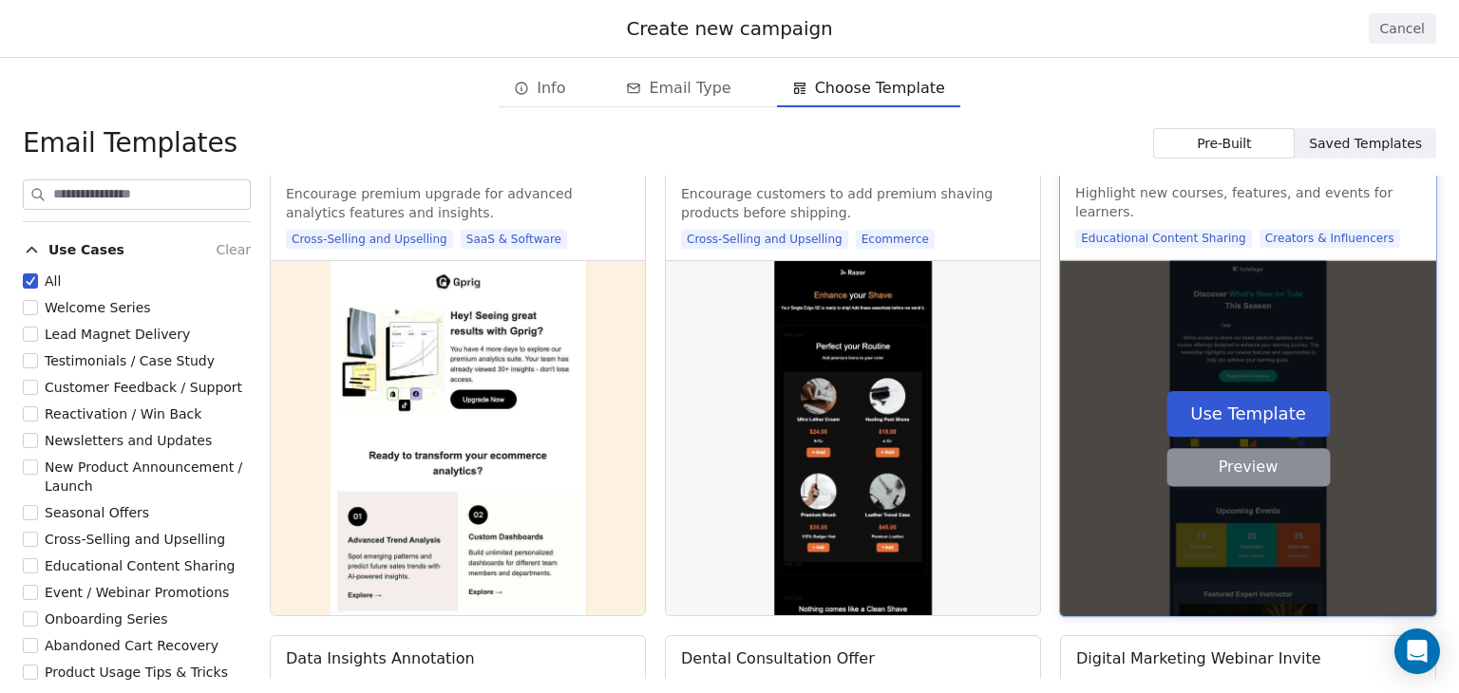
click at [1260, 405] on button "Use Template" at bounding box center [1247, 414] width 163 height 46
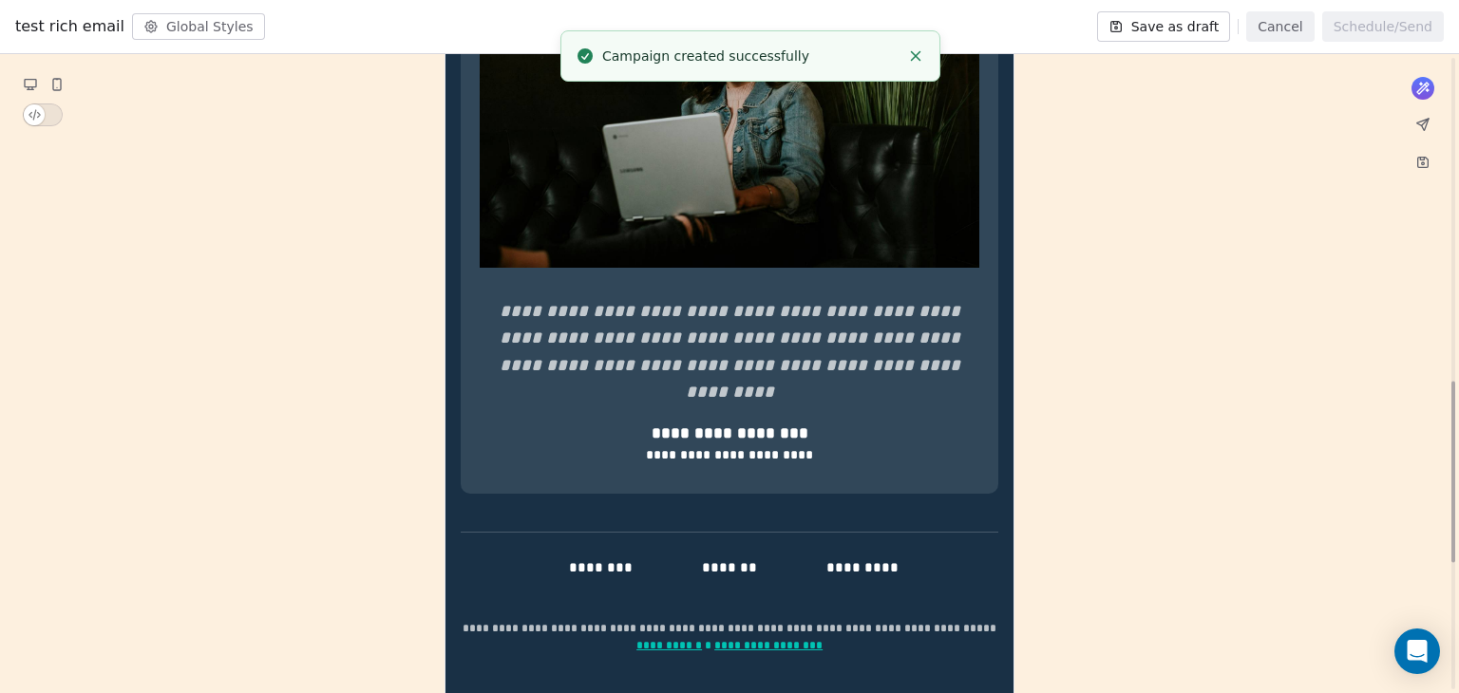
scroll to position [1591, 0]
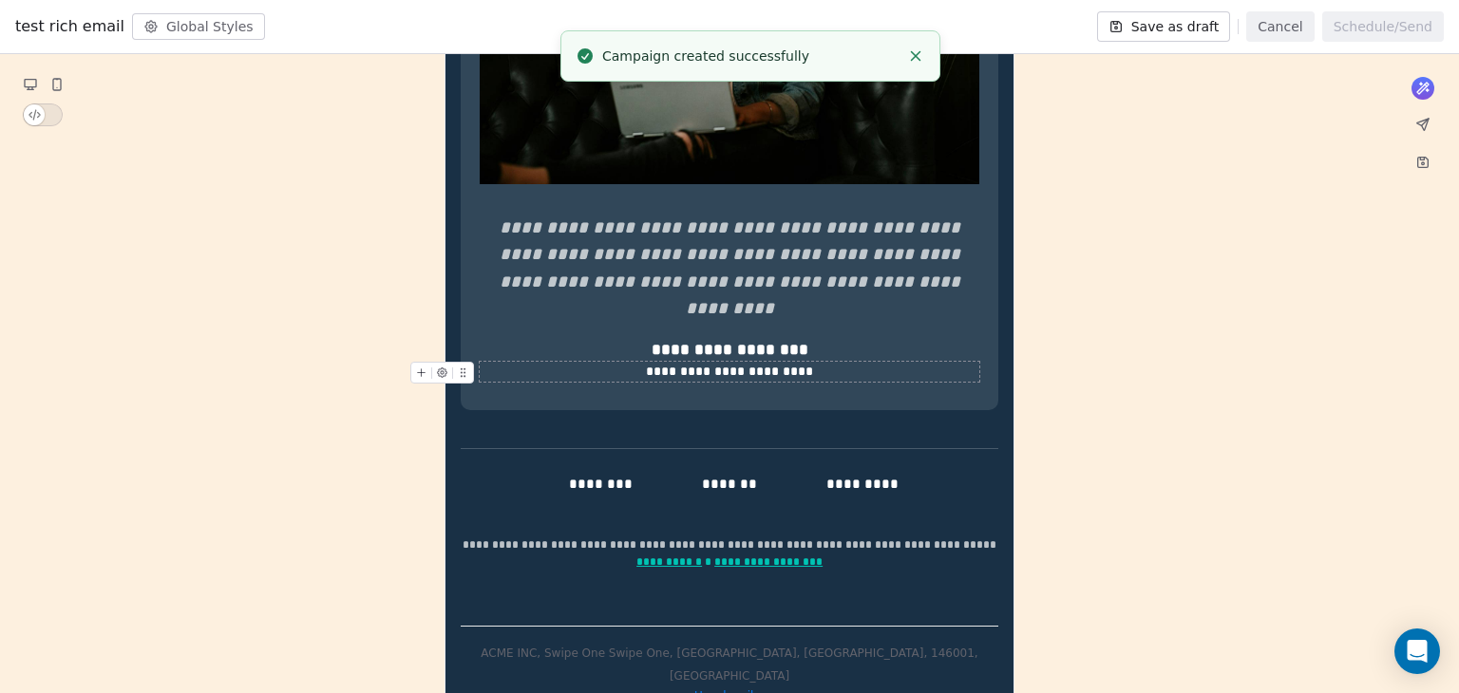
click at [1290, 32] on button "Cancel" at bounding box center [1279, 26] width 67 height 30
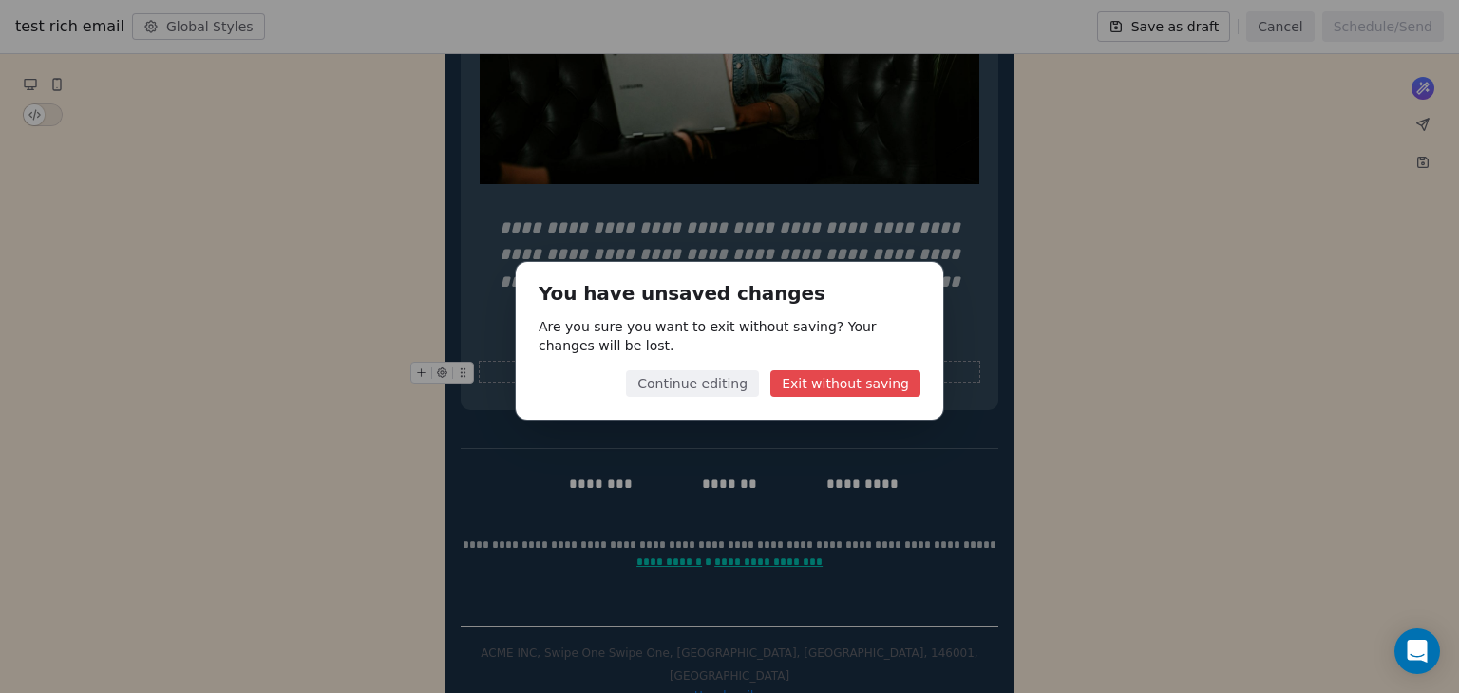
click at [821, 384] on button "Exit without saving" at bounding box center [845, 383] width 150 height 27
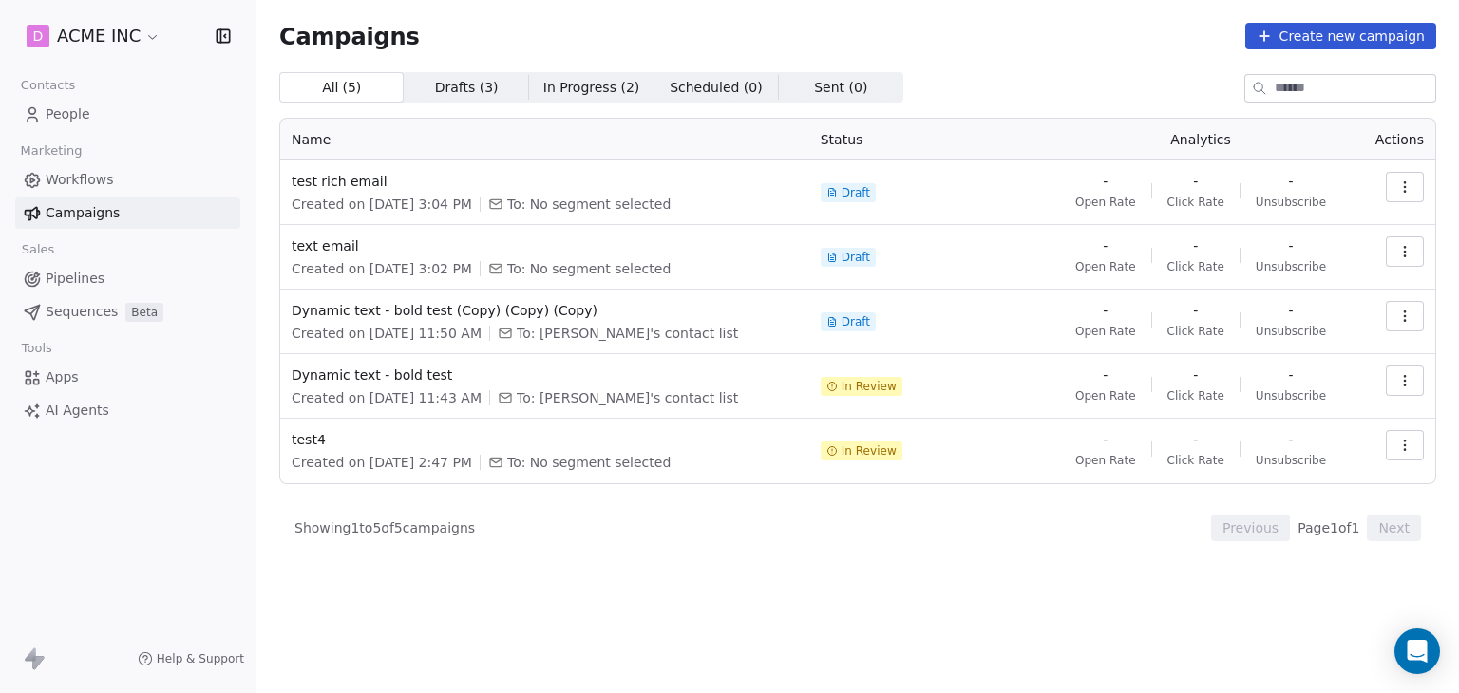
click at [1401, 184] on icon "button" at bounding box center [1404, 187] width 15 height 15
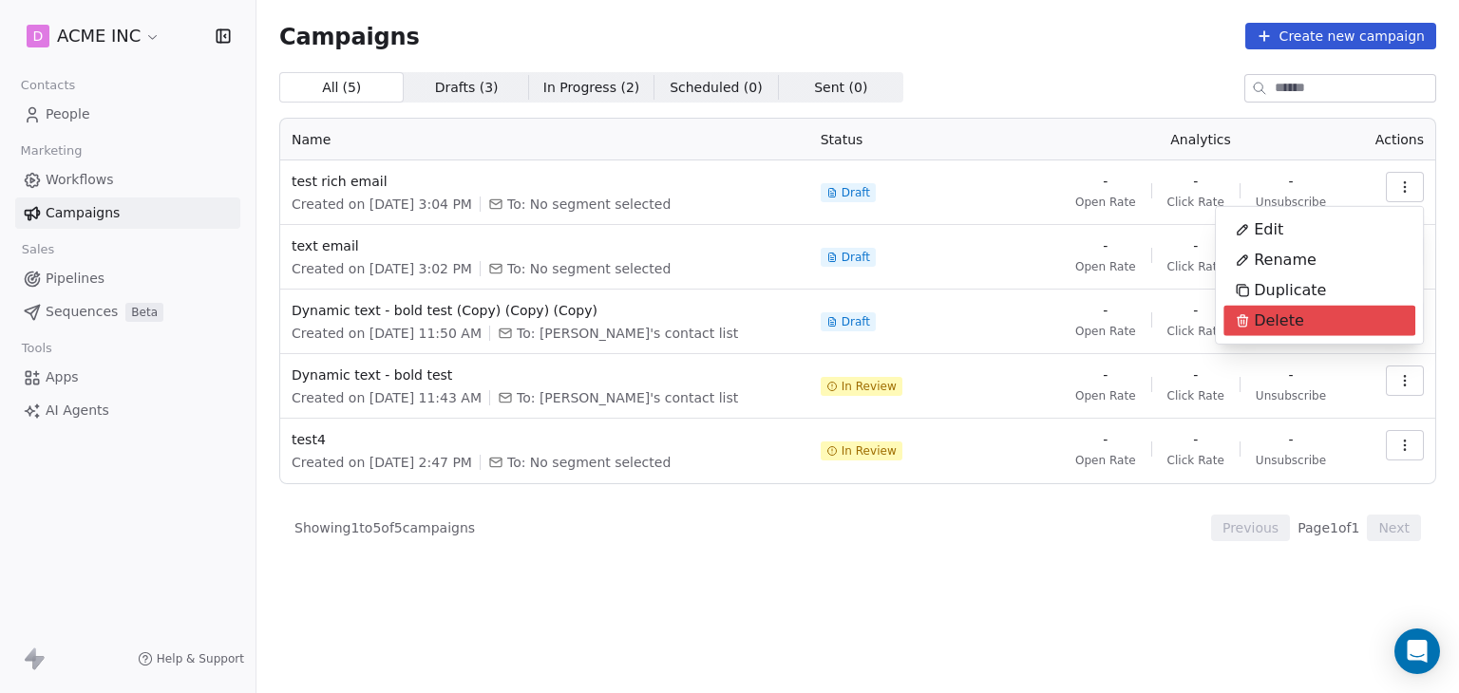
click at [1306, 322] on div "Delete" at bounding box center [1269, 321] width 92 height 30
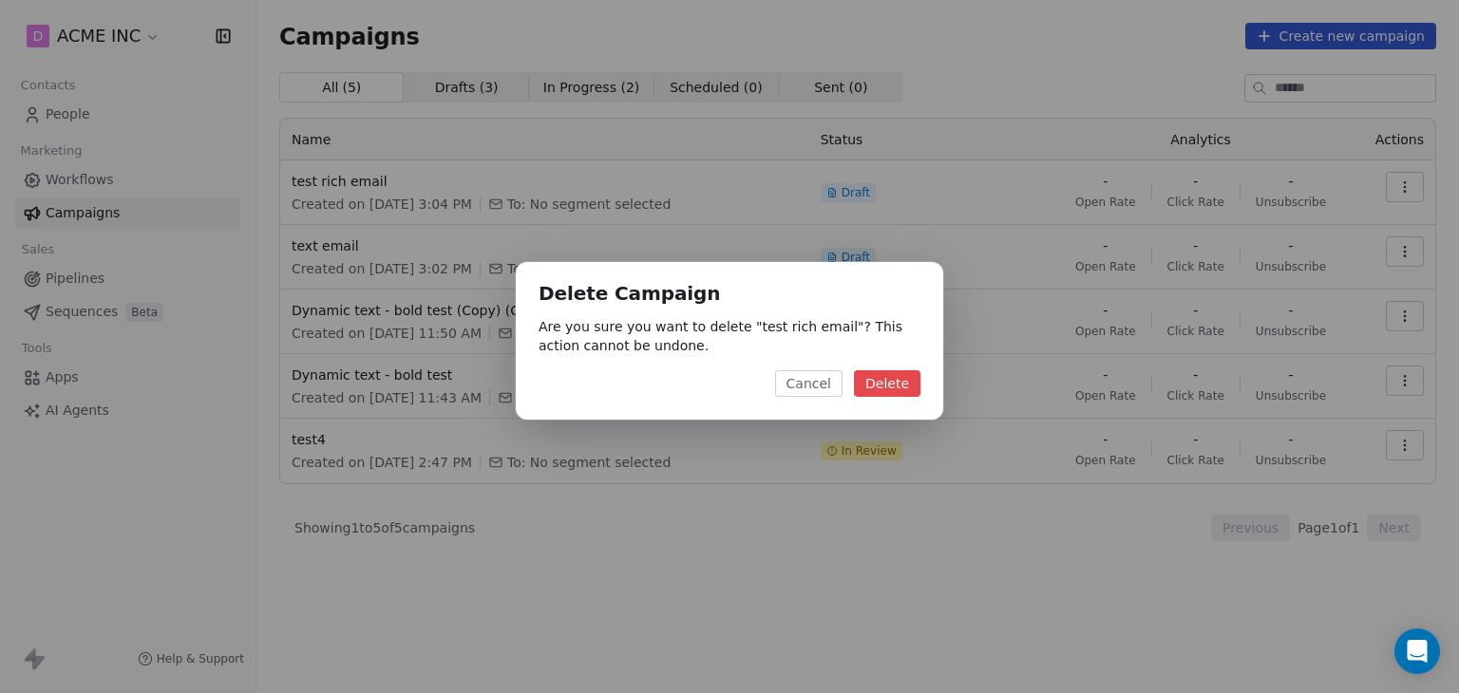
click at [873, 385] on button "Delete" at bounding box center [887, 383] width 66 height 27
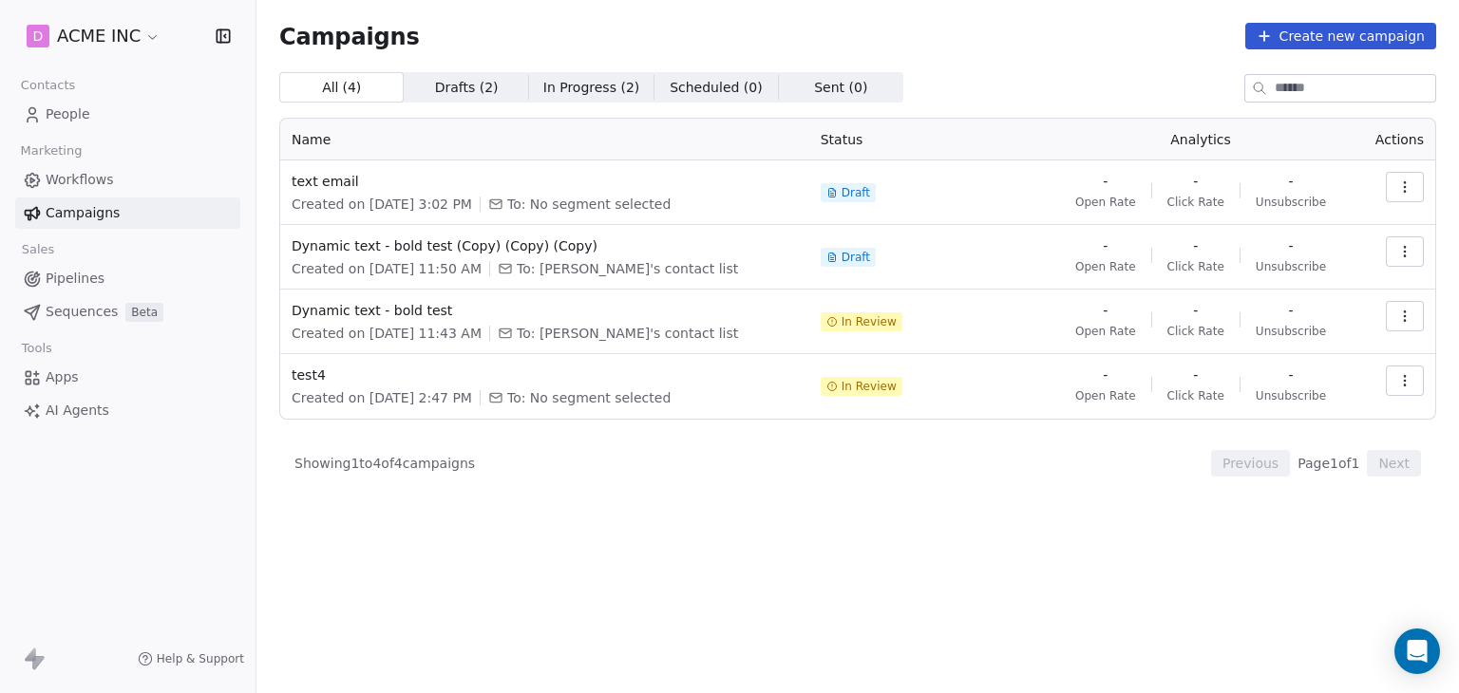
click at [1403, 183] on icon "button" at bounding box center [1404, 187] width 15 height 15
click at [1275, 258] on span "Rename" at bounding box center [1285, 260] width 63 height 23
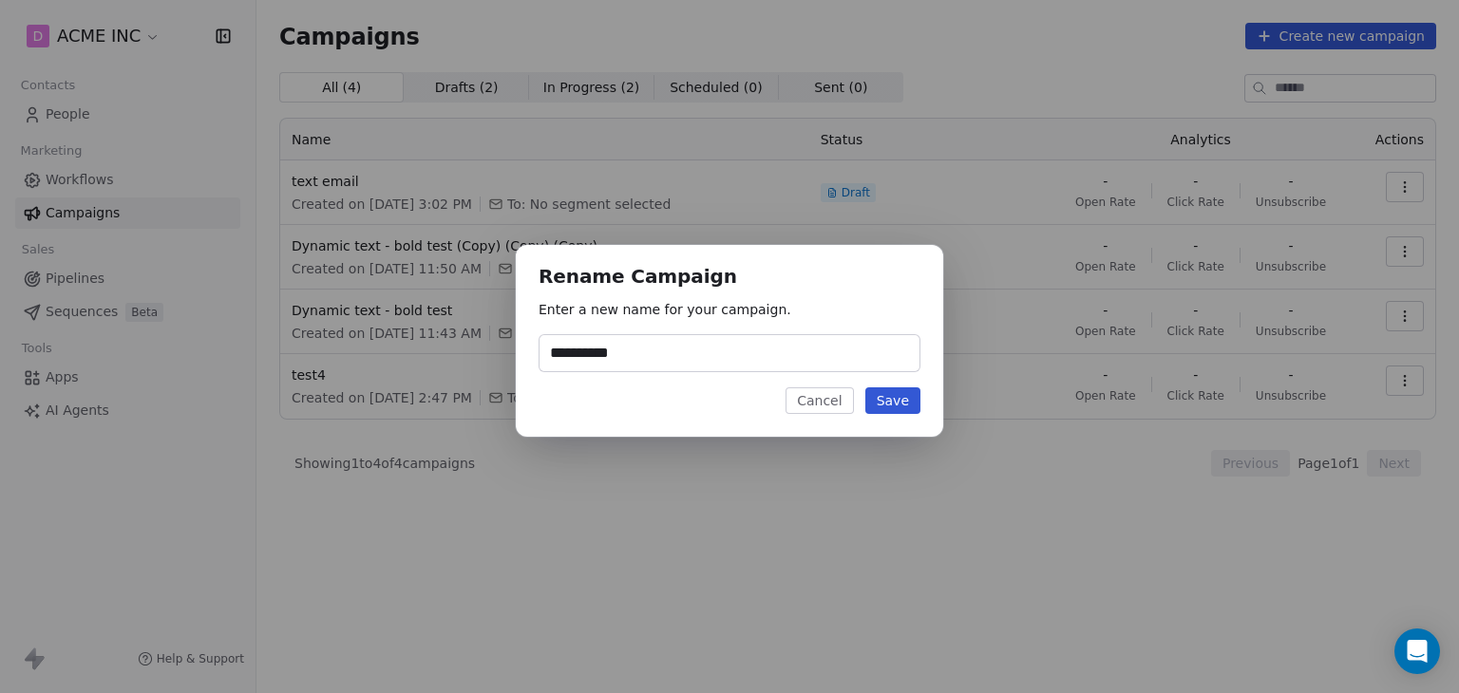
click at [574, 352] on input "**********" at bounding box center [730, 353] width 380 height 36
drag, startPoint x: 576, startPoint y: 352, endPoint x: 453, endPoint y: 340, distance: 123.2
click at [463, 349] on div "**********" at bounding box center [729, 346] width 1459 height 263
type input "**********"
click at [875, 409] on button "Save" at bounding box center [892, 401] width 55 height 27
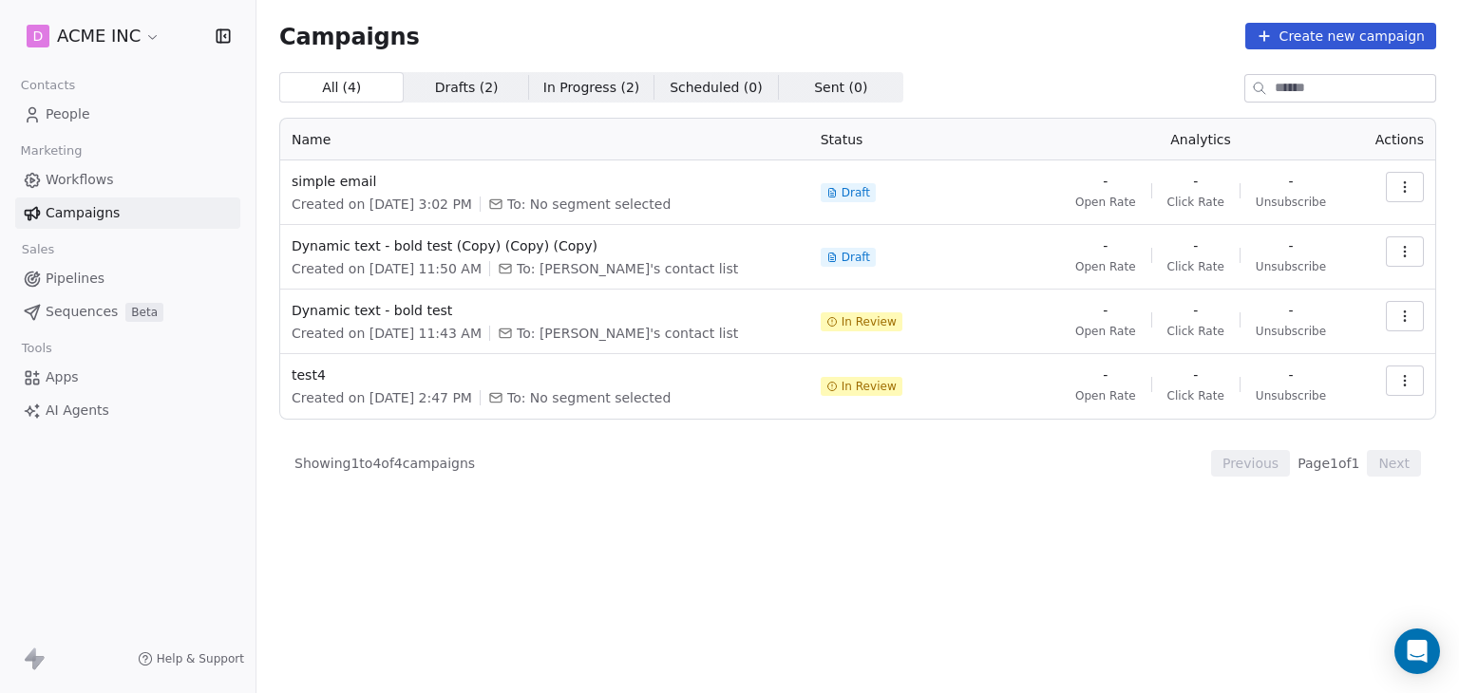
click at [1361, 46] on button "Create new campaign" at bounding box center [1340, 36] width 191 height 27
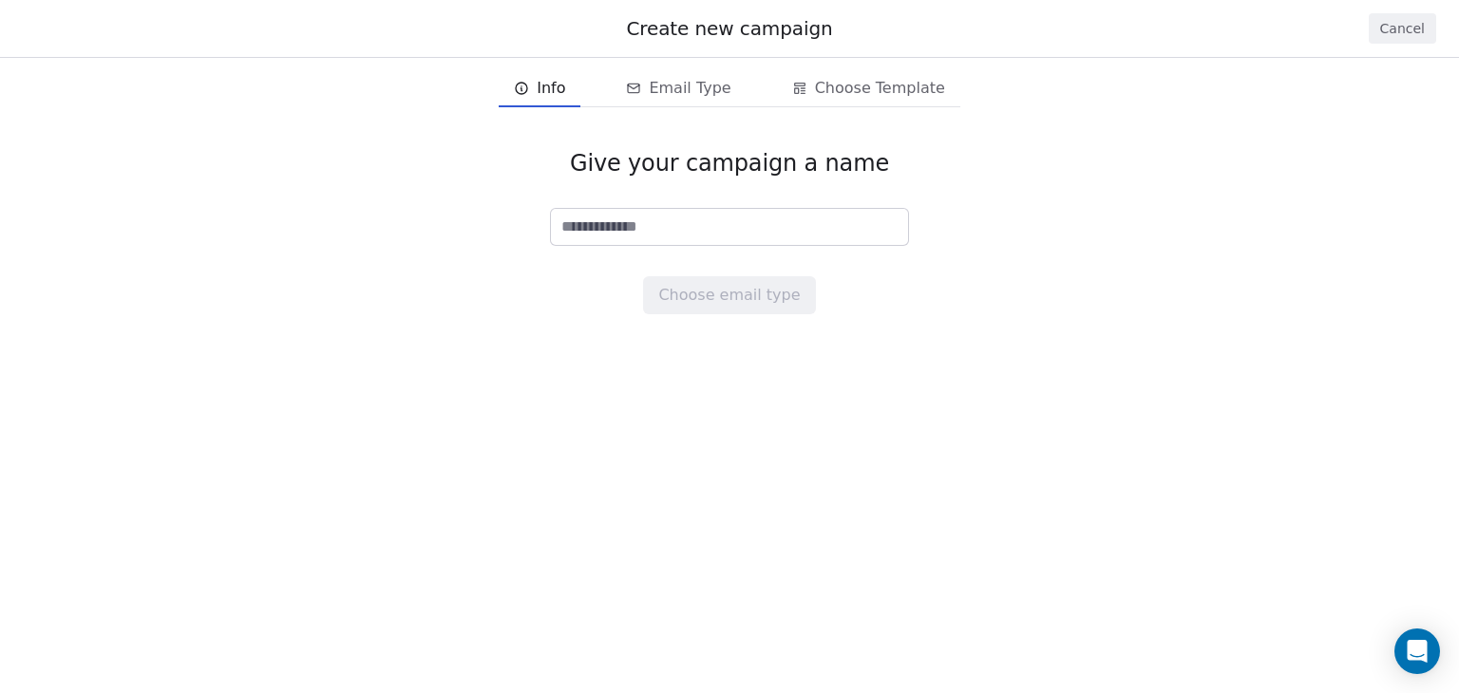
click at [721, 225] on input at bounding box center [729, 227] width 357 height 36
type input "**********"
click at [759, 303] on button "Choose email type" at bounding box center [729, 295] width 172 height 38
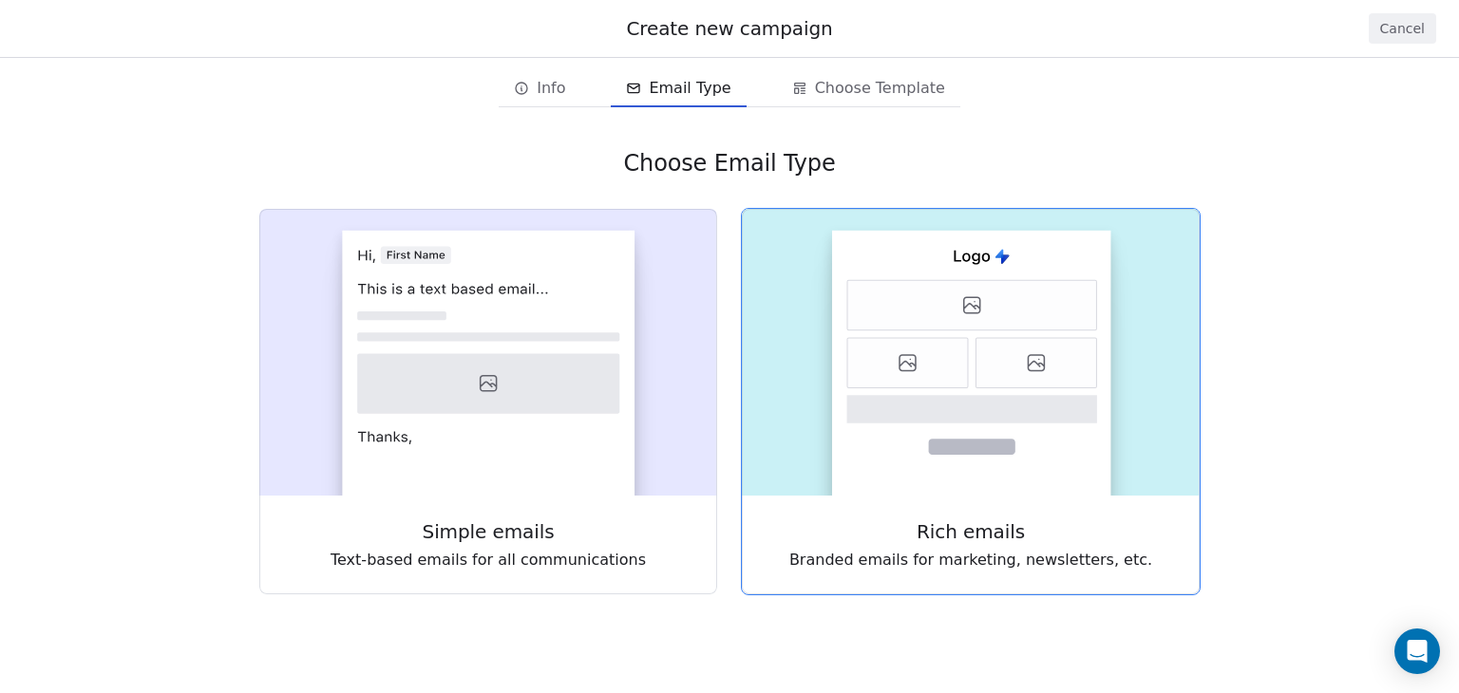
click at [988, 448] on icon at bounding box center [972, 448] width 86 height 16
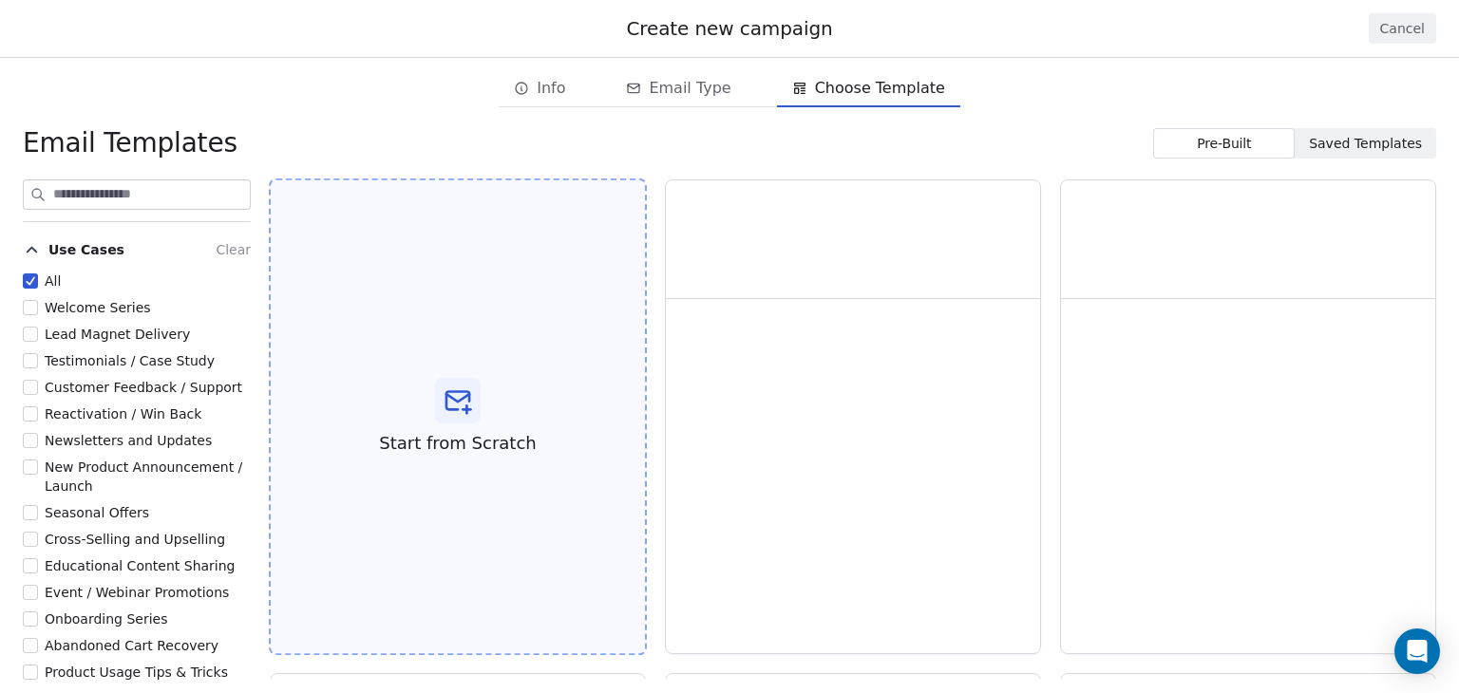
click at [521, 426] on div "Start from Scratch" at bounding box center [458, 418] width 378 height 478
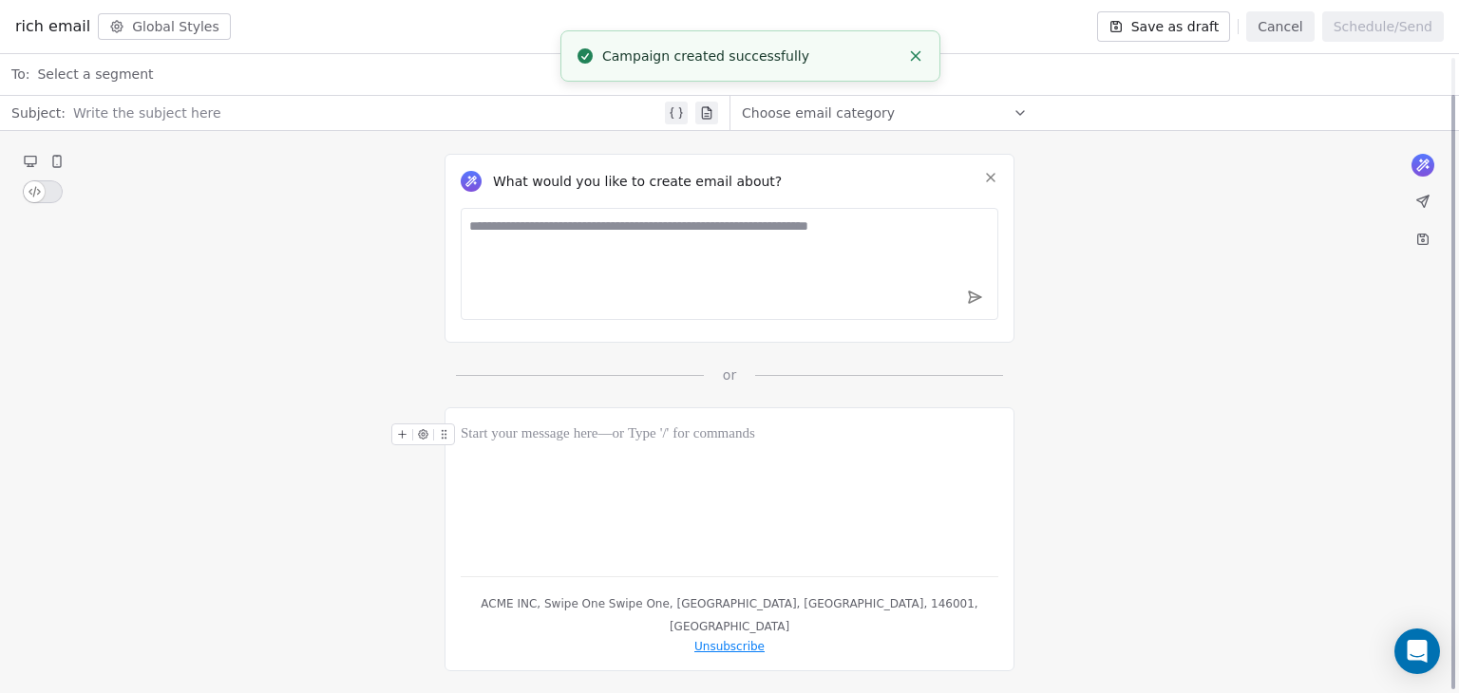
scroll to position [40, 0]
